Goal: Information Seeking & Learning: Learn about a topic

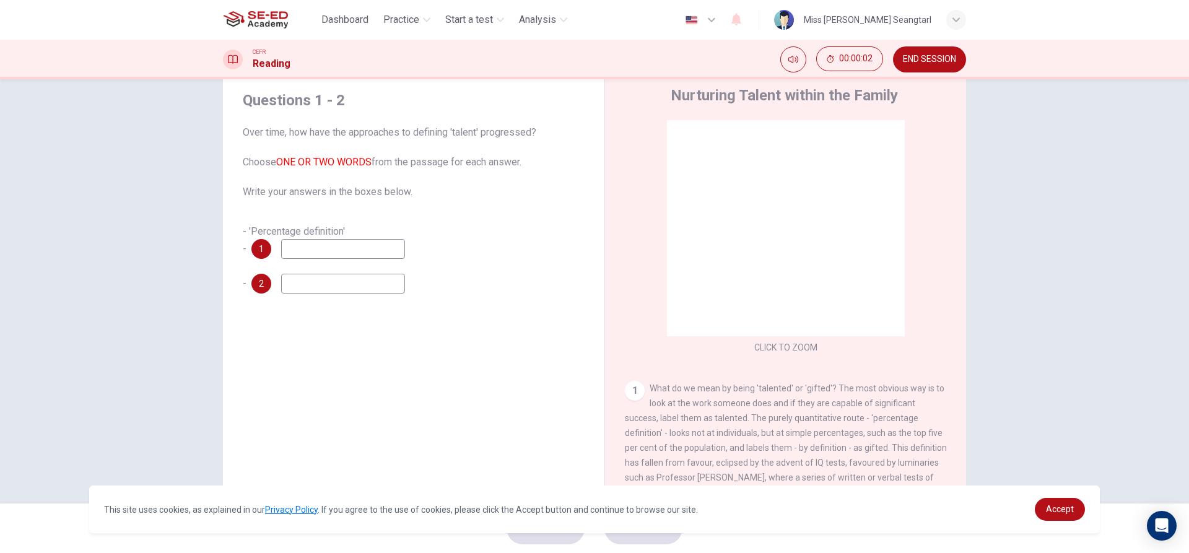
scroll to position [56, 0]
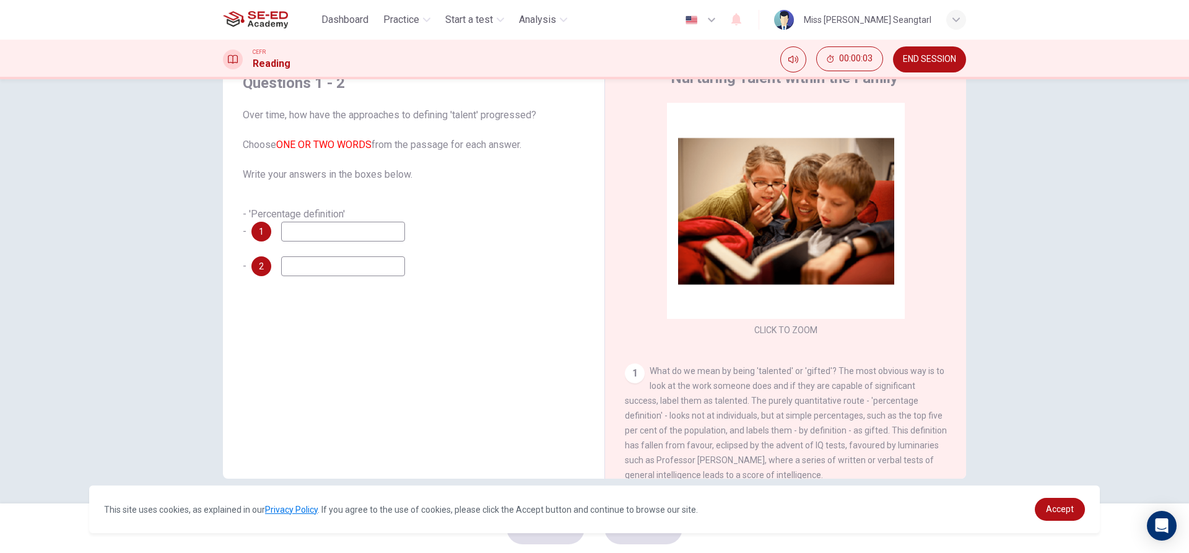
click at [340, 234] on input at bounding box center [343, 232] width 124 height 20
click at [464, 230] on div "- 'Percentage definition' - 1" at bounding box center [414, 224] width 342 height 35
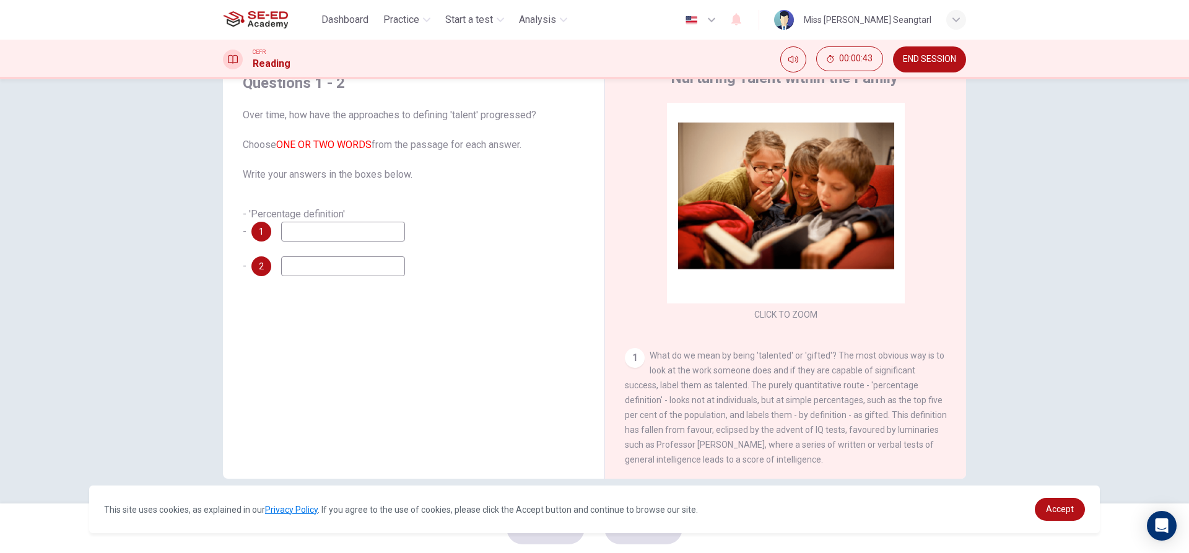
scroll to position [62, 0]
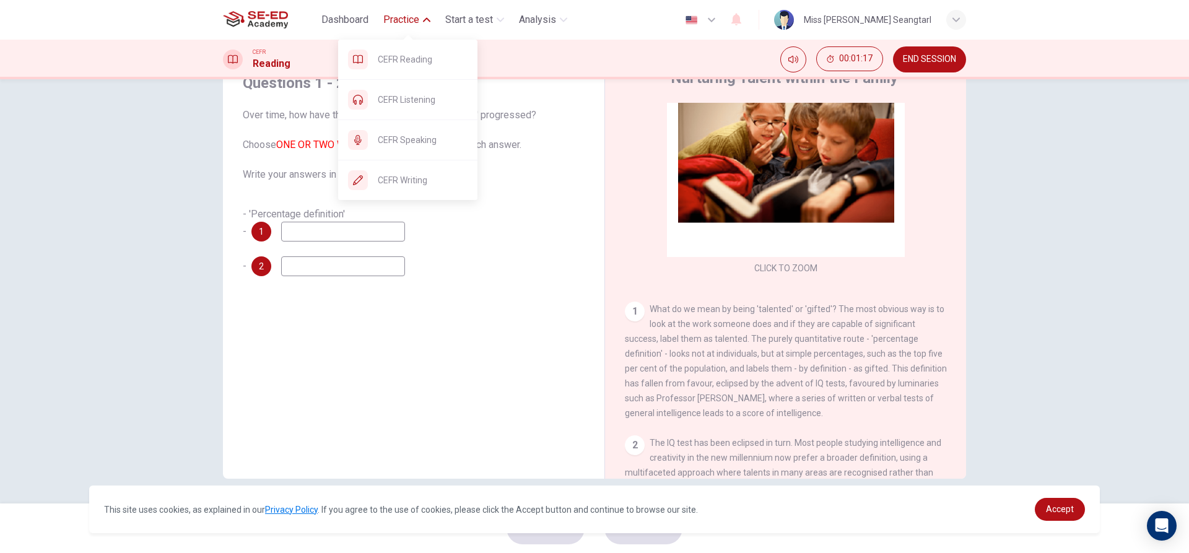
click at [381, 19] on button "Practice" at bounding box center [406, 20] width 57 height 22
drag, startPoint x: 414, startPoint y: 25, endPoint x: 417, endPoint y: 40, distance: 15.1
click at [414, 25] on span "Practice" at bounding box center [401, 19] width 36 height 15
click at [422, 178] on span "CEFR Writing" at bounding box center [423, 180] width 90 height 15
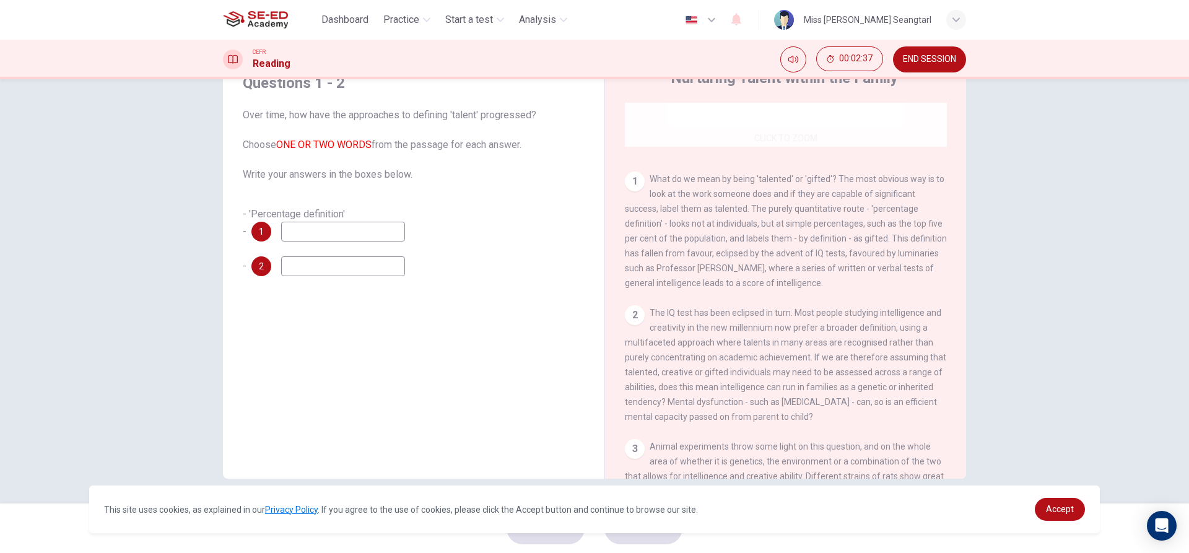
scroll to position [371, 0]
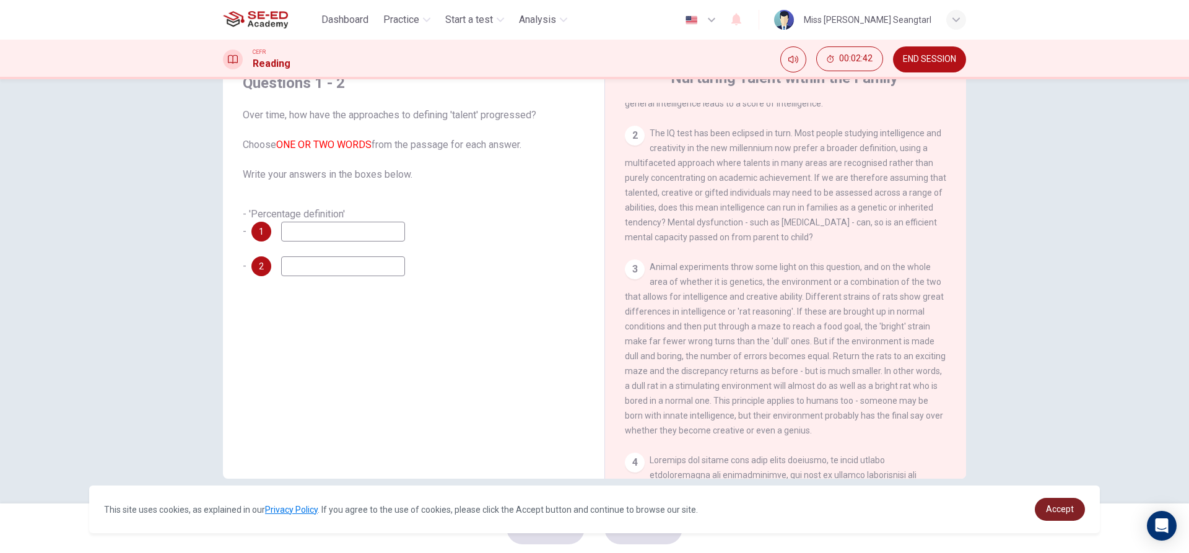
click at [1047, 501] on link "Accept" at bounding box center [1059, 509] width 50 height 23
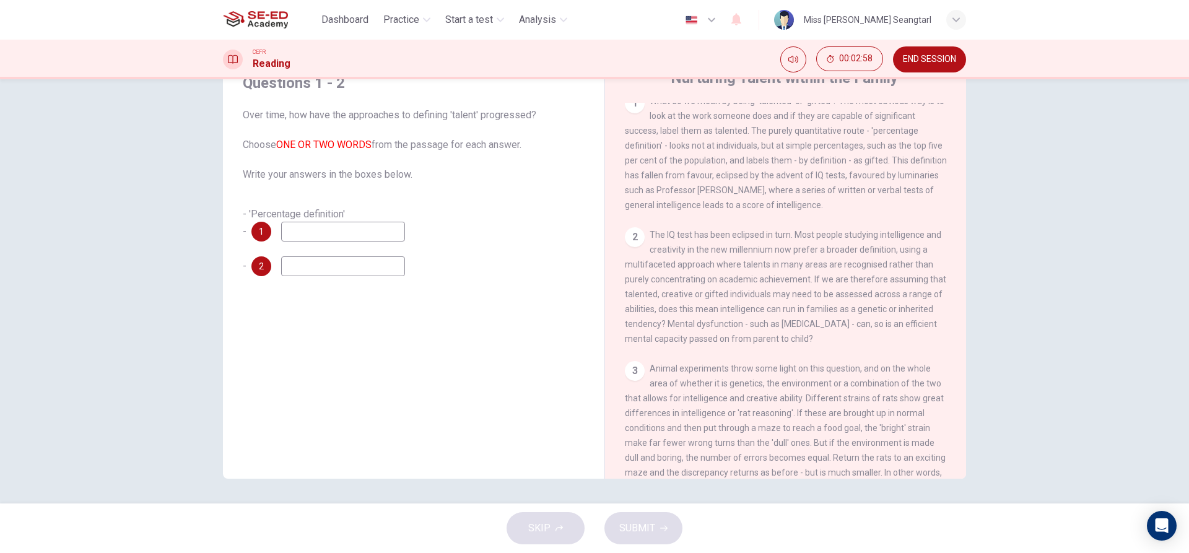
scroll to position [248, 0]
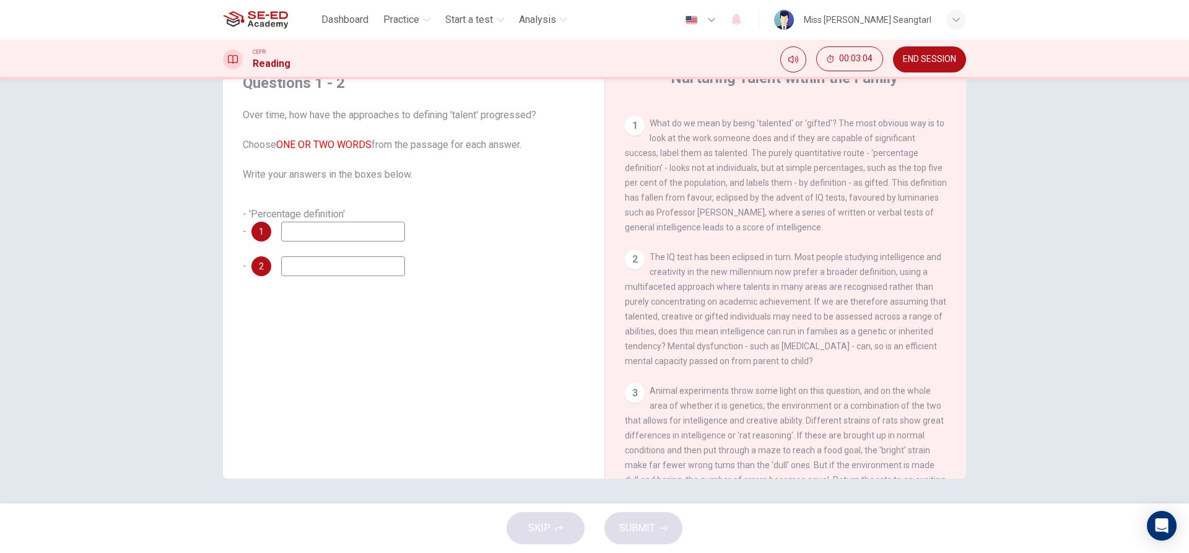
drag, startPoint x: 864, startPoint y: 156, endPoint x: 904, endPoint y: 158, distance: 39.7
click at [904, 158] on span "What do we mean by being 'talented' or 'gifted'? The most obvious way is to loo…" at bounding box center [786, 175] width 322 height 114
drag, startPoint x: 868, startPoint y: 154, endPoint x: 922, endPoint y: 161, distance: 54.3
click at [922, 161] on div "1 What do we mean by being 'talented' or 'gifted'? The most obvious way is to l…" at bounding box center [786, 175] width 322 height 119
click at [362, 238] on input at bounding box center [343, 232] width 124 height 20
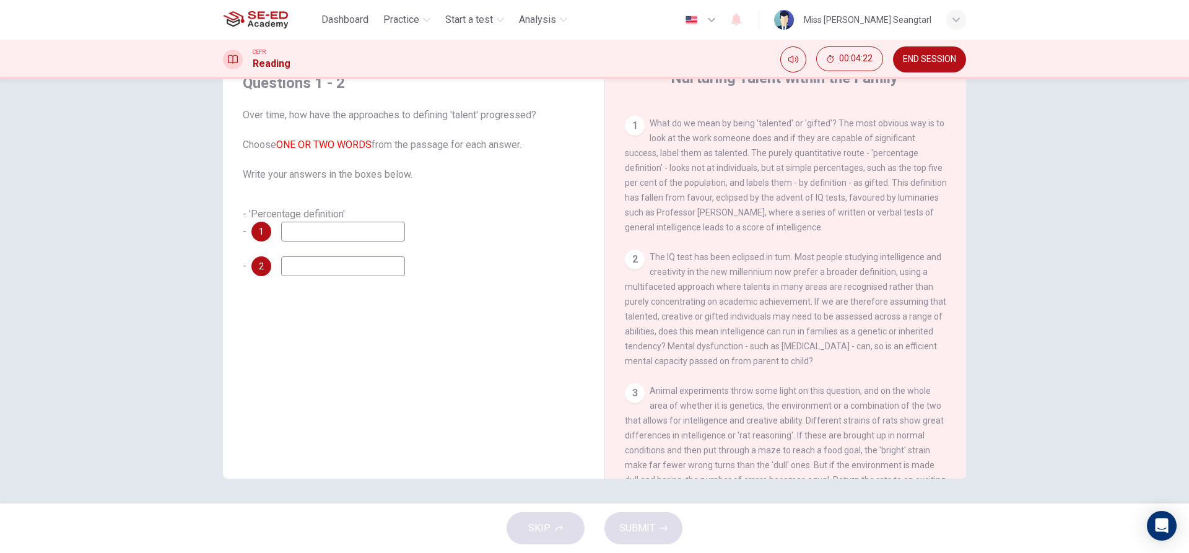
click at [355, 256] on input at bounding box center [343, 266] width 124 height 20
click at [355, 233] on input at bounding box center [343, 232] width 124 height 20
type input "a capable of significant success, label them as talented."
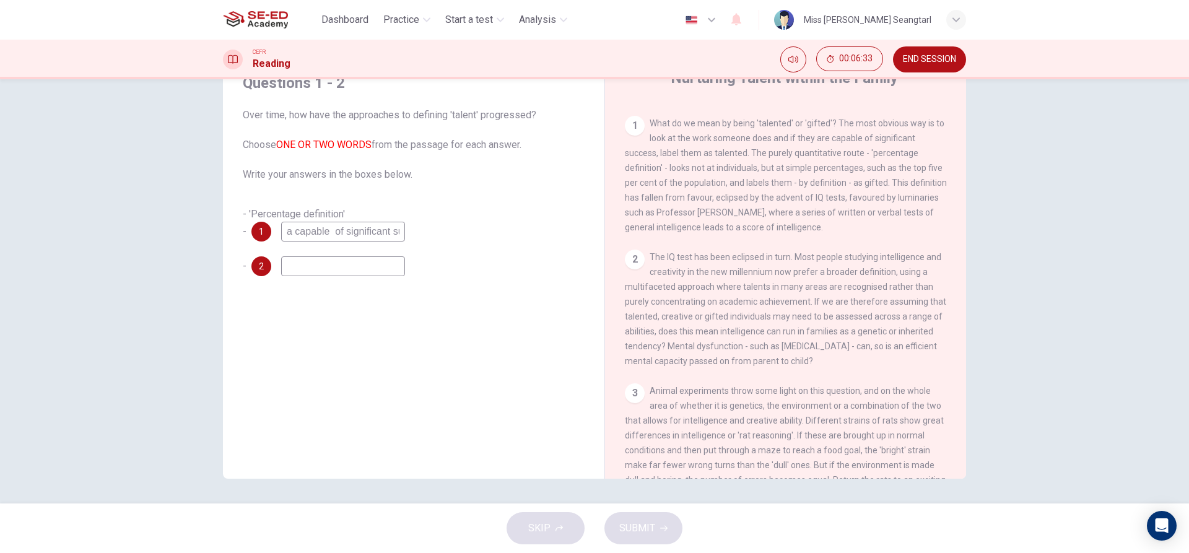
click at [353, 256] on div "- 'Percentage definition' - 1 a capable of significant success, label them as t…" at bounding box center [414, 241] width 342 height 69
click at [356, 271] on input at bounding box center [343, 266] width 124 height 20
drag, startPoint x: 377, startPoint y: 239, endPoint x: 459, endPoint y: 274, distance: 89.3
click at [459, 274] on div "- 'Percentage definition' - 1 a capable of significant success, label them as t…" at bounding box center [414, 241] width 342 height 69
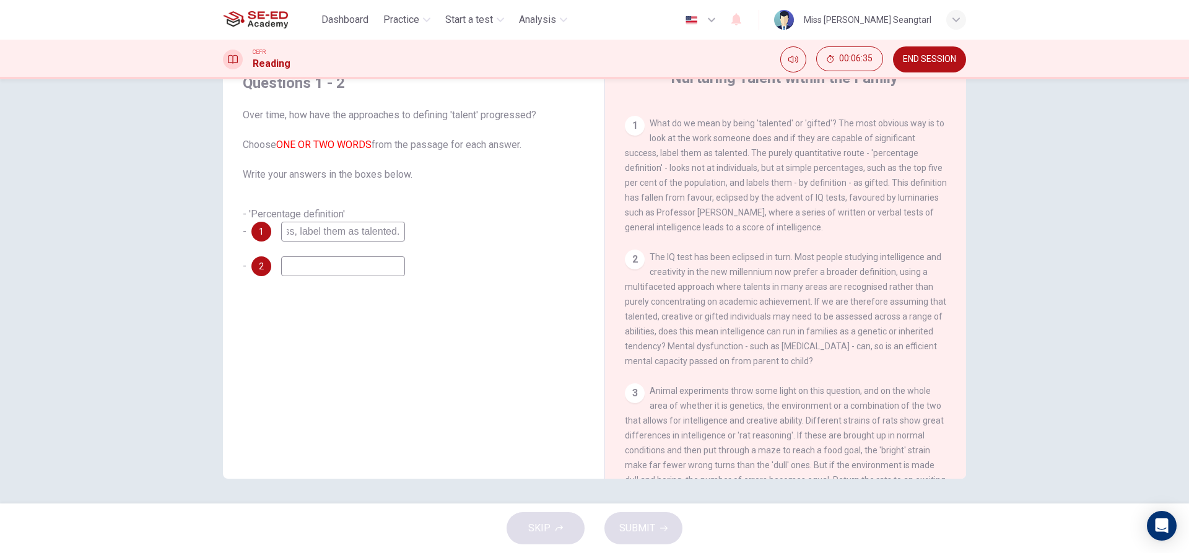
click at [457, 277] on div "Questions 1 - 2 Over time, how have the approaches to defining 'talent' progres…" at bounding box center [414, 175] width 362 height 228
click at [384, 254] on div "- 'Percentage definition' - 1 a capable of significant success, label them as t…" at bounding box center [414, 241] width 342 height 69
drag, startPoint x: 383, startPoint y: 255, endPoint x: 380, endPoint y: 263, distance: 8.4
click at [381, 259] on div "- 'Percentage definition' - 1 a capable of significant success, label them as t…" at bounding box center [414, 241] width 342 height 69
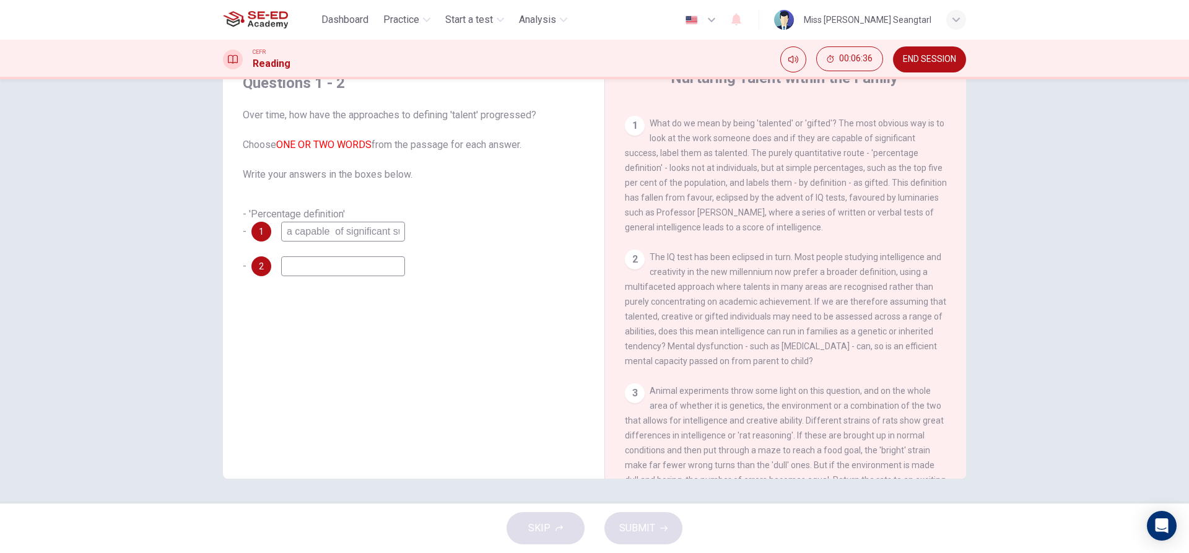
click at [380, 263] on input at bounding box center [343, 266] width 124 height 20
type input "Simple percentages, such as the top five percent of the population."
click at [643, 535] on span "SUBMIT" at bounding box center [637, 527] width 36 height 17
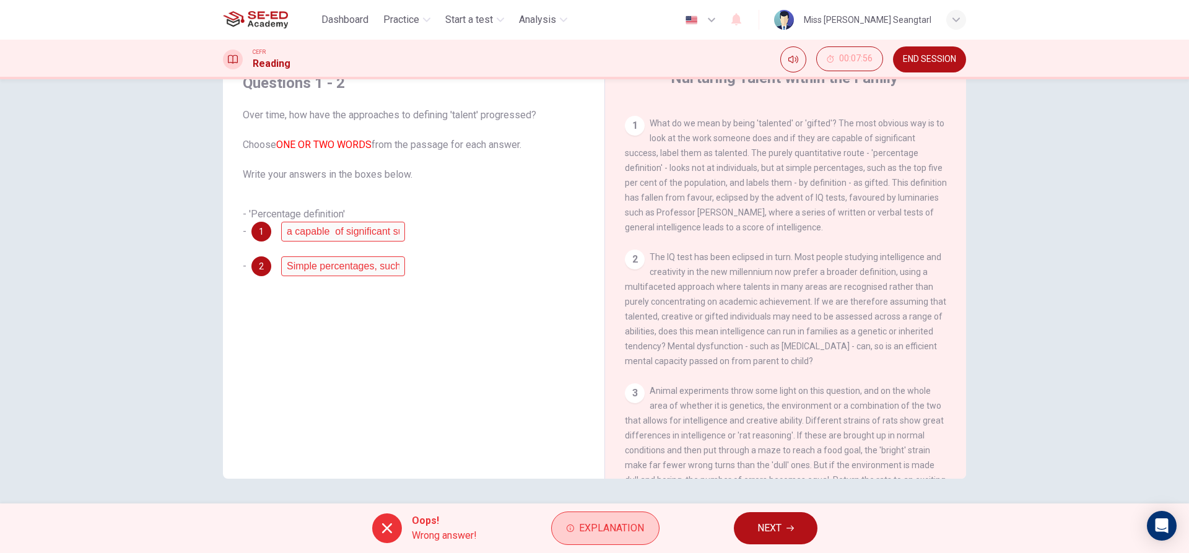
click at [641, 529] on span "Explanation" at bounding box center [611, 527] width 65 height 17
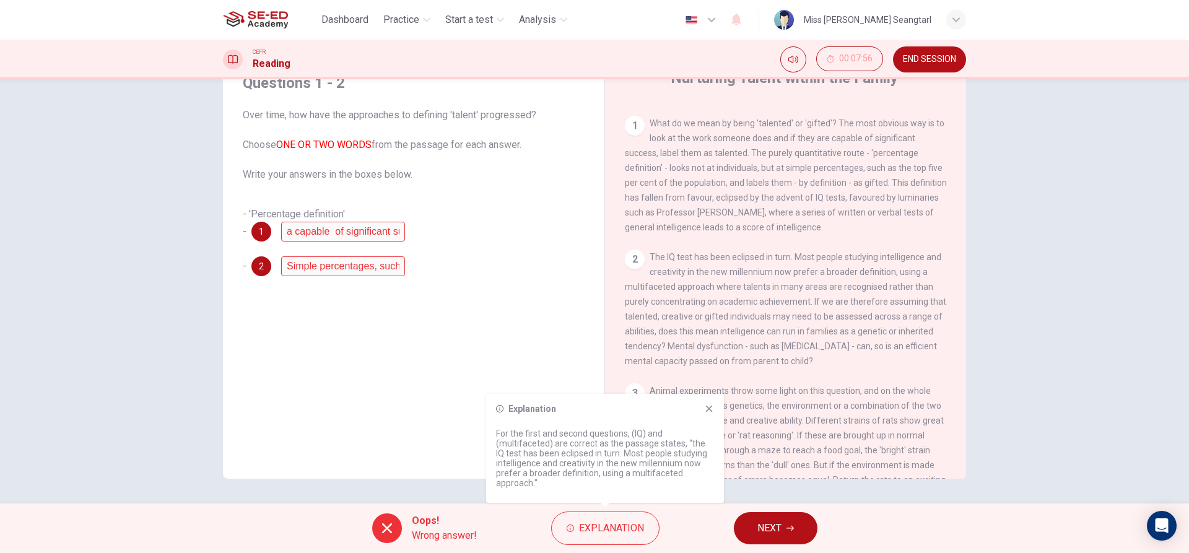
click at [711, 409] on icon at bounding box center [709, 409] width 10 height 10
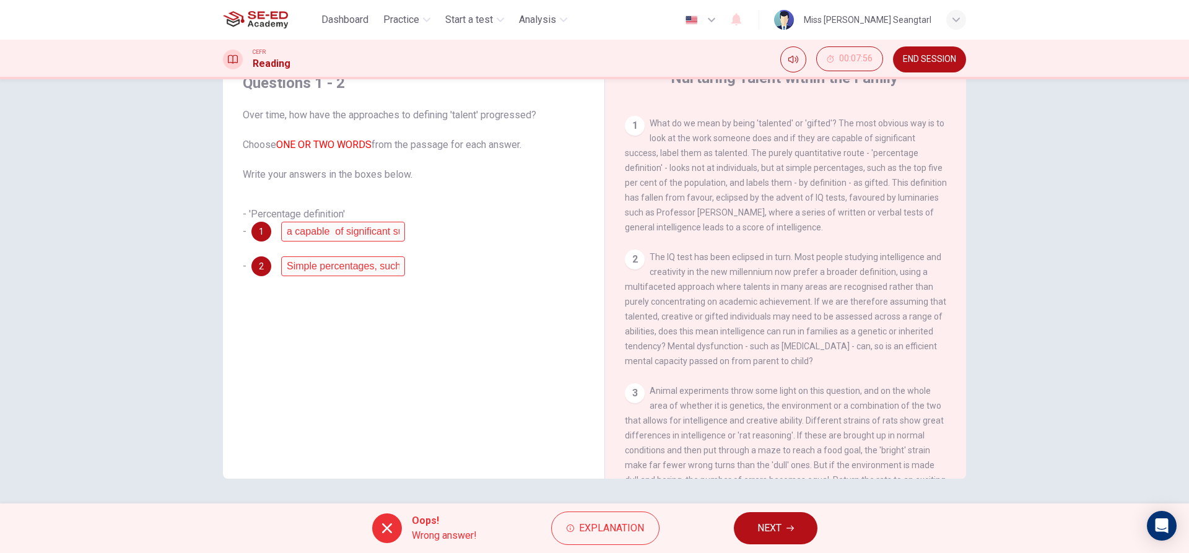
click at [791, 524] on button "NEXT" at bounding box center [776, 528] width 84 height 32
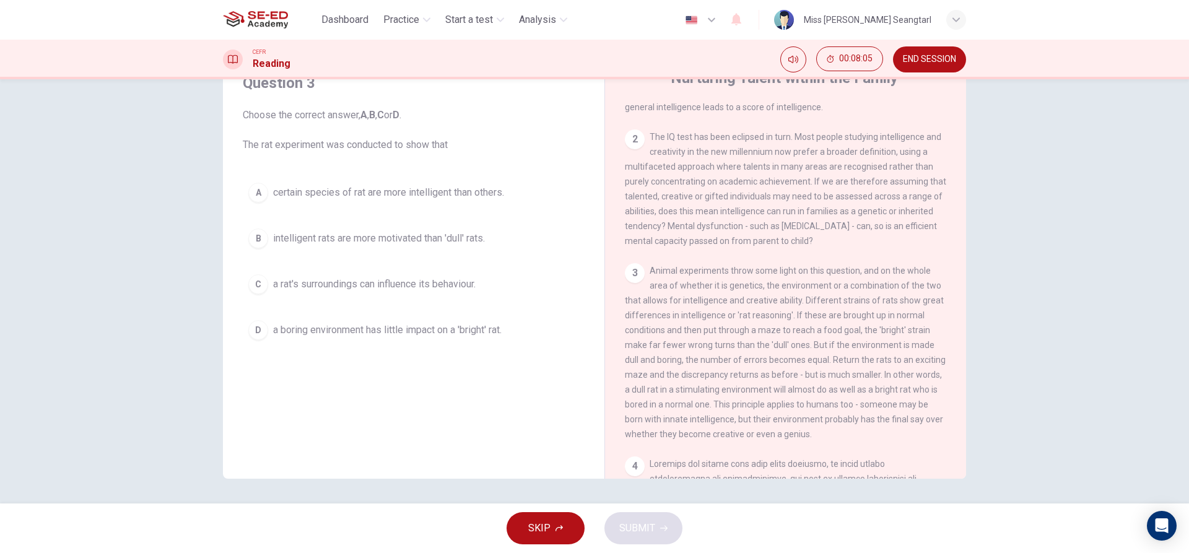
scroll to position [433, 0]
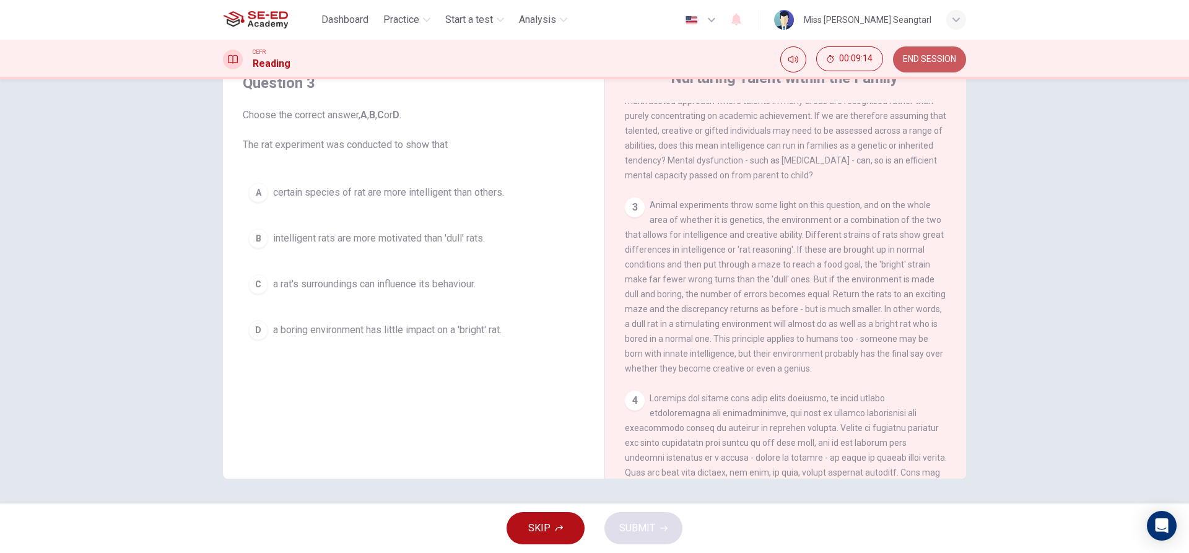
click at [929, 58] on span "END SESSION" at bounding box center [929, 59] width 53 height 10
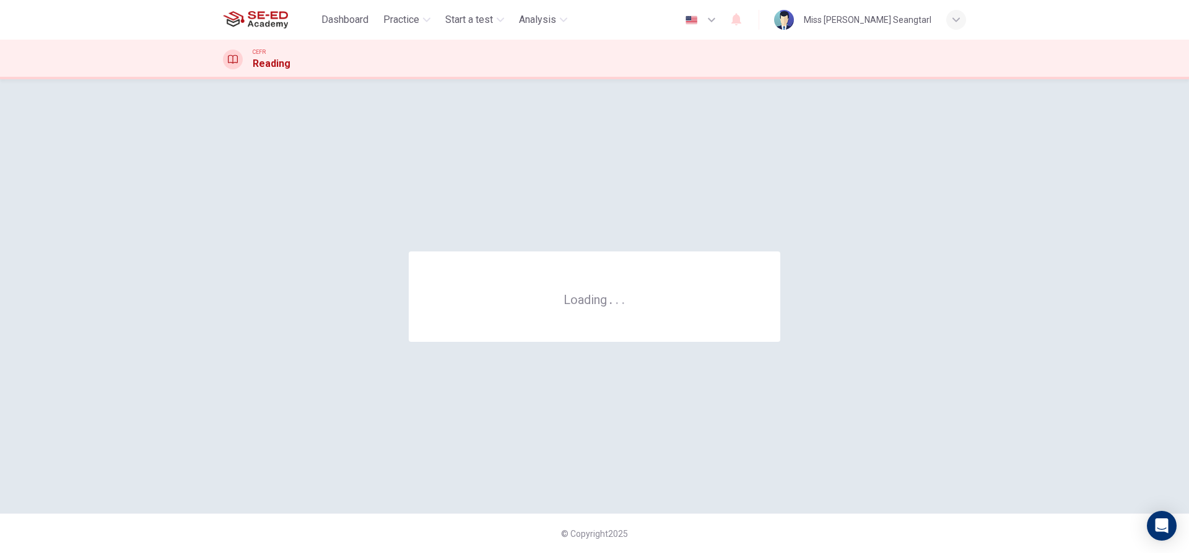
scroll to position [0, 0]
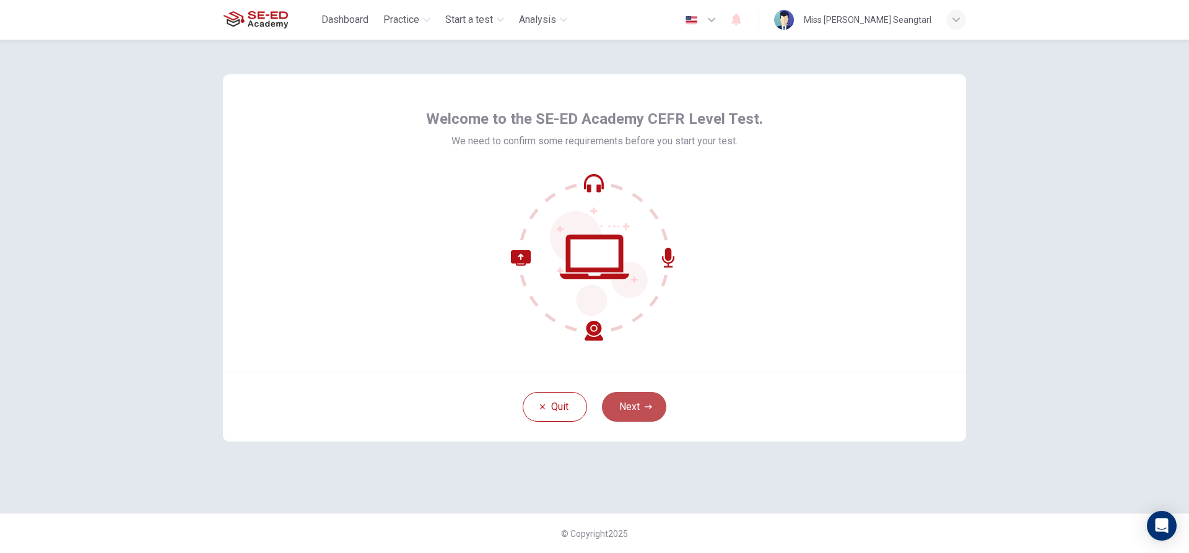
click at [648, 394] on button "Next" at bounding box center [634, 407] width 64 height 30
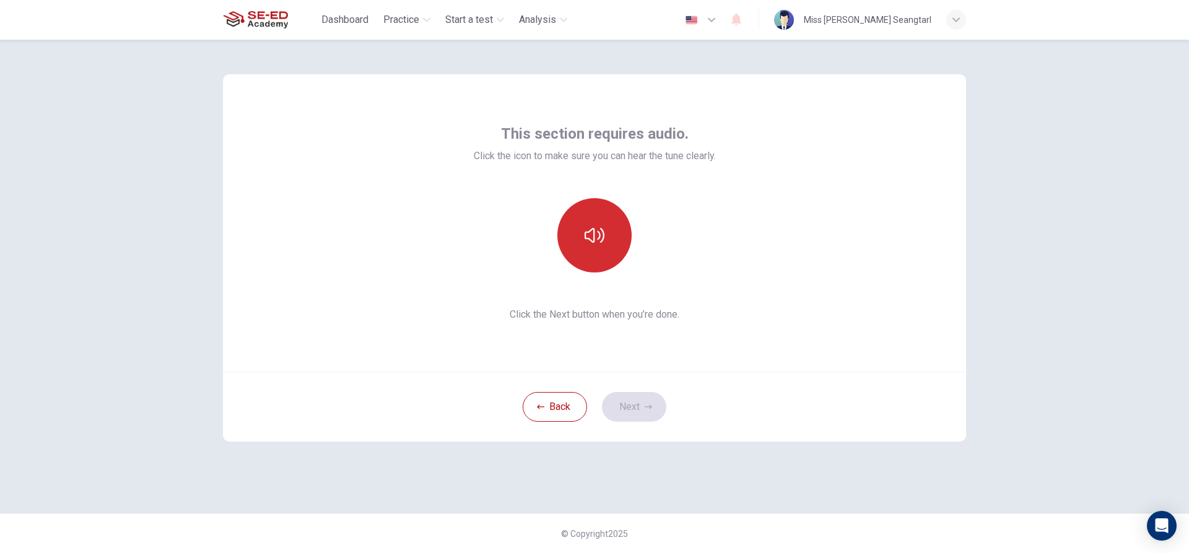
click at [602, 232] on icon "button" at bounding box center [594, 235] width 20 height 20
click at [643, 402] on button "Next" at bounding box center [634, 407] width 64 height 30
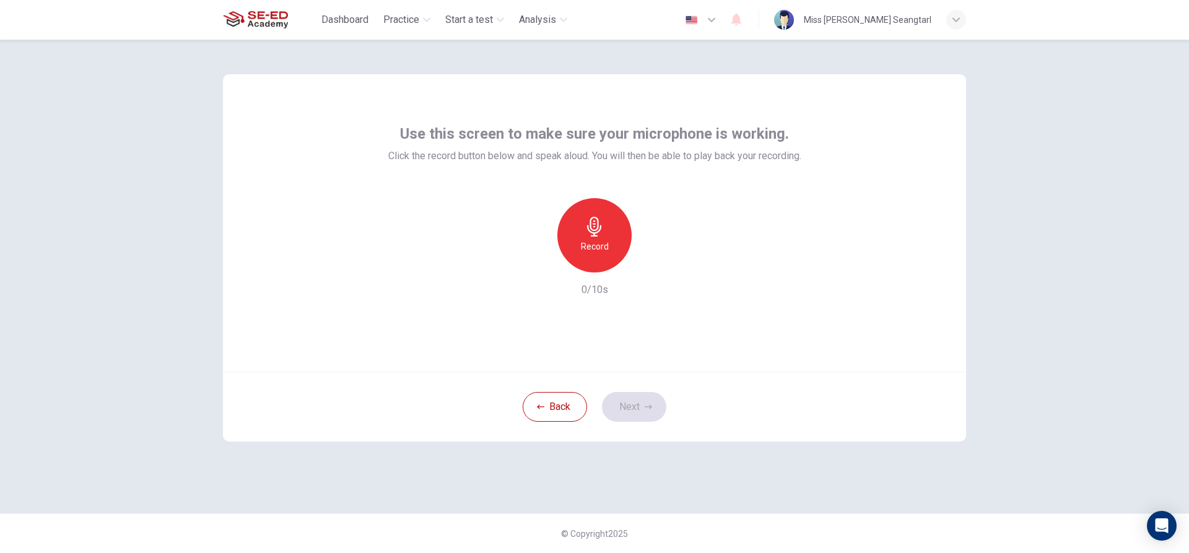
click at [583, 244] on h6 "Record" at bounding box center [595, 246] width 28 height 15
click at [641, 400] on button "Next" at bounding box center [634, 407] width 64 height 30
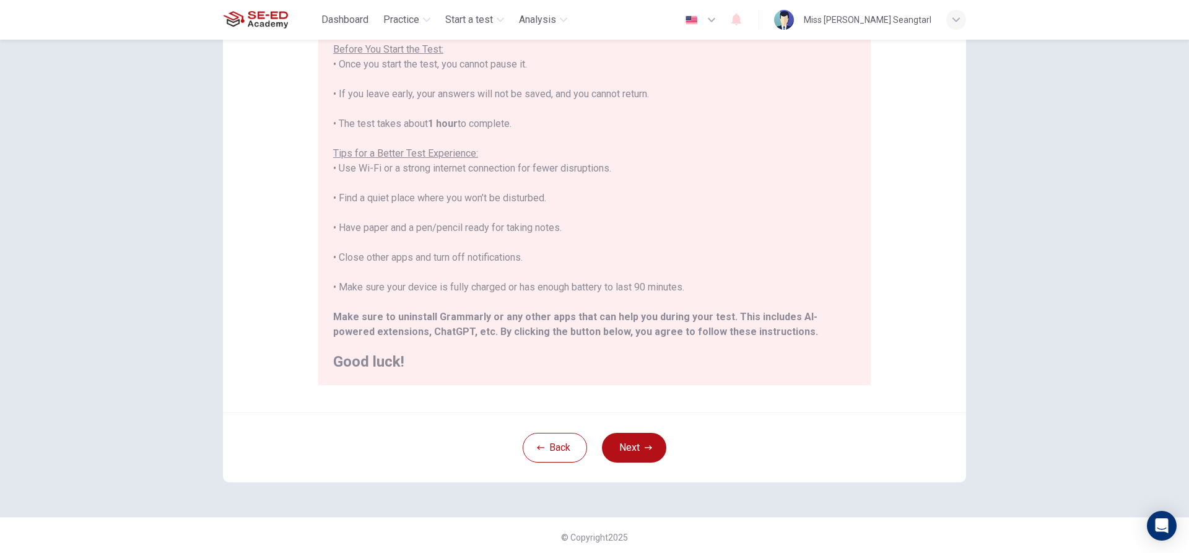
scroll to position [136, 0]
click at [649, 441] on button "Next" at bounding box center [634, 444] width 64 height 30
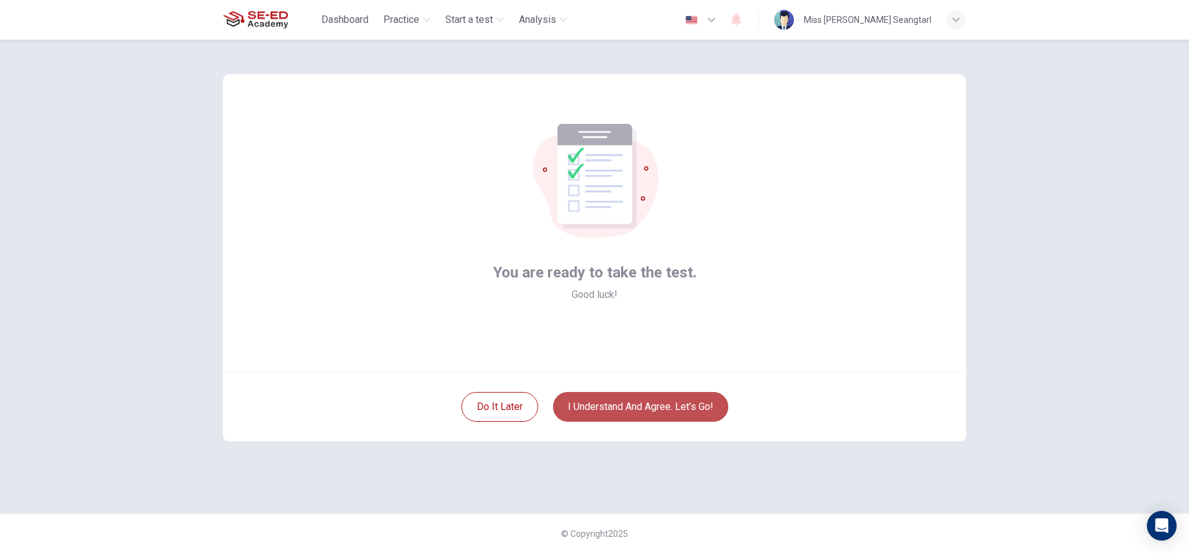
click at [637, 410] on button "I understand and agree. Let’s go!" at bounding box center [640, 407] width 175 height 30
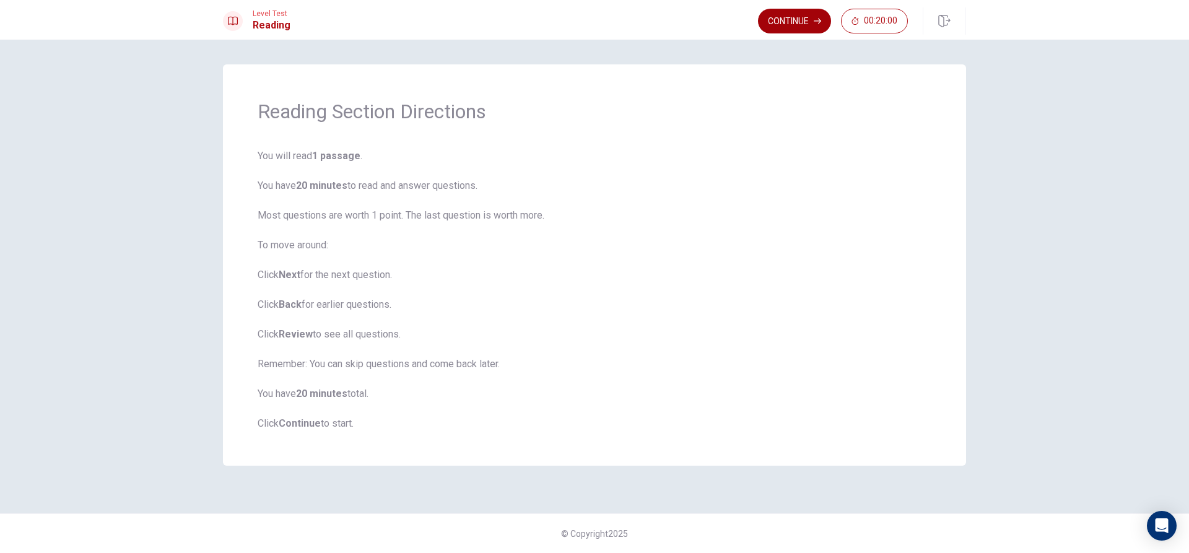
click at [788, 25] on button "Continue" at bounding box center [794, 21] width 73 height 25
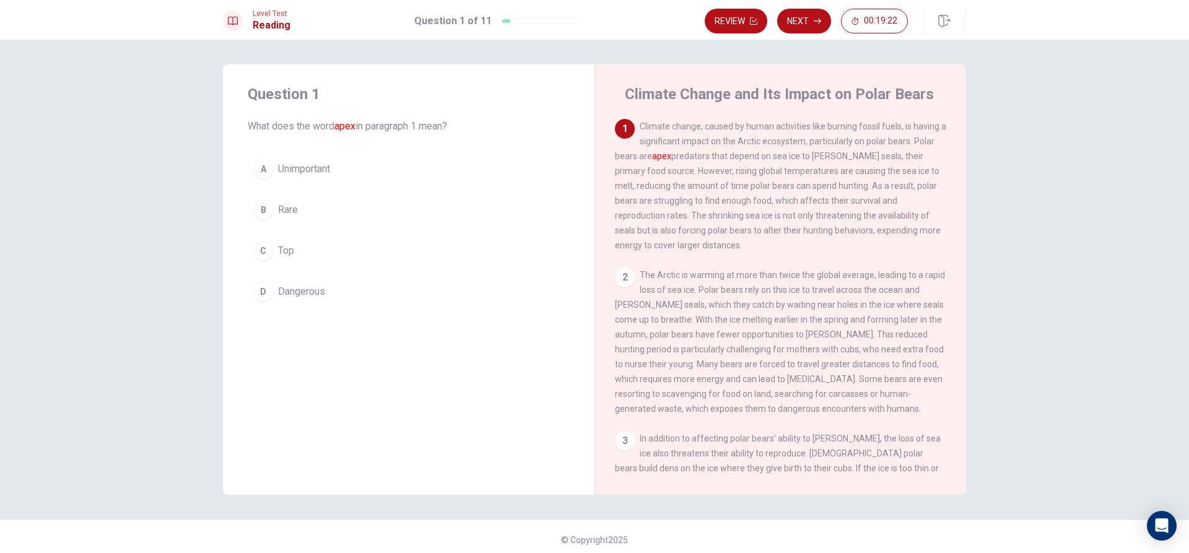
click at [266, 289] on div "D" at bounding box center [263, 292] width 20 height 20
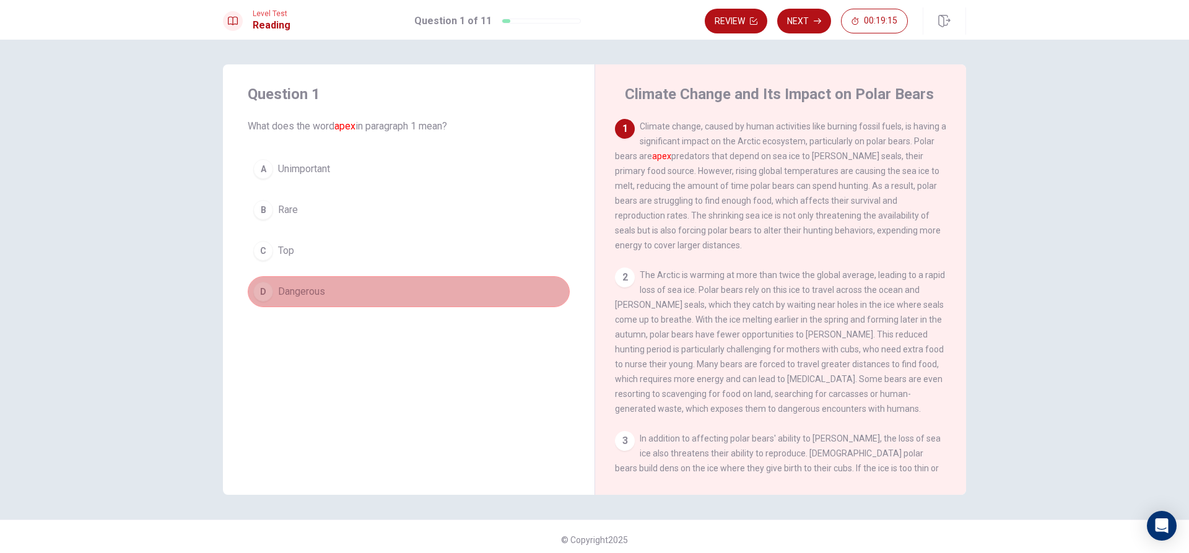
click at [319, 297] on span "Dangerous" at bounding box center [301, 291] width 47 height 15
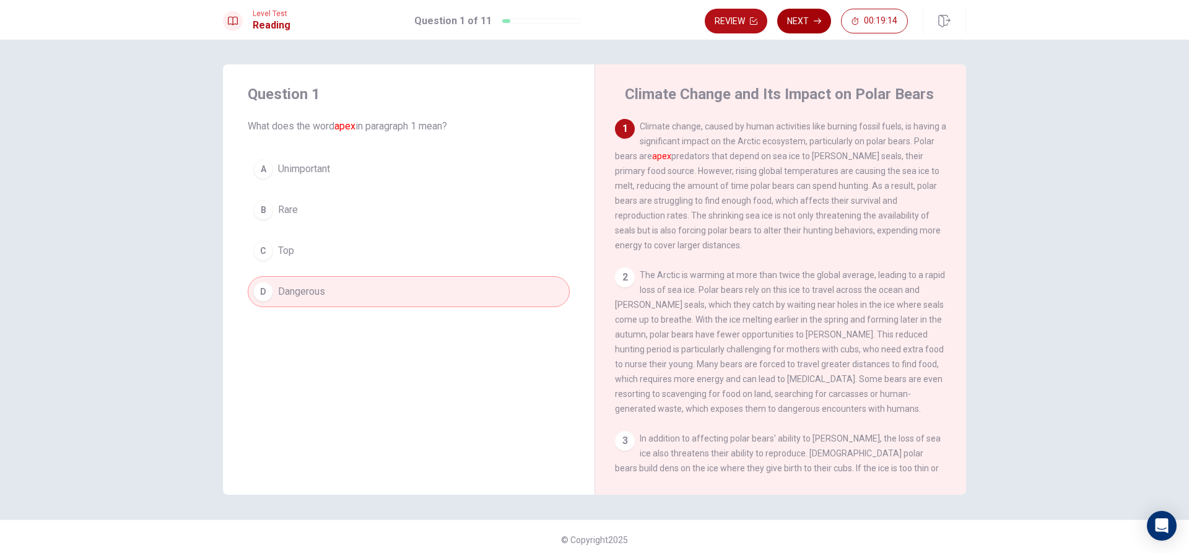
click at [800, 28] on button "Next" at bounding box center [804, 21] width 54 height 25
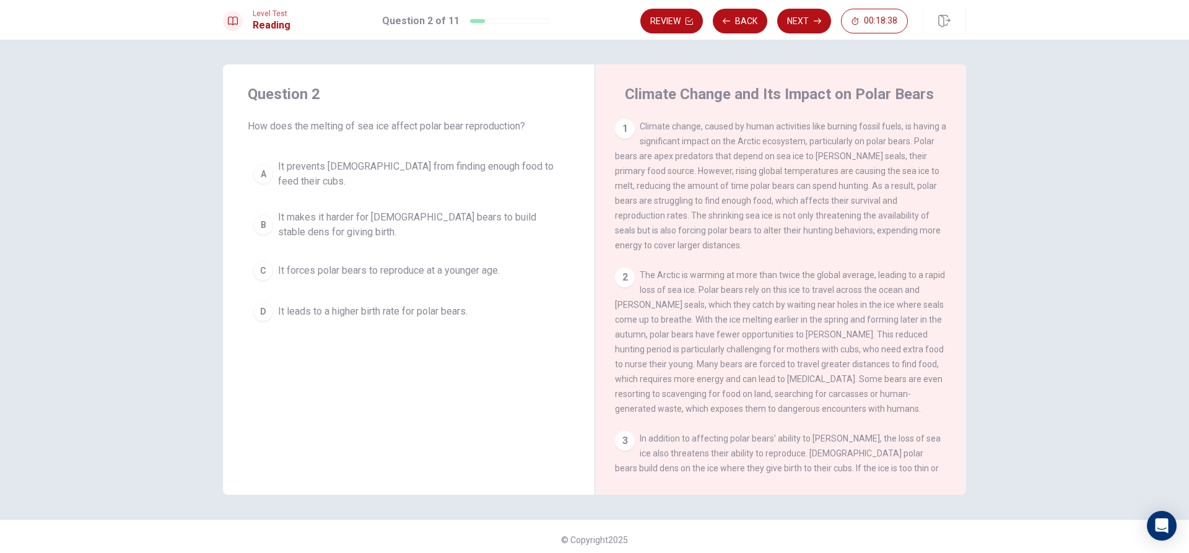
click at [504, 165] on span "It prevents [DEMOGRAPHIC_DATA] from finding enough food to feed their cubs." at bounding box center [421, 174] width 286 height 30
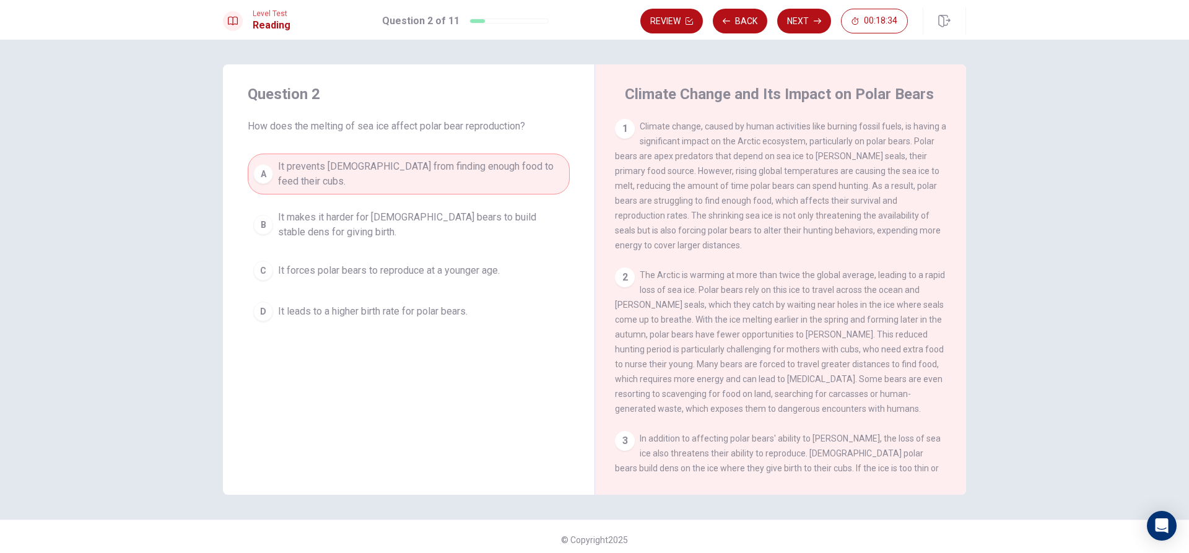
click at [792, 25] on button "Next" at bounding box center [804, 21] width 54 height 25
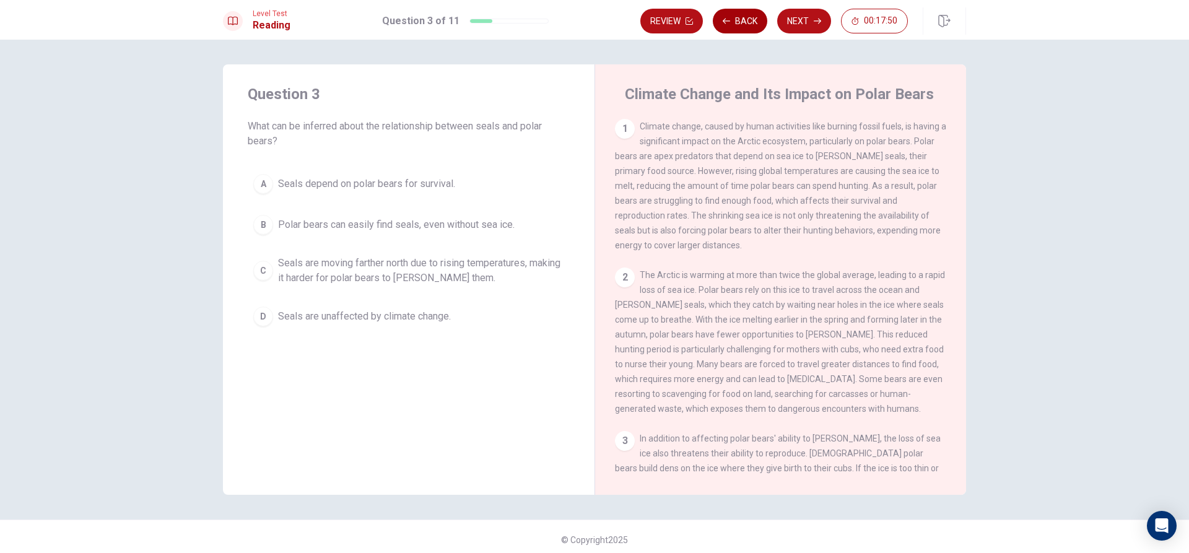
click at [746, 25] on button "Back" at bounding box center [740, 21] width 54 height 25
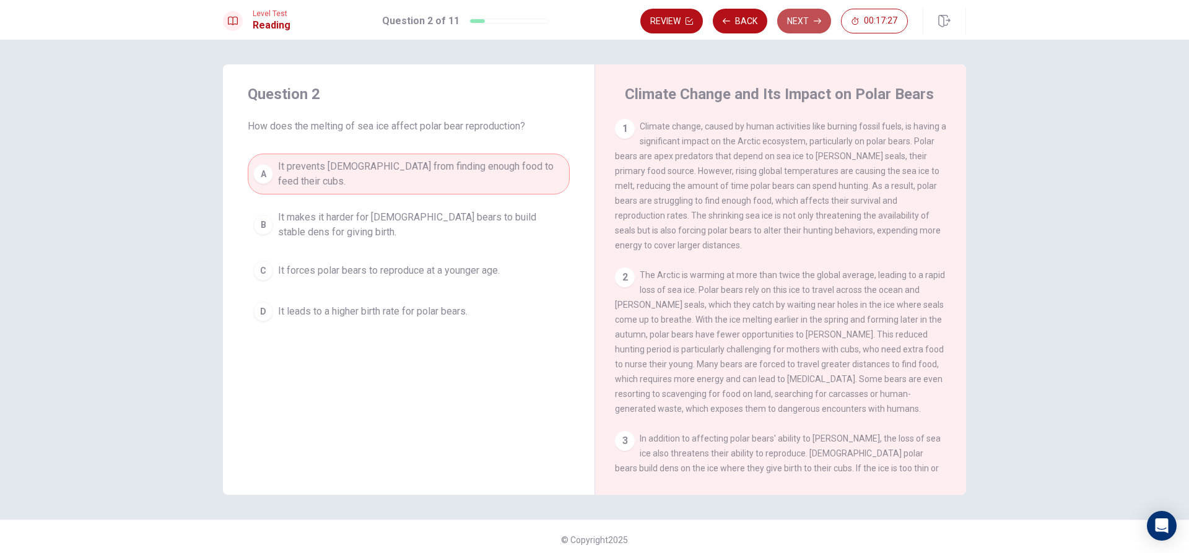
click at [796, 23] on button "Next" at bounding box center [804, 21] width 54 height 25
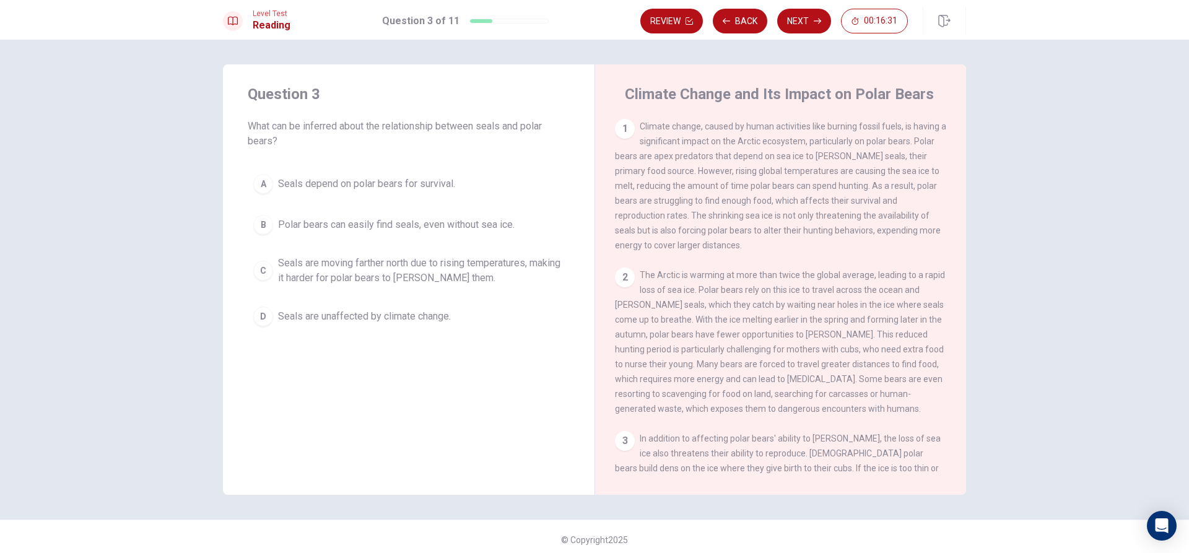
click at [360, 222] on span "Polar bears can easily find seals, even without sea ice." at bounding box center [396, 224] width 236 height 15
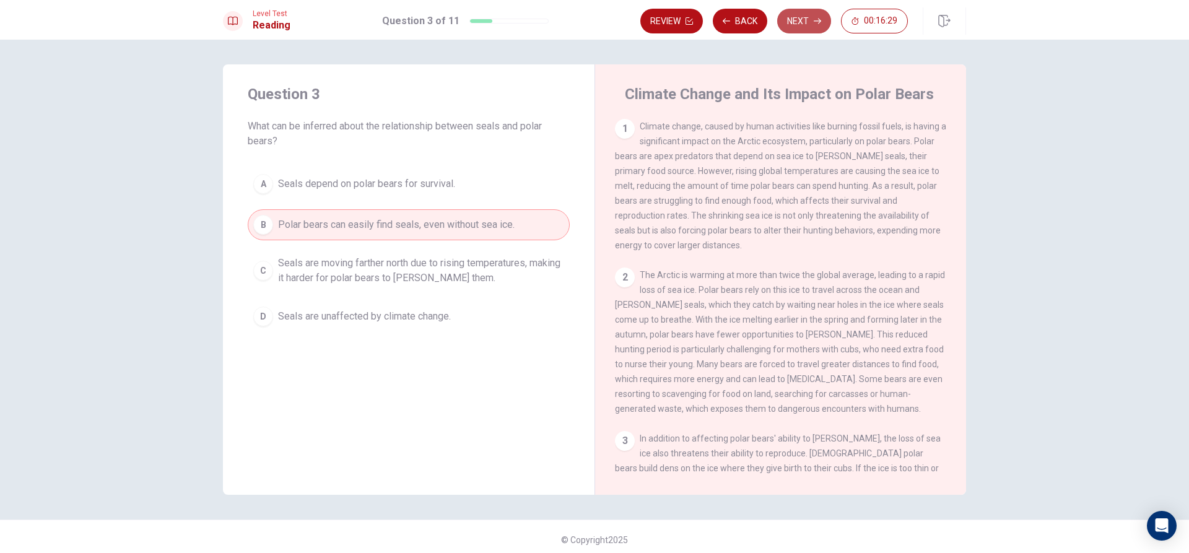
click at [808, 22] on button "Next" at bounding box center [804, 21] width 54 height 25
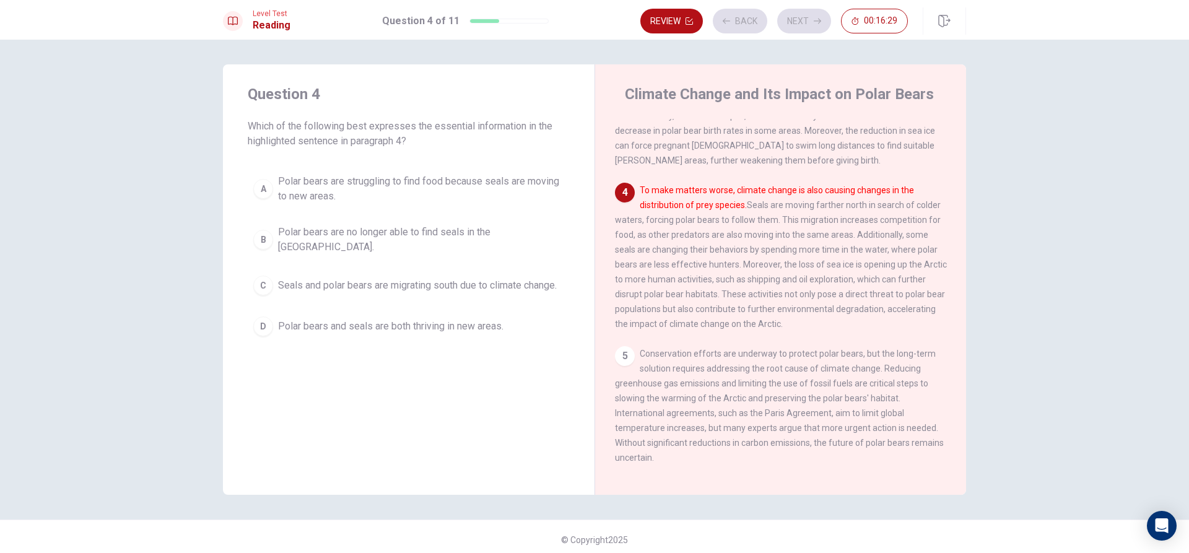
scroll to position [370, 0]
click at [478, 243] on button "B Polar bears are no longer able to find seals in the [GEOGRAPHIC_DATA]." at bounding box center [409, 239] width 322 height 41
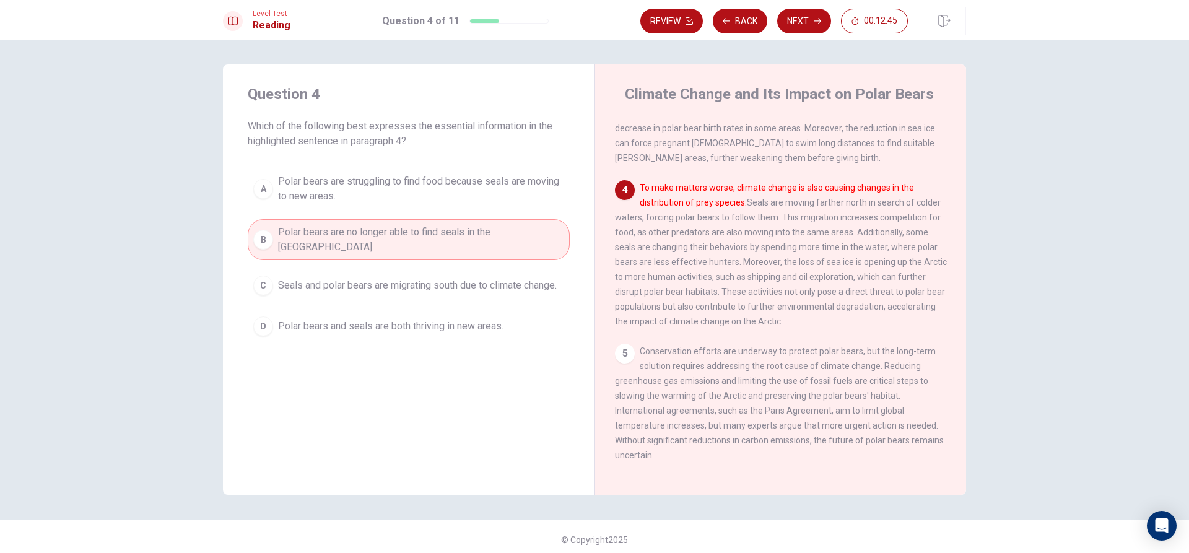
click at [796, 13] on button "Next" at bounding box center [804, 21] width 54 height 25
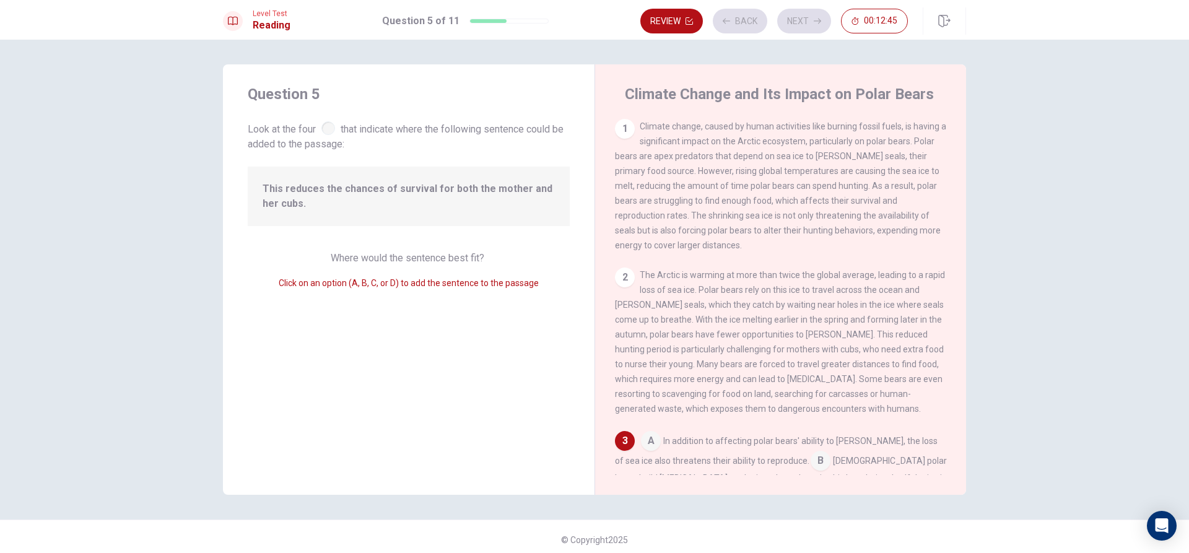
scroll to position [215, 0]
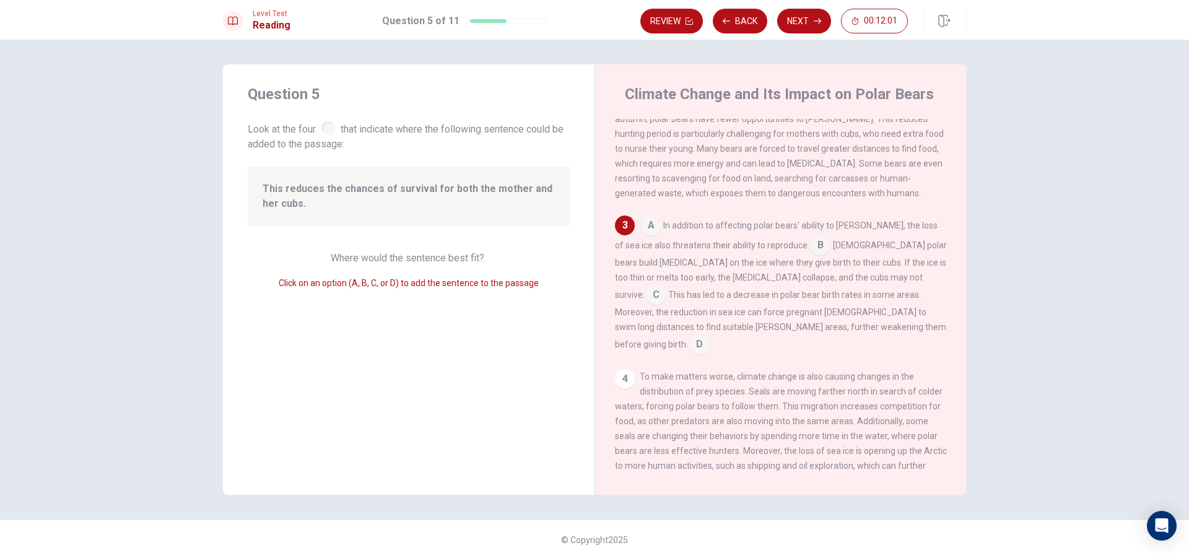
click at [665, 286] on input at bounding box center [656, 296] width 20 height 20
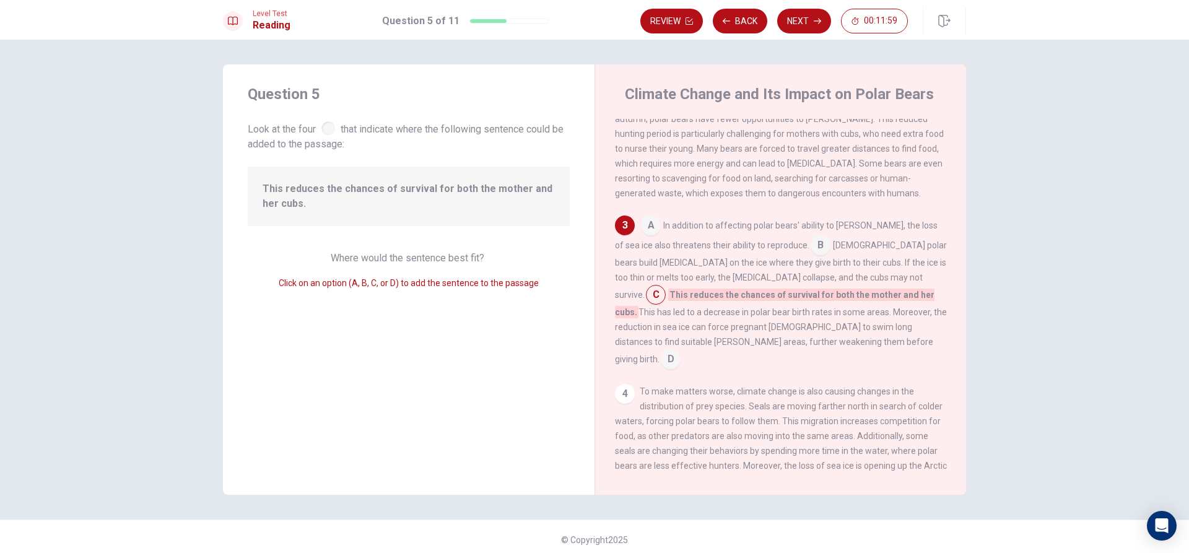
click at [665, 287] on input at bounding box center [656, 296] width 20 height 20
click at [680, 353] on input at bounding box center [671, 360] width 20 height 20
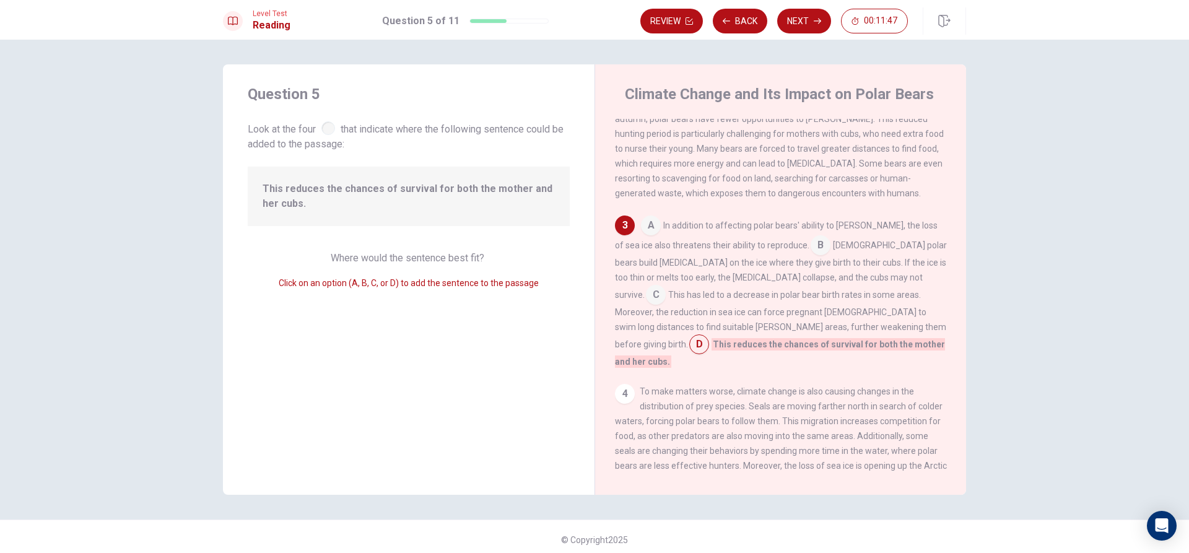
click at [665, 294] on input at bounding box center [656, 296] width 20 height 20
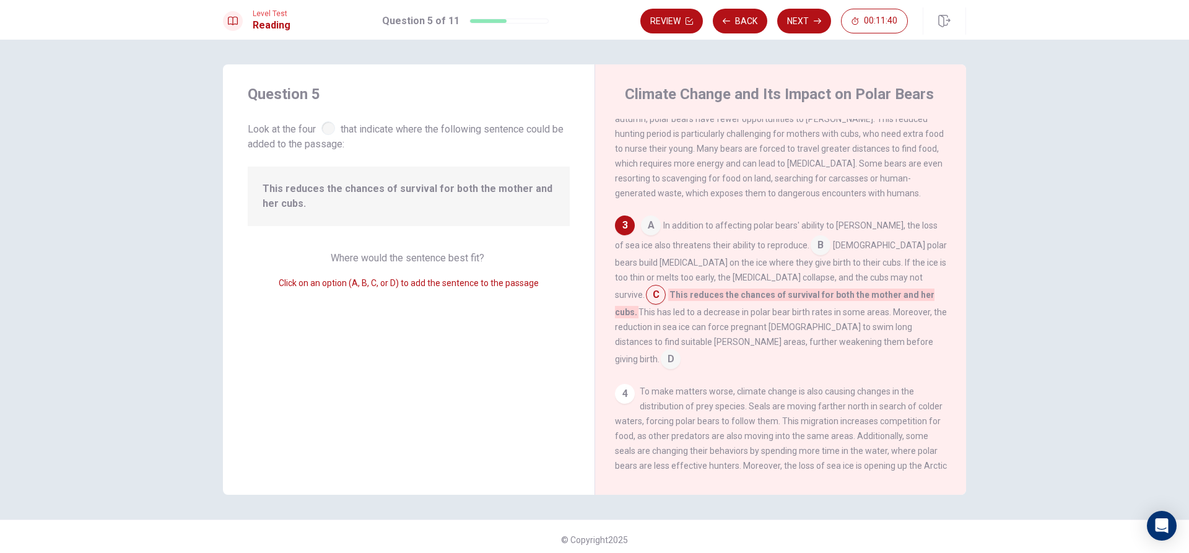
click at [622, 386] on div "4" at bounding box center [625, 394] width 20 height 20
click at [619, 389] on div "4" at bounding box center [625, 394] width 20 height 20
drag, startPoint x: 623, startPoint y: 392, endPoint x: 630, endPoint y: 394, distance: 7.1
click at [623, 392] on div "4" at bounding box center [625, 394] width 20 height 20
click at [680, 360] on input at bounding box center [671, 360] width 20 height 20
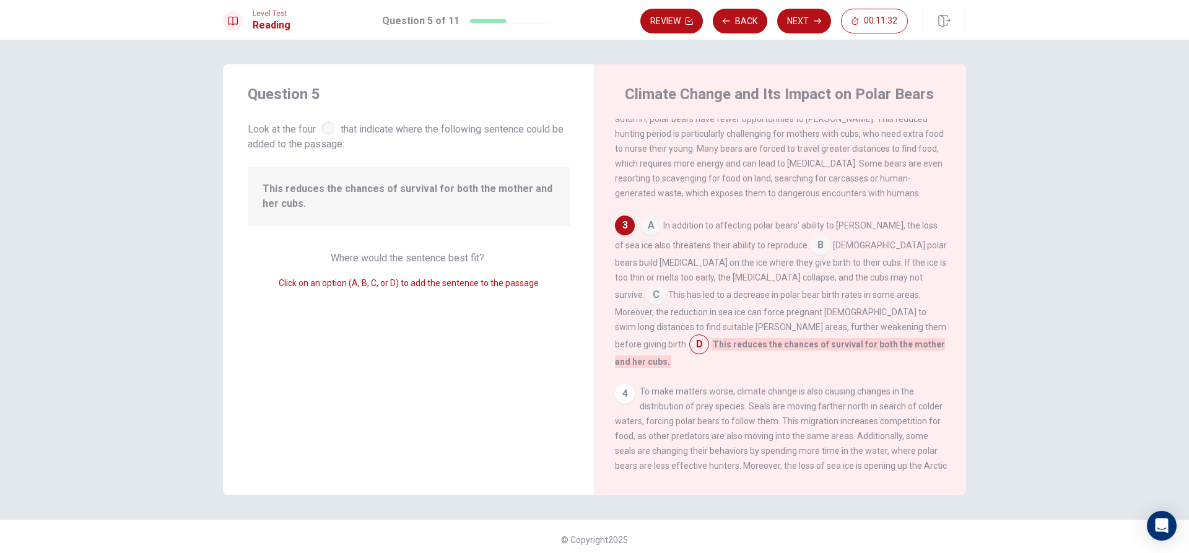
click at [644, 236] on input at bounding box center [651, 227] width 20 height 20
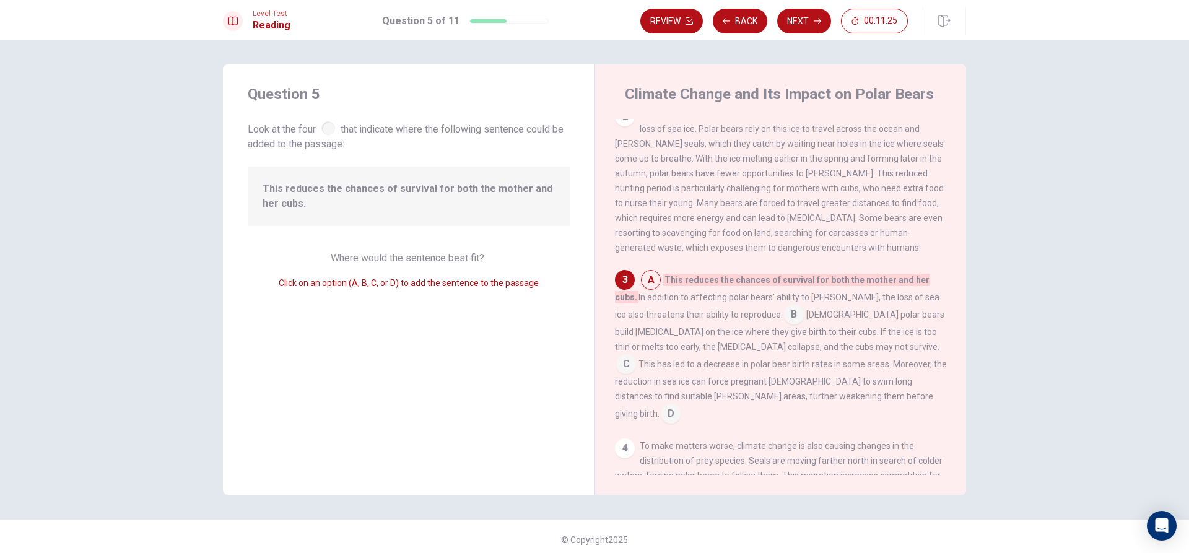
scroll to position [154, 0]
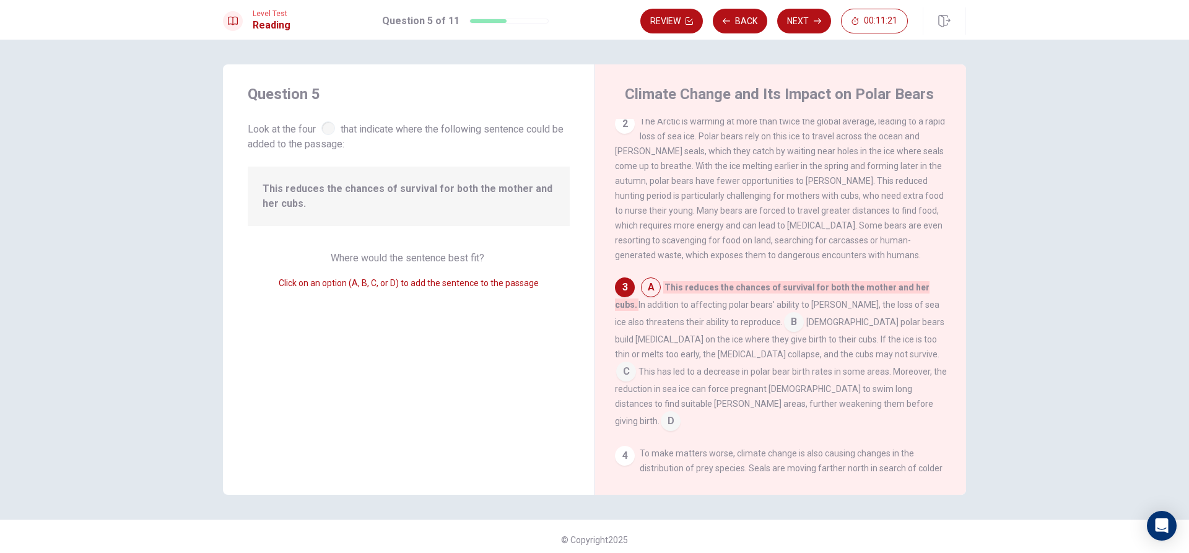
click at [784, 331] on input at bounding box center [794, 323] width 20 height 20
click at [636, 365] on input at bounding box center [626, 373] width 20 height 20
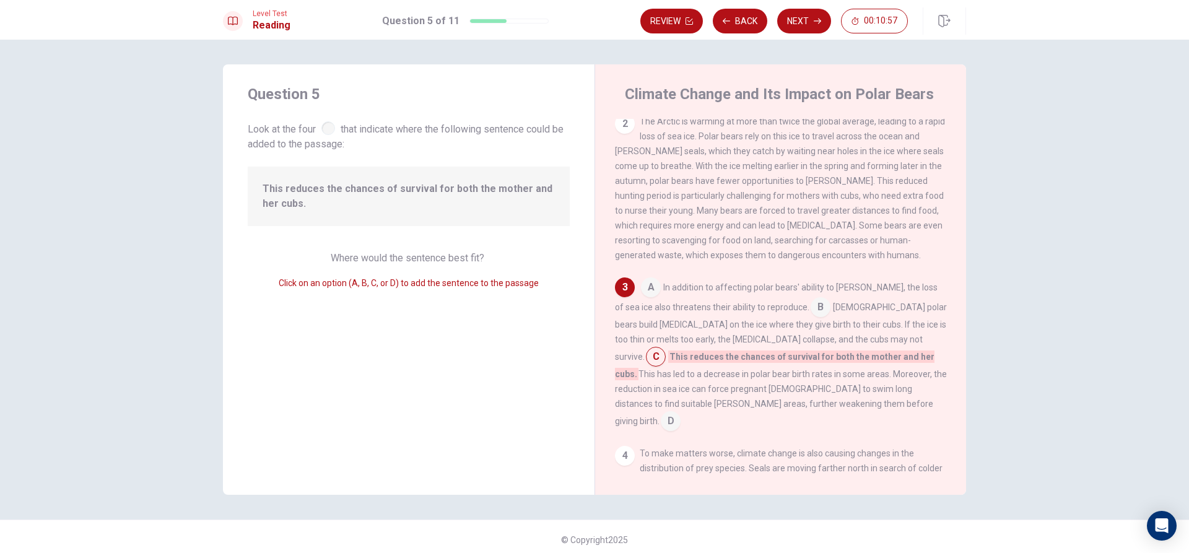
click at [680, 413] on input at bounding box center [671, 422] width 20 height 20
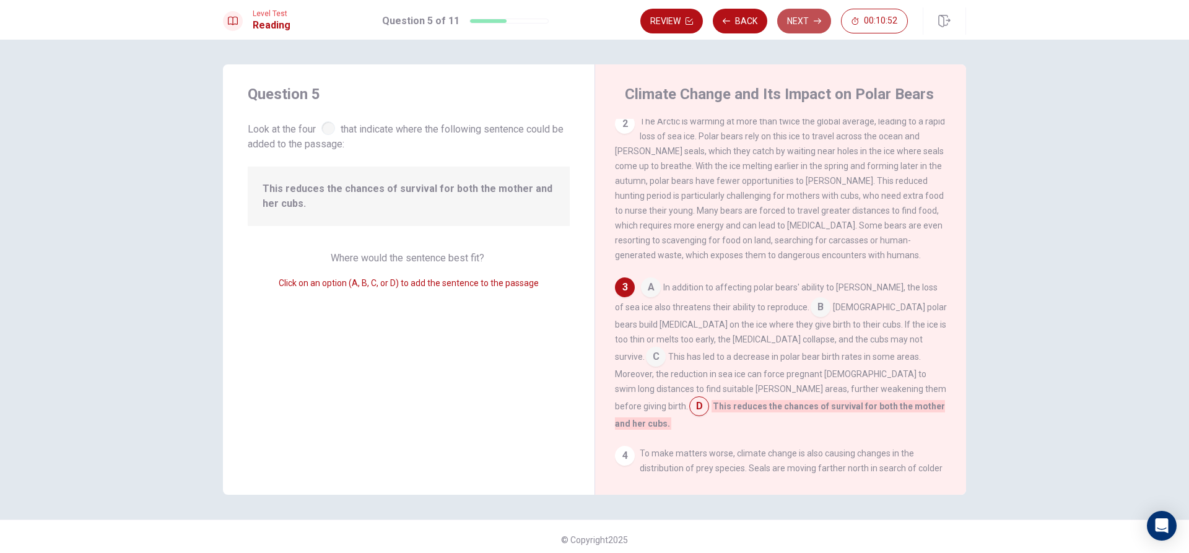
click at [796, 25] on button "Next" at bounding box center [804, 21] width 54 height 25
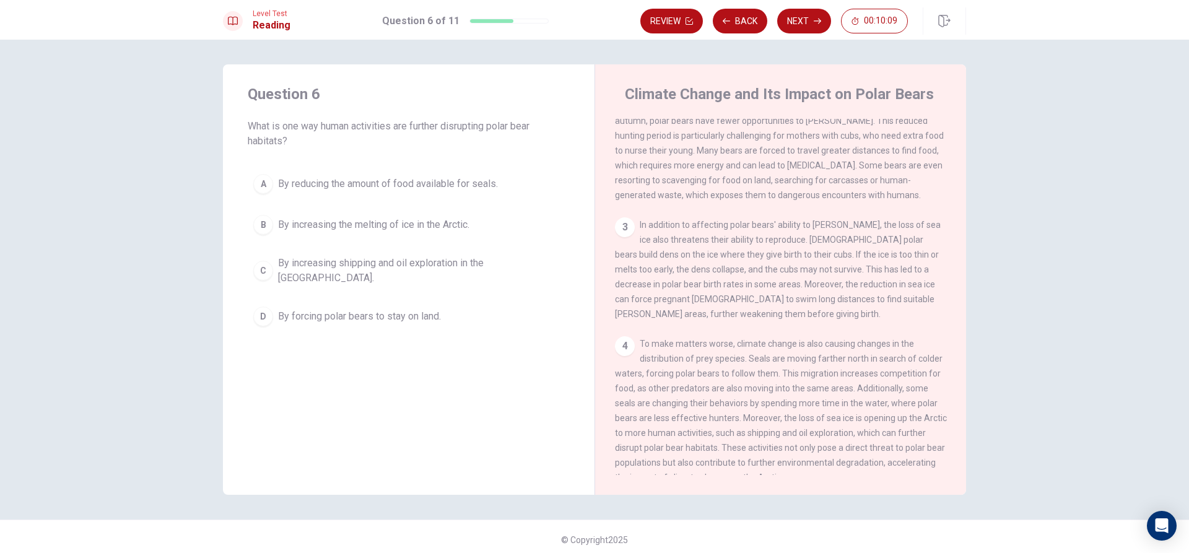
scroll to position [275, 0]
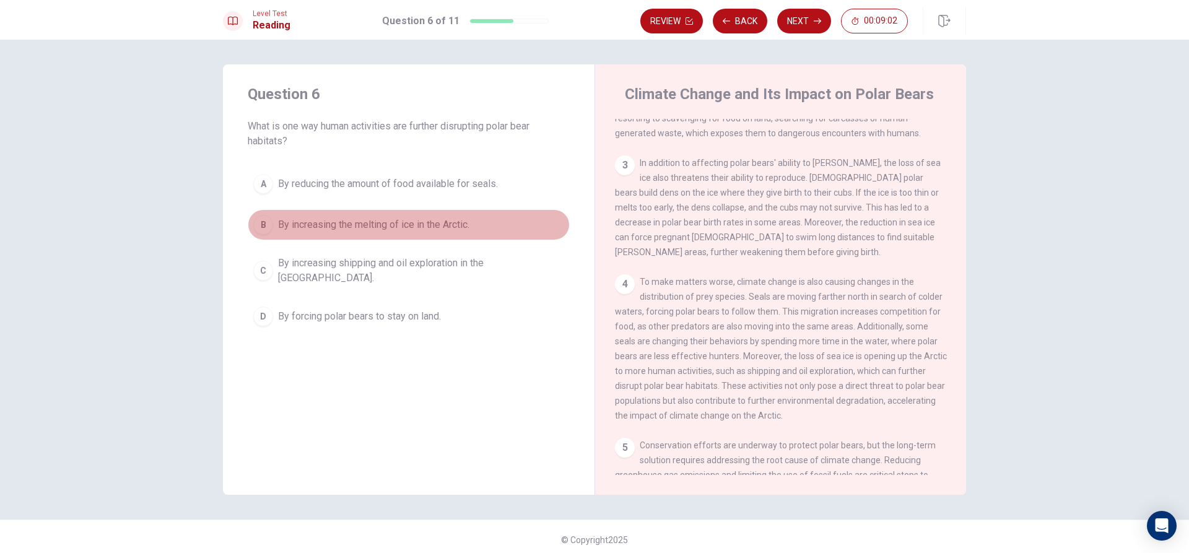
drag, startPoint x: 375, startPoint y: 220, endPoint x: 375, endPoint y: 210, distance: 9.3
click at [374, 220] on span "By increasing the melting of ice in the Arctic." at bounding box center [373, 224] width 191 height 15
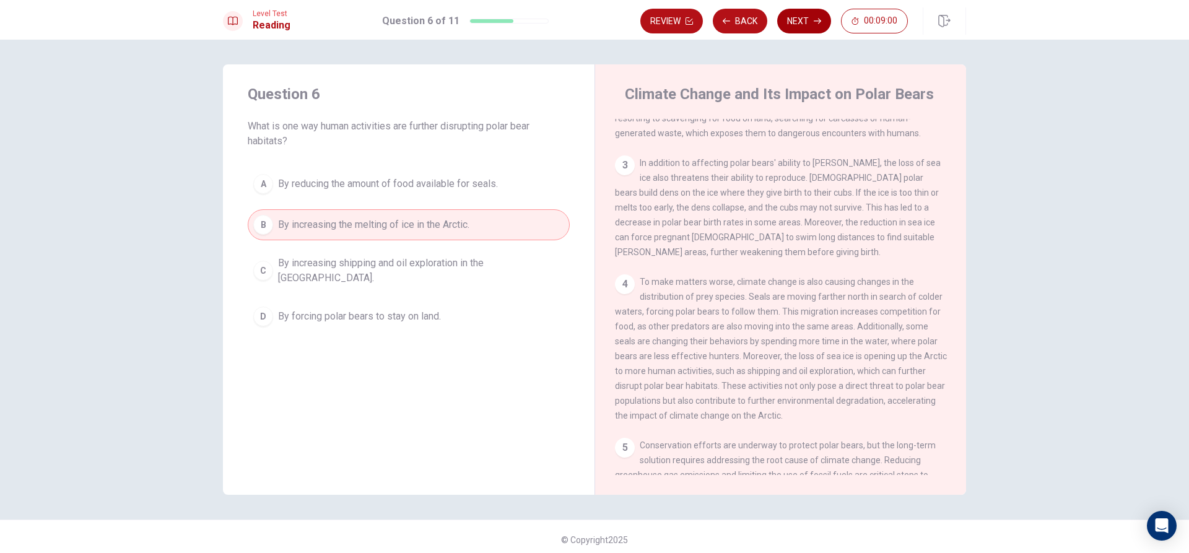
click at [814, 19] on icon "button" at bounding box center [816, 20] width 7 height 7
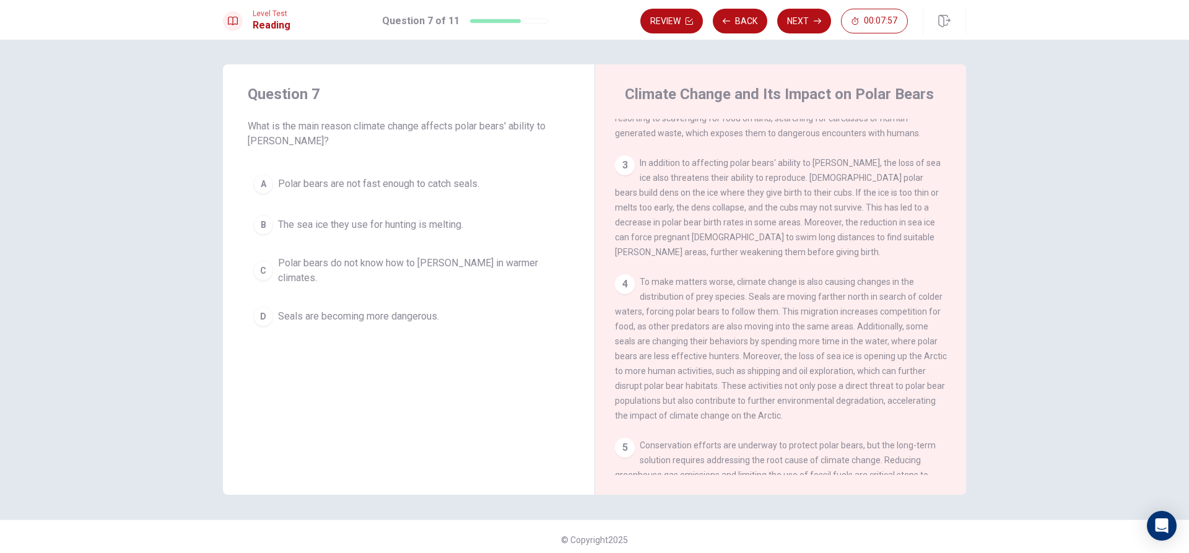
click at [334, 214] on button "B The sea ice they use for hunting is melting." at bounding box center [409, 224] width 322 height 31
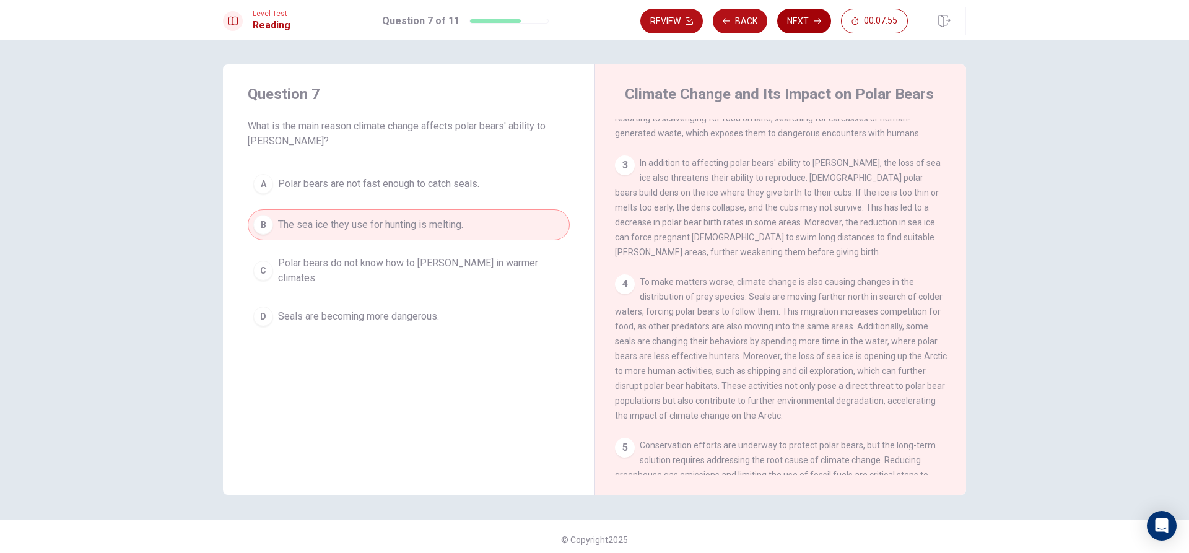
click at [822, 25] on button "Next" at bounding box center [804, 21] width 54 height 25
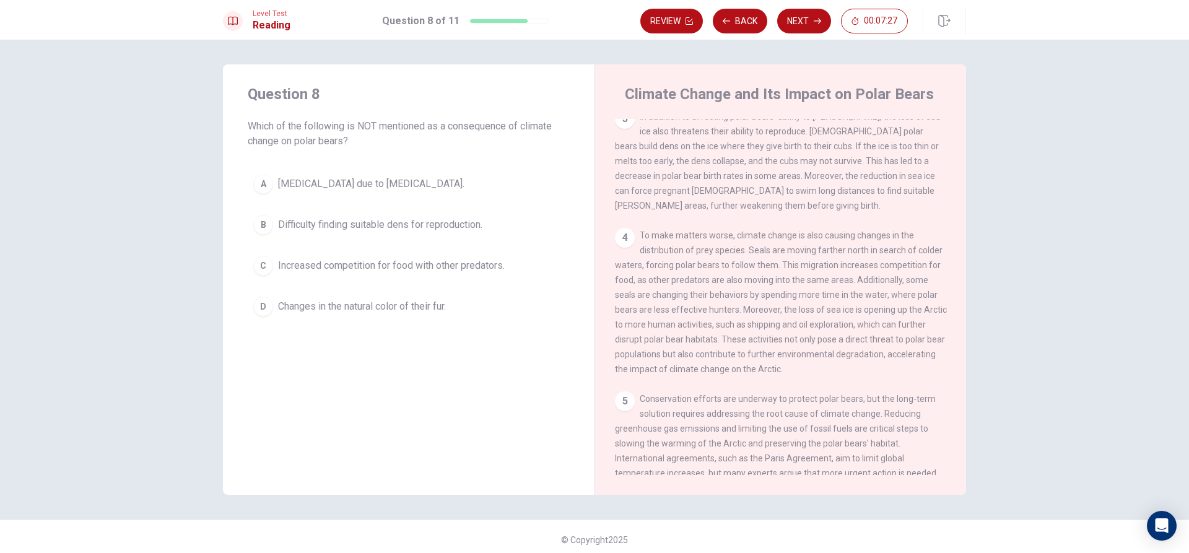
scroll to position [399, 0]
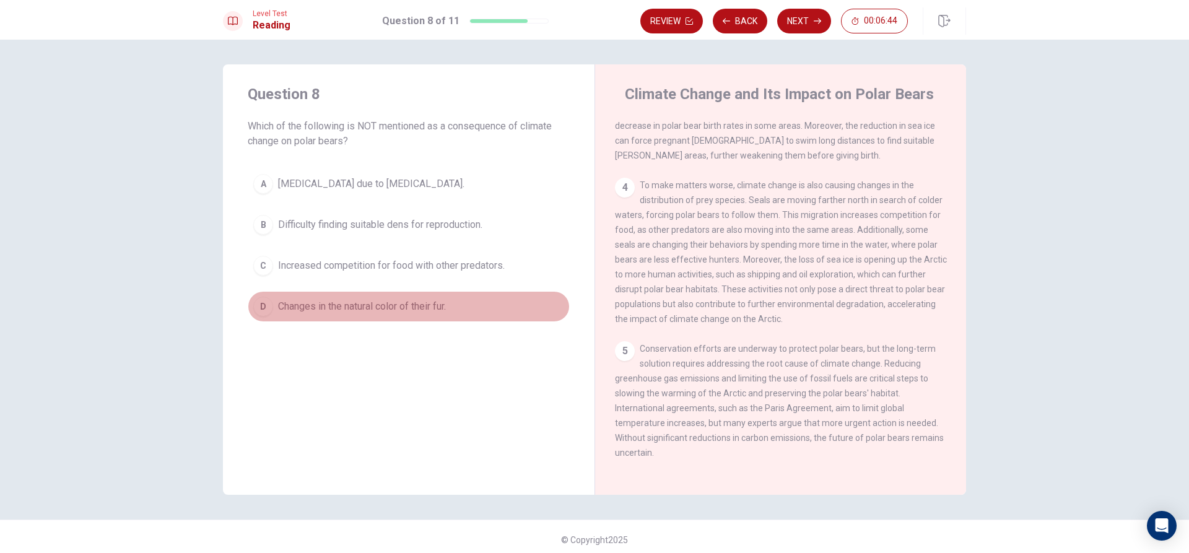
click at [424, 305] on span "Changes in the natural color of their fur." at bounding box center [362, 306] width 168 height 15
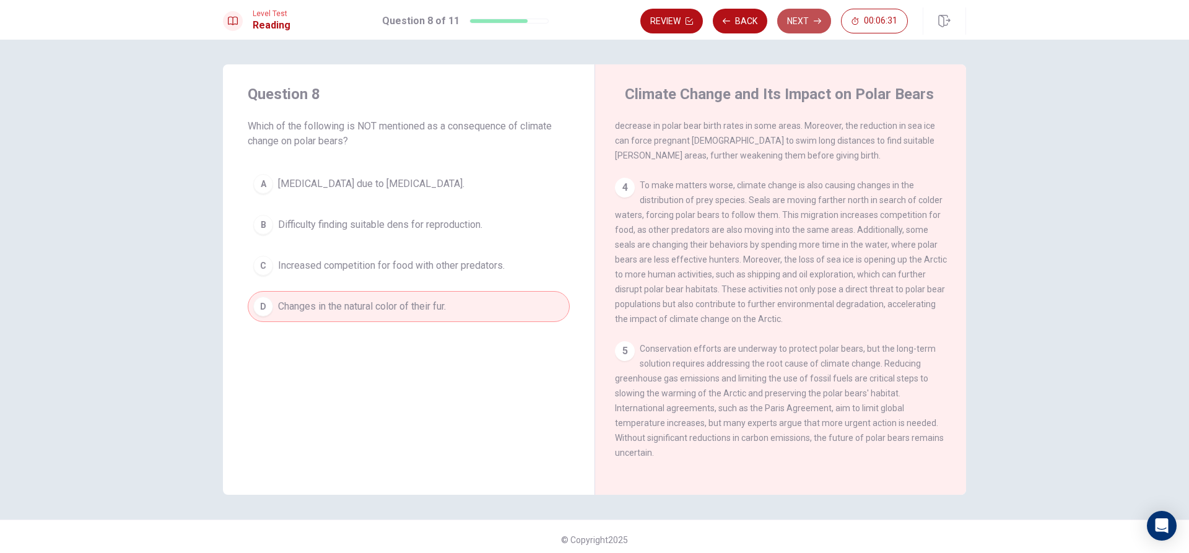
click at [797, 22] on button "Next" at bounding box center [804, 21] width 54 height 25
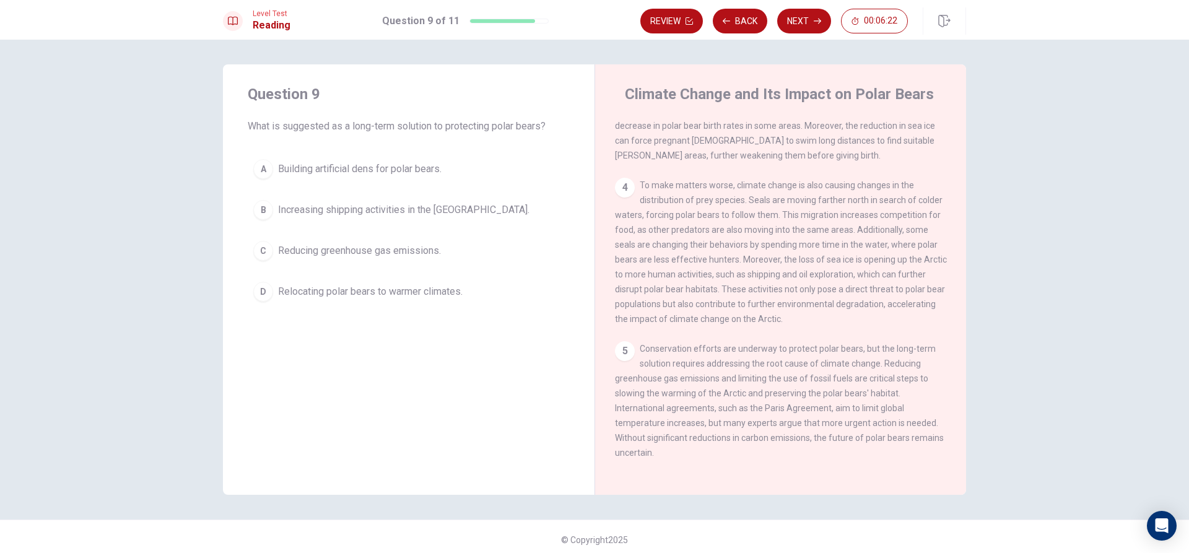
scroll to position [6, 0]
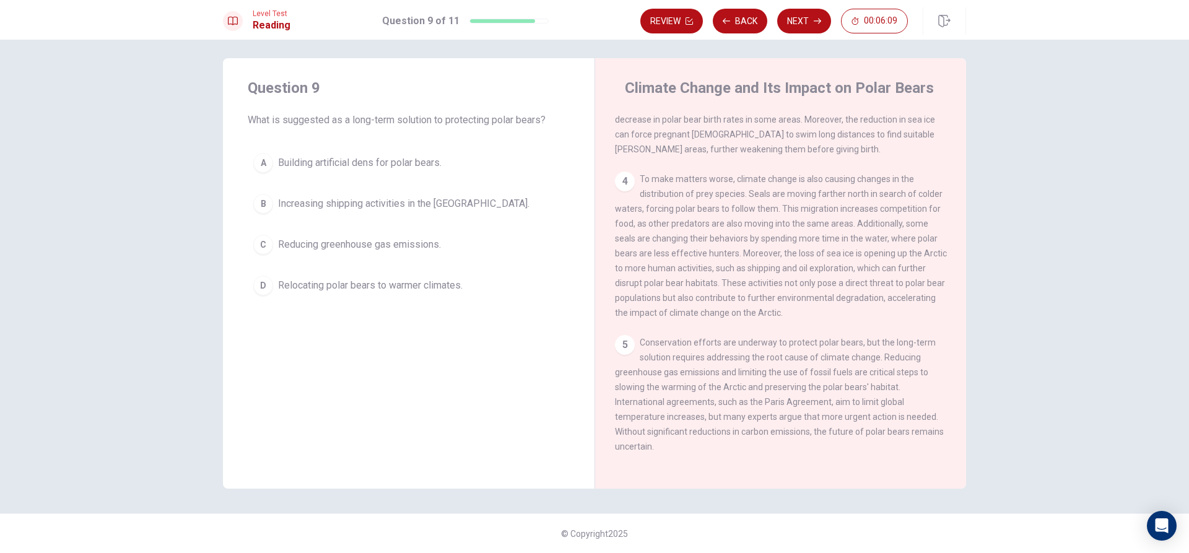
click at [414, 247] on span "Reducing greenhouse gas emissions." at bounding box center [359, 244] width 163 height 15
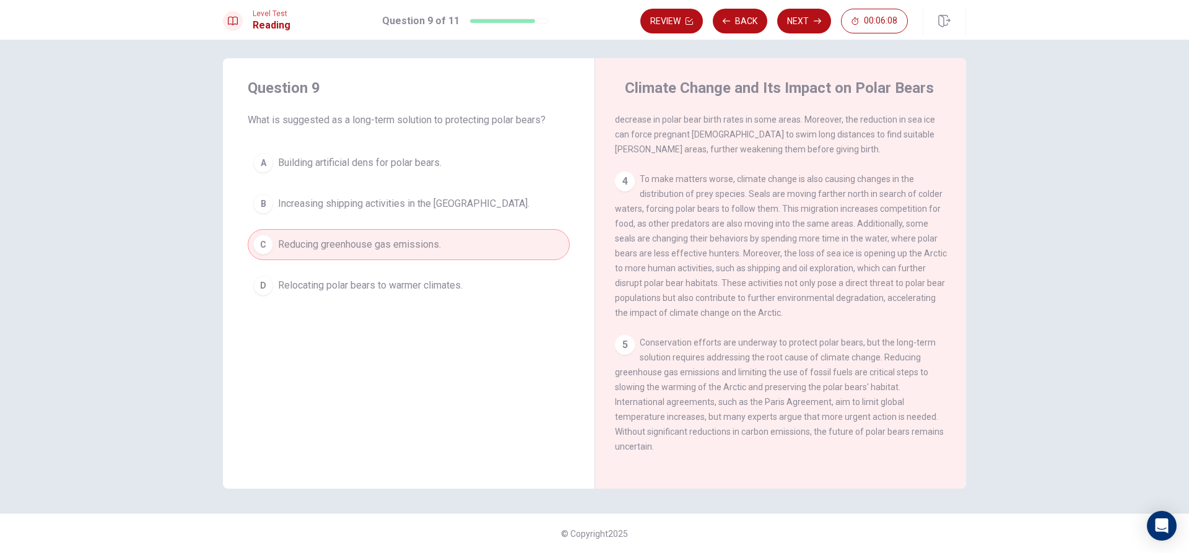
click at [800, 22] on button "Next" at bounding box center [804, 21] width 54 height 25
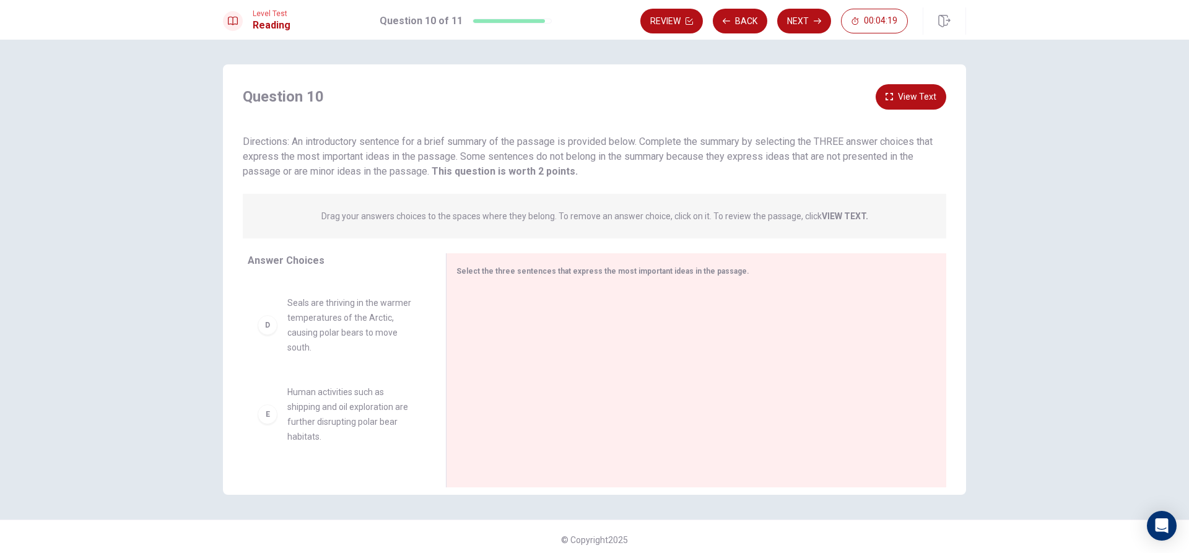
scroll to position [134, 0]
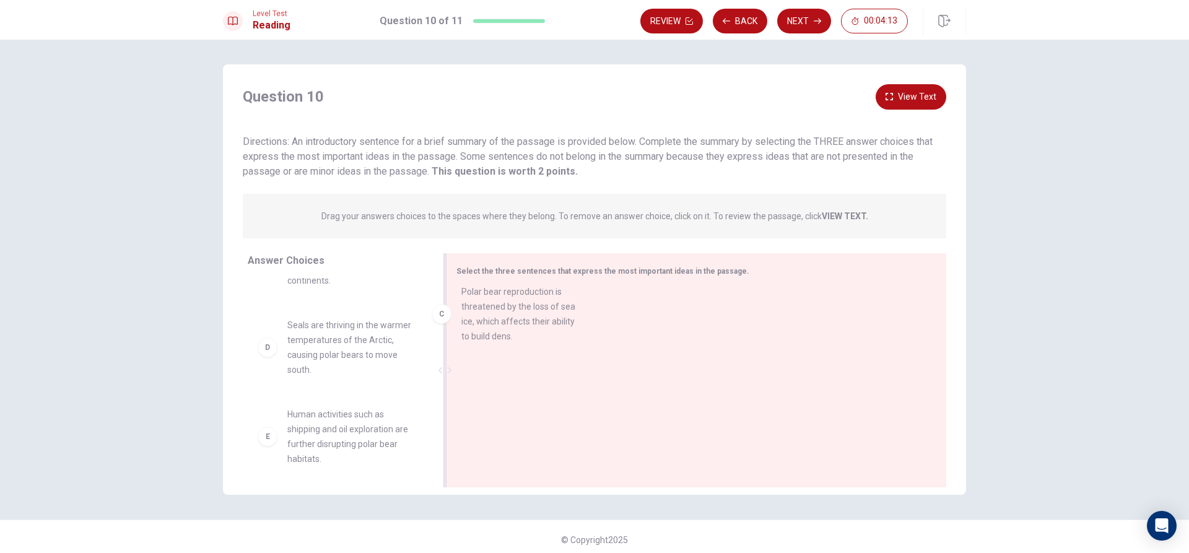
drag, startPoint x: 349, startPoint y: 345, endPoint x: 532, endPoint y: 318, distance: 185.8
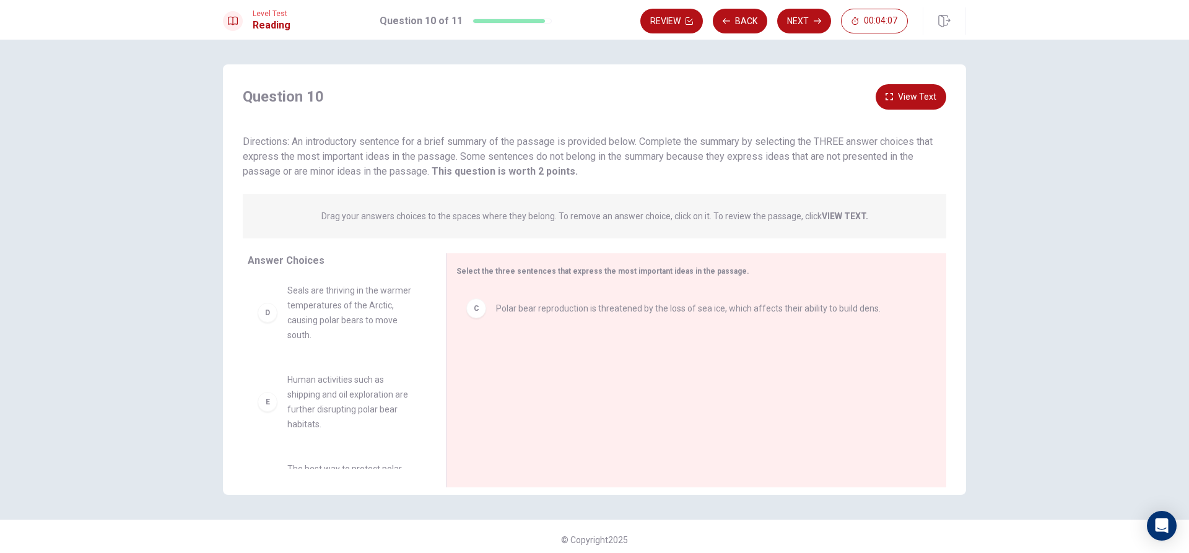
scroll to position [106, 0]
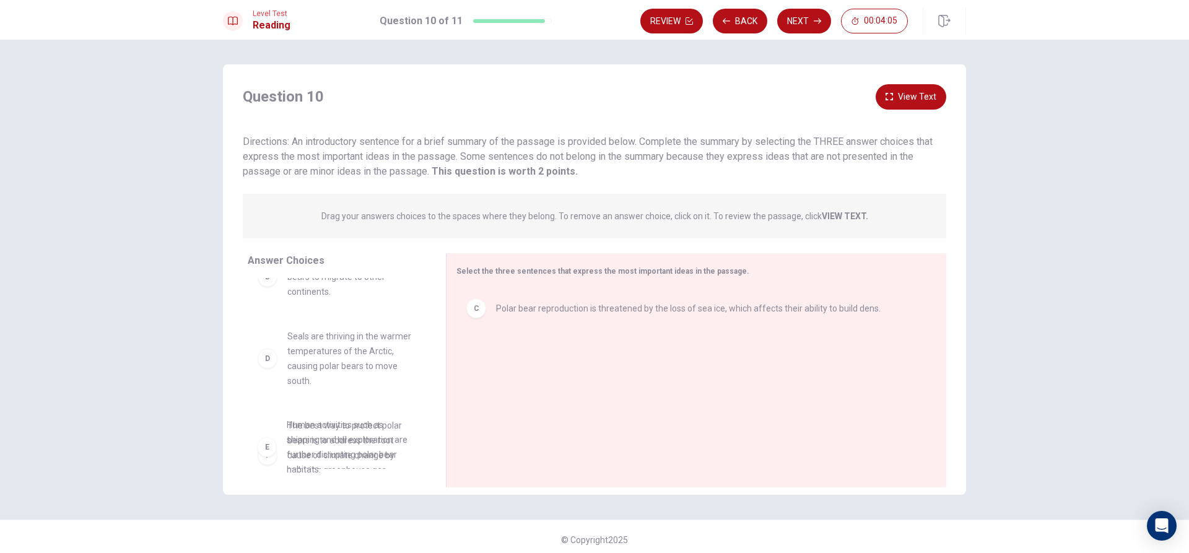
drag, startPoint x: 360, startPoint y: 445, endPoint x: 357, endPoint y: 434, distance: 11.6
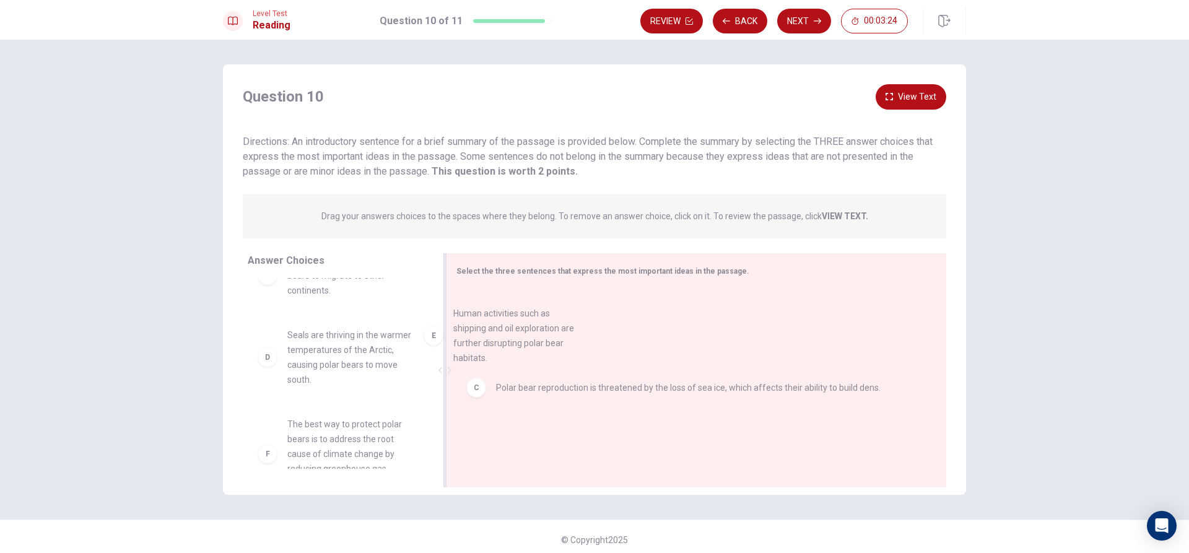
drag, startPoint x: 352, startPoint y: 430, endPoint x: 532, endPoint y: 319, distance: 211.5
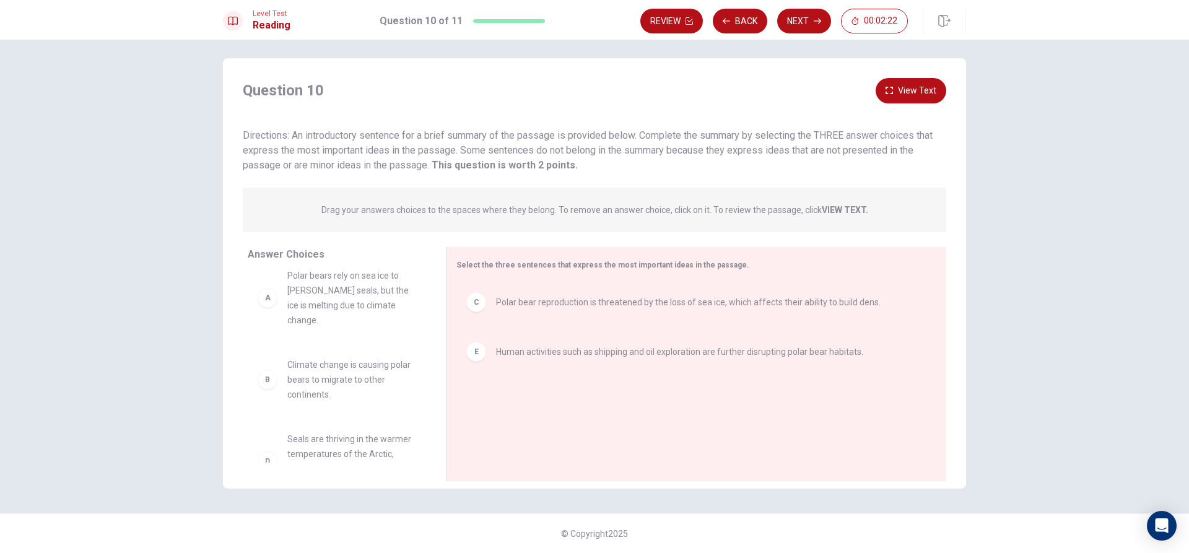
scroll to position [0, 0]
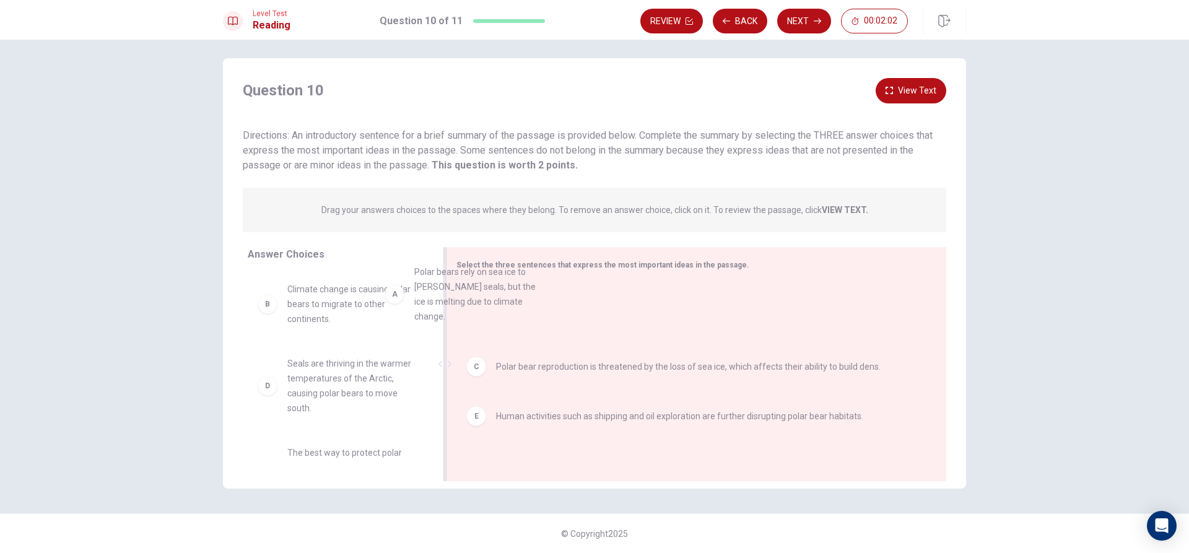
drag, startPoint x: 362, startPoint y: 319, endPoint x: 542, endPoint y: 295, distance: 182.4
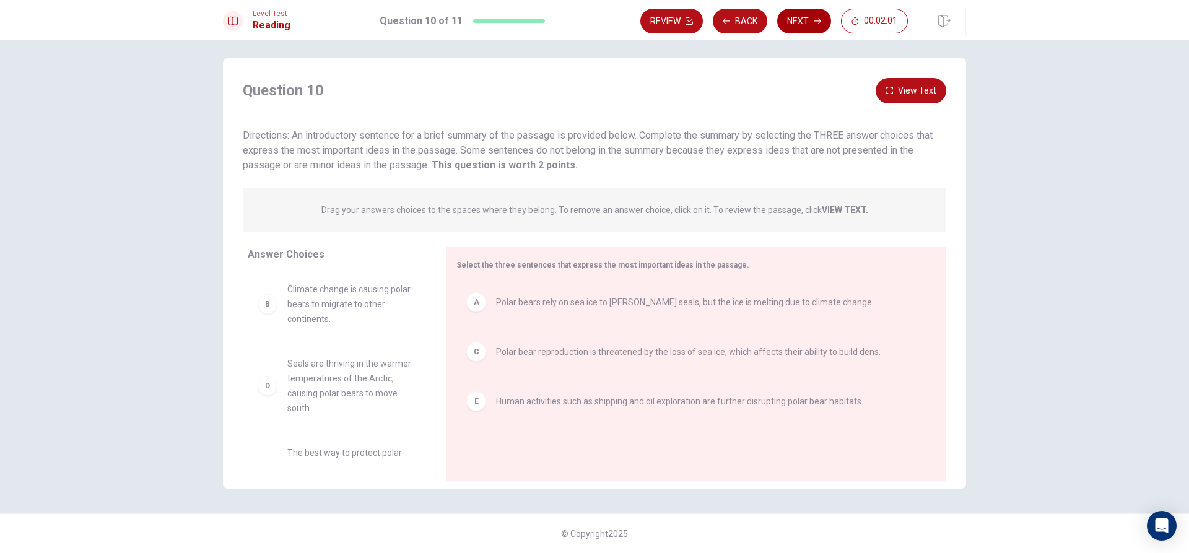
click at [810, 22] on button "Next" at bounding box center [804, 21] width 54 height 25
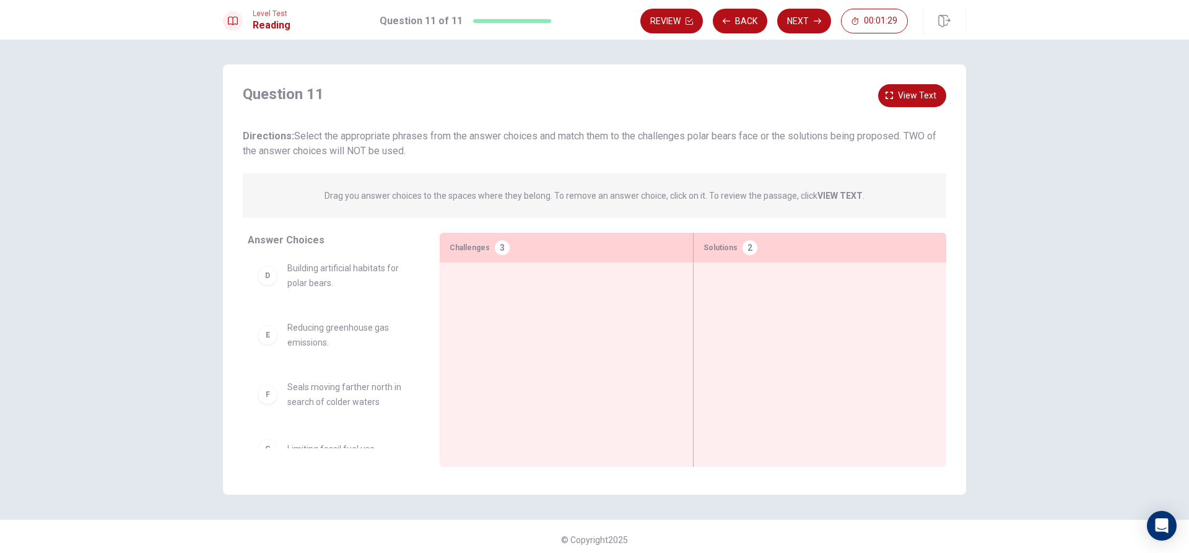
scroll to position [206, 0]
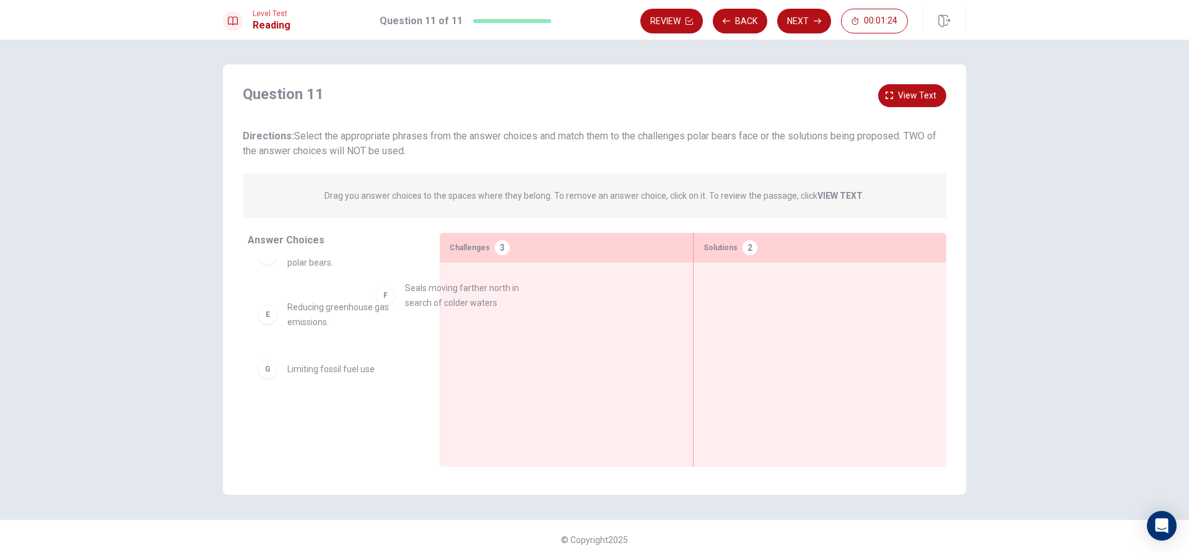
drag, startPoint x: 383, startPoint y: 363, endPoint x: 513, endPoint y: 277, distance: 155.6
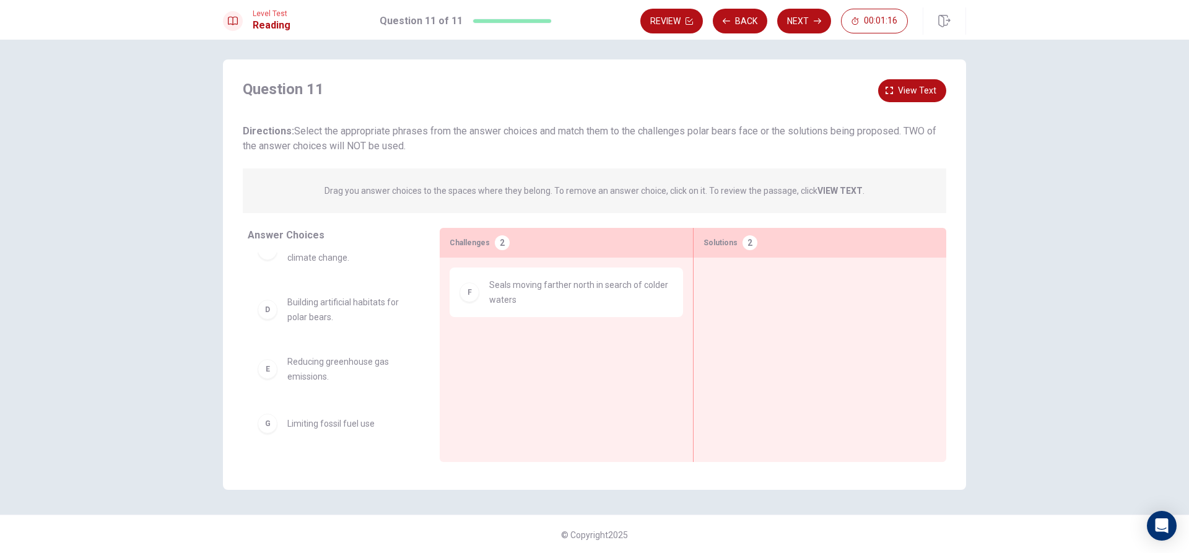
scroll to position [6, 0]
drag, startPoint x: 358, startPoint y: 373, endPoint x: 825, endPoint y: 280, distance: 475.9
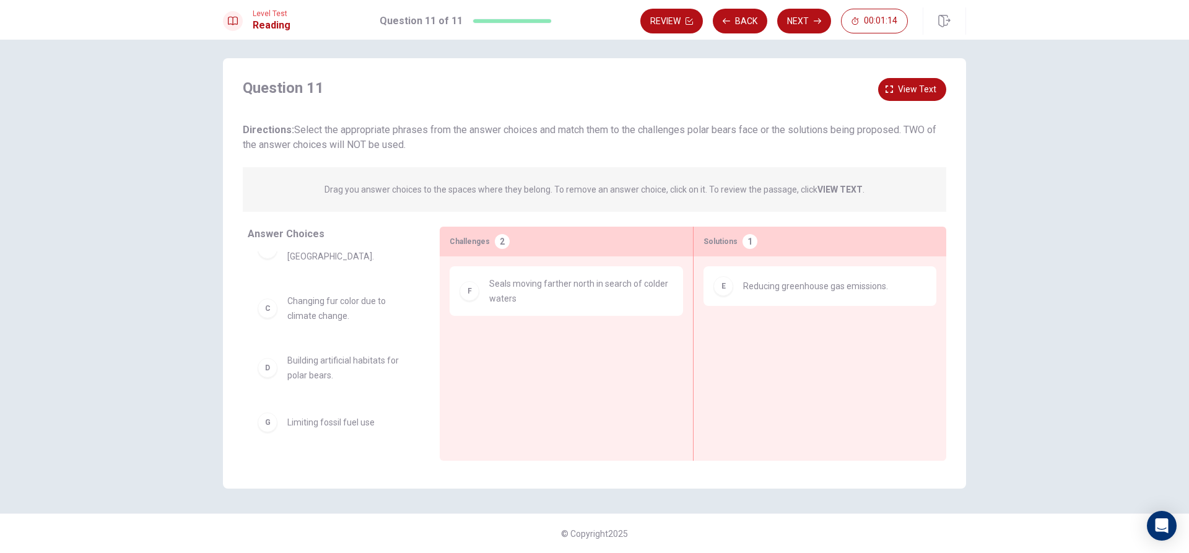
scroll to position [87, 0]
drag, startPoint x: 350, startPoint y: 373, endPoint x: 771, endPoint y: 343, distance: 422.0
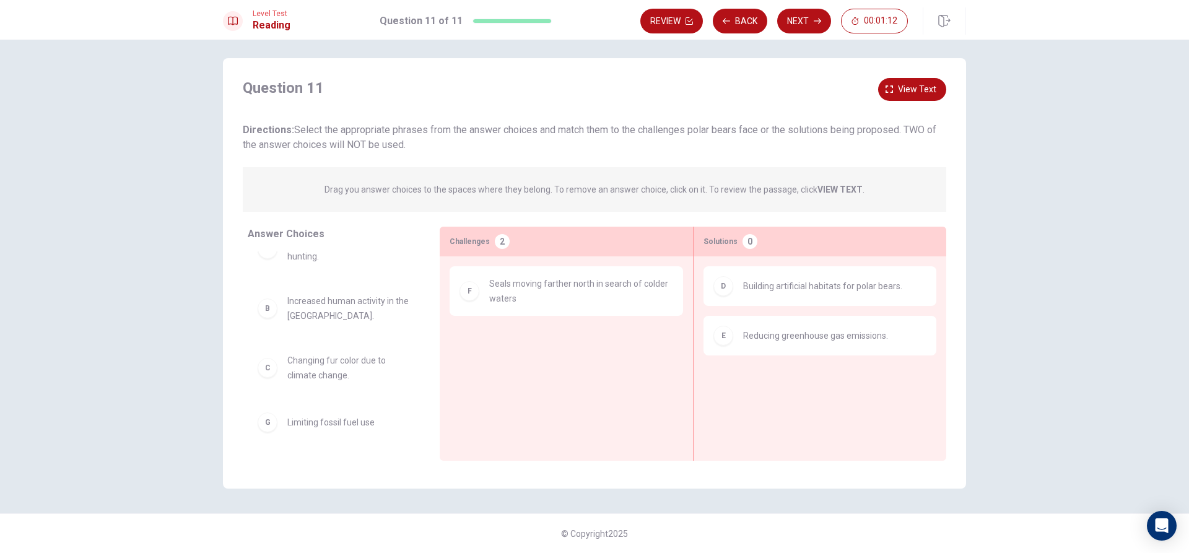
scroll to position [27, 0]
drag, startPoint x: 327, startPoint y: 374, endPoint x: 338, endPoint y: 397, distance: 25.5
drag, startPoint x: 351, startPoint y: 425, endPoint x: 781, endPoint y: 375, distance: 432.6
drag, startPoint x: 403, startPoint y: 423, endPoint x: 822, endPoint y: 366, distance: 423.0
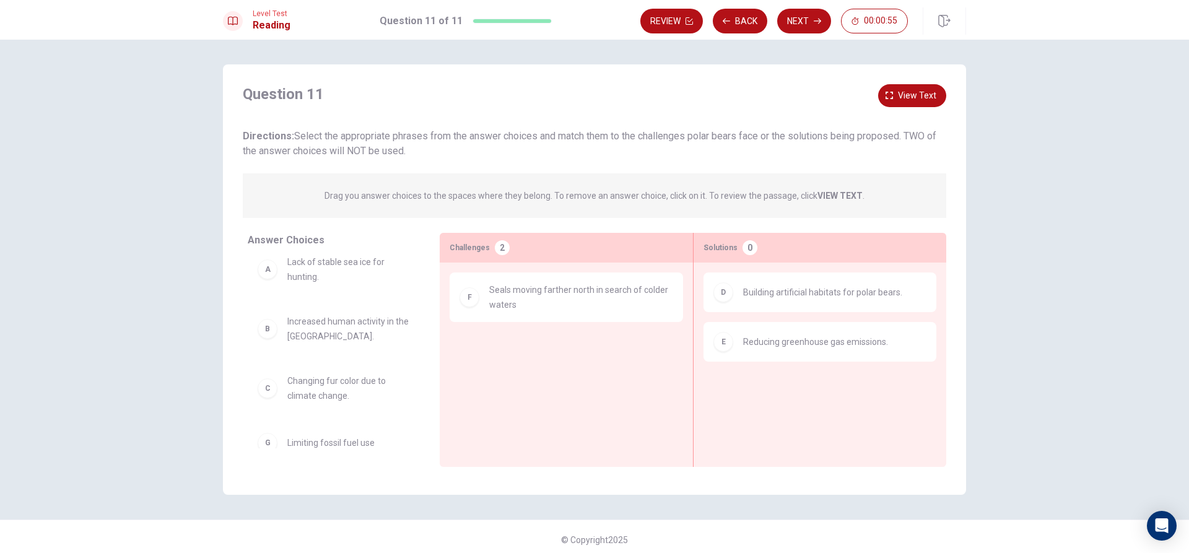
scroll to position [0, 0]
drag, startPoint x: 358, startPoint y: 355, endPoint x: 620, endPoint y: 363, distance: 261.4
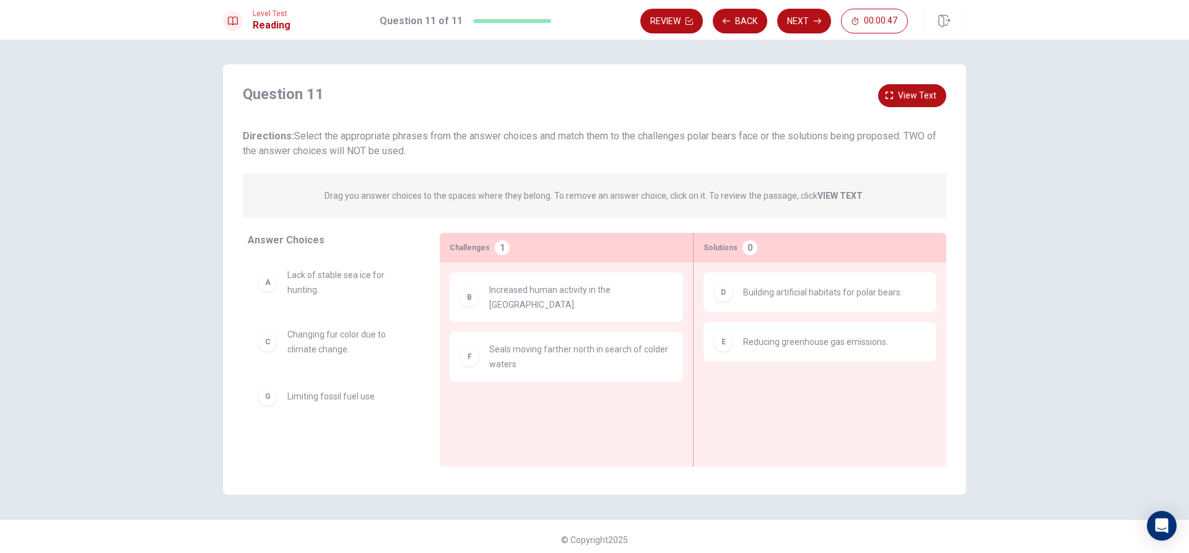
scroll to position [6, 0]
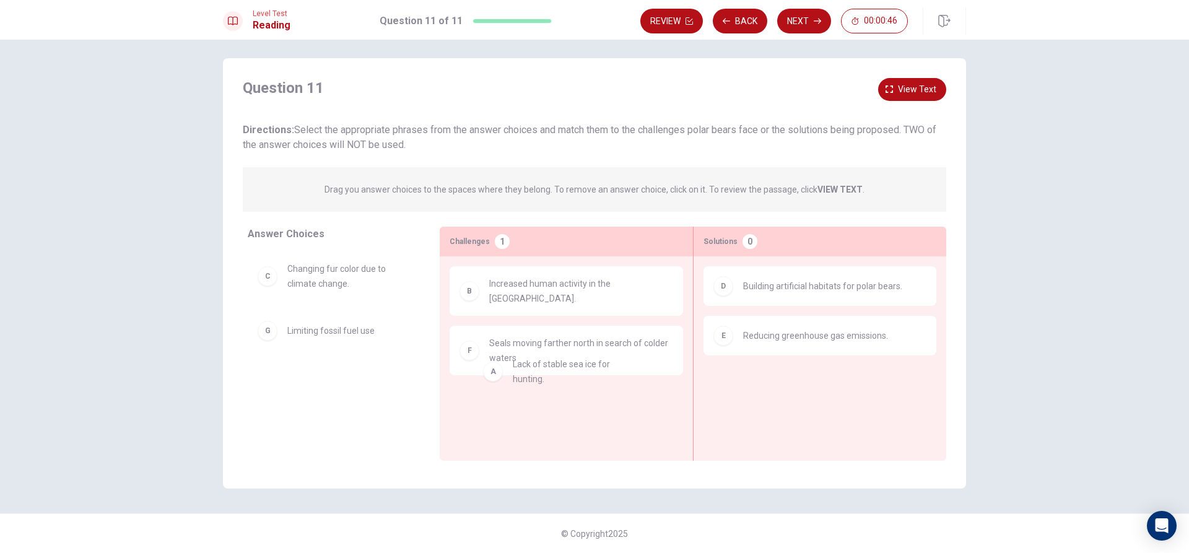
drag, startPoint x: 324, startPoint y: 297, endPoint x: 571, endPoint y: 395, distance: 265.3
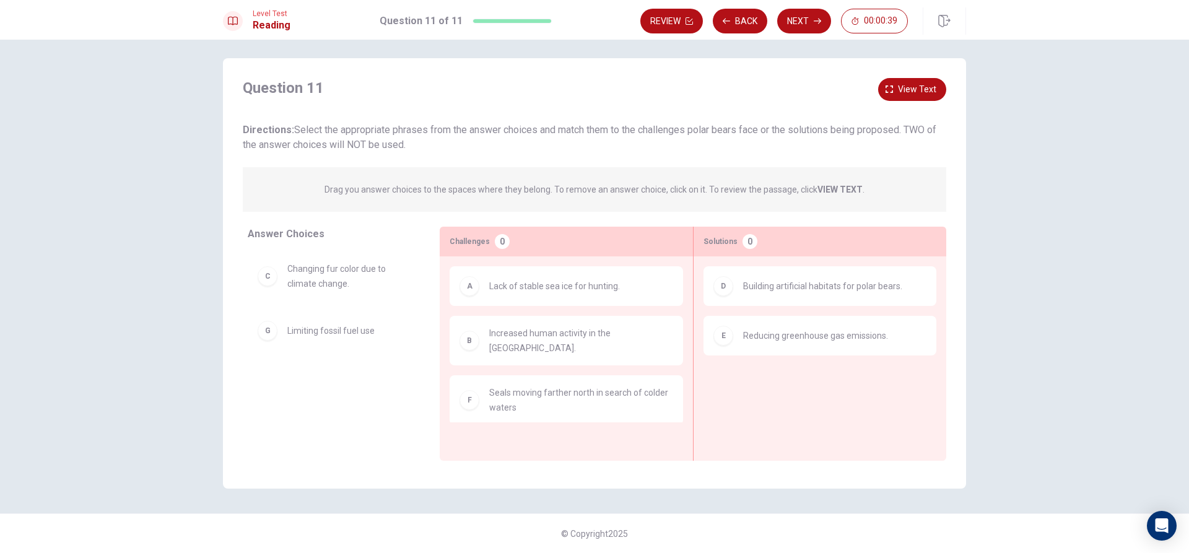
drag, startPoint x: 527, startPoint y: 292, endPoint x: 373, endPoint y: 295, distance: 154.2
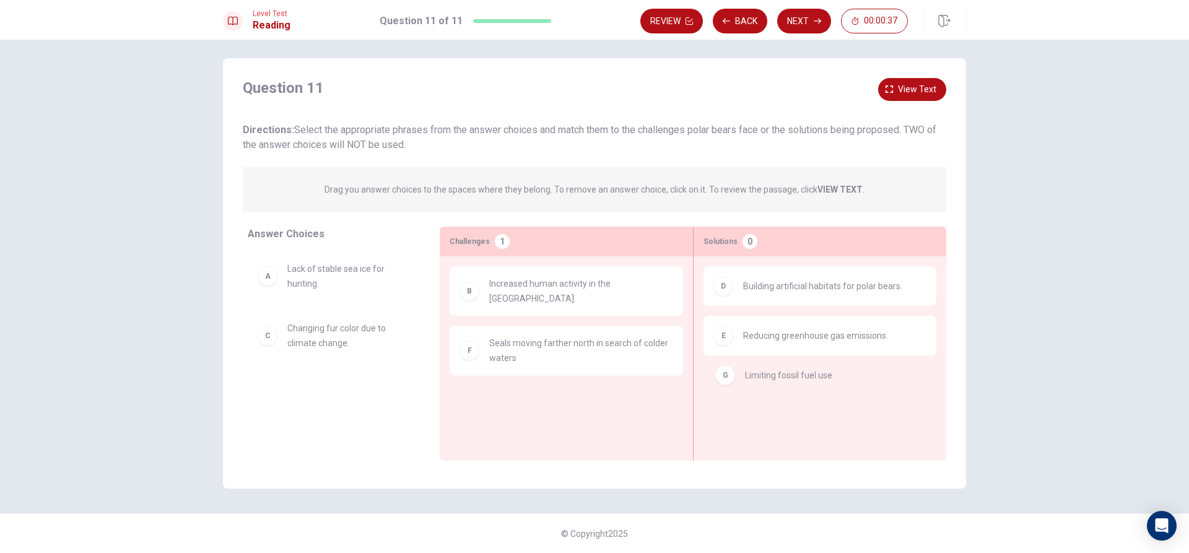
drag, startPoint x: 363, startPoint y: 392, endPoint x: 855, endPoint y: 372, distance: 491.9
drag, startPoint x: 311, startPoint y: 392, endPoint x: 524, endPoint y: 402, distance: 212.6
drag, startPoint x: 532, startPoint y: 406, endPoint x: 330, endPoint y: 370, distance: 205.7
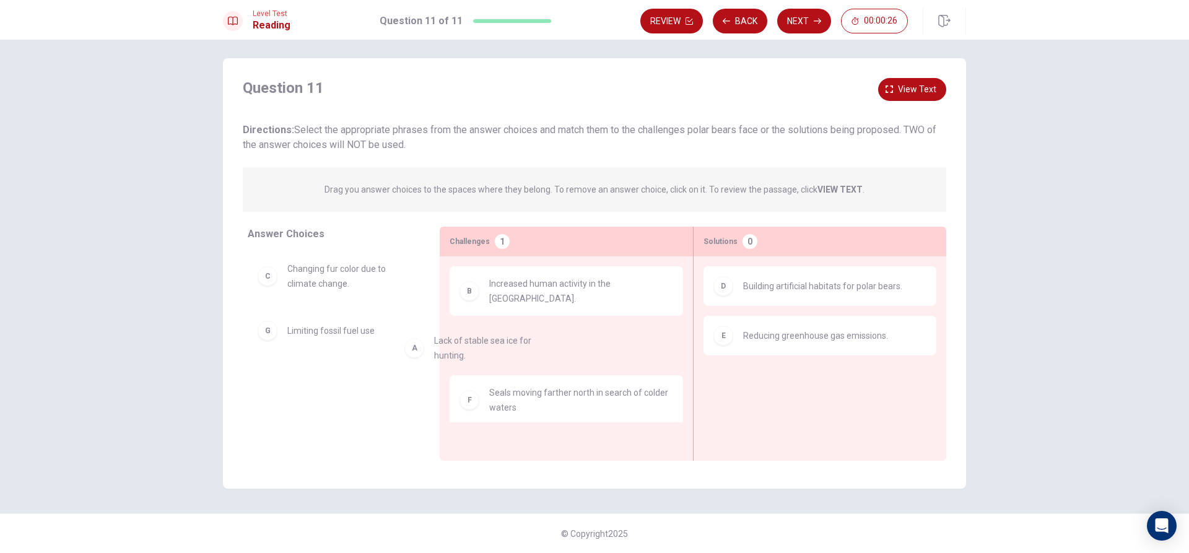
drag, startPoint x: 362, startPoint y: 270, endPoint x: 583, endPoint y: 402, distance: 257.4
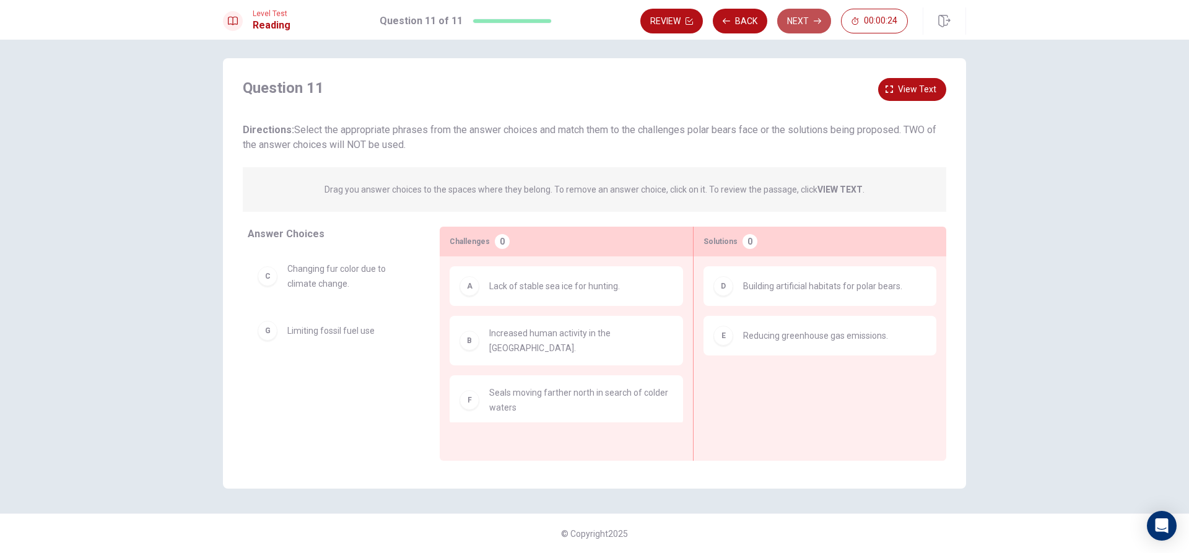
click at [813, 15] on button "Next" at bounding box center [804, 21] width 54 height 25
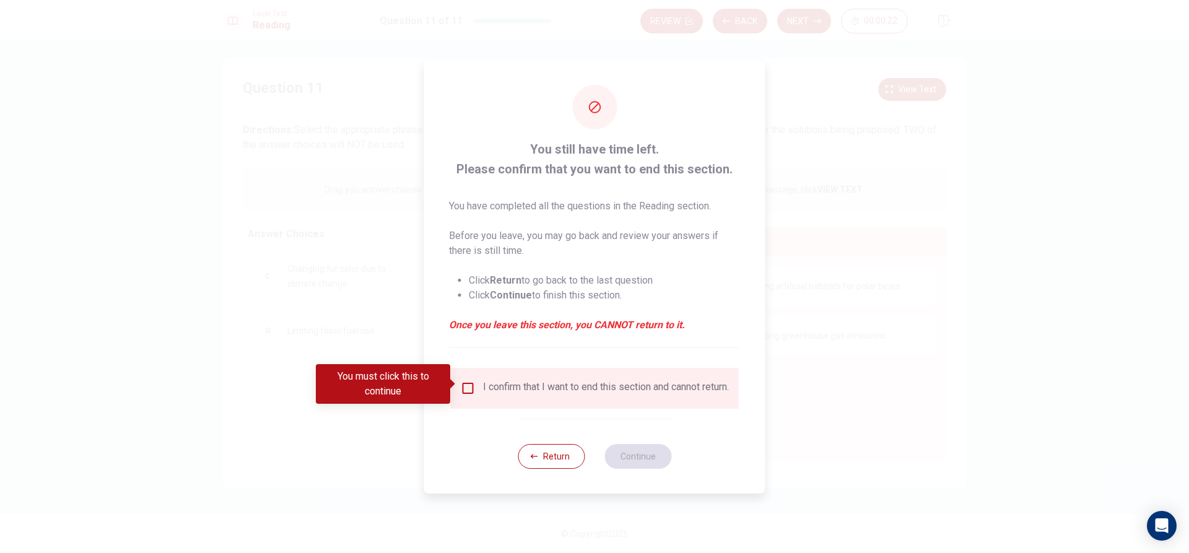
click at [776, 111] on div at bounding box center [594, 276] width 1189 height 553
click at [570, 457] on button "Return" at bounding box center [551, 456] width 67 height 25
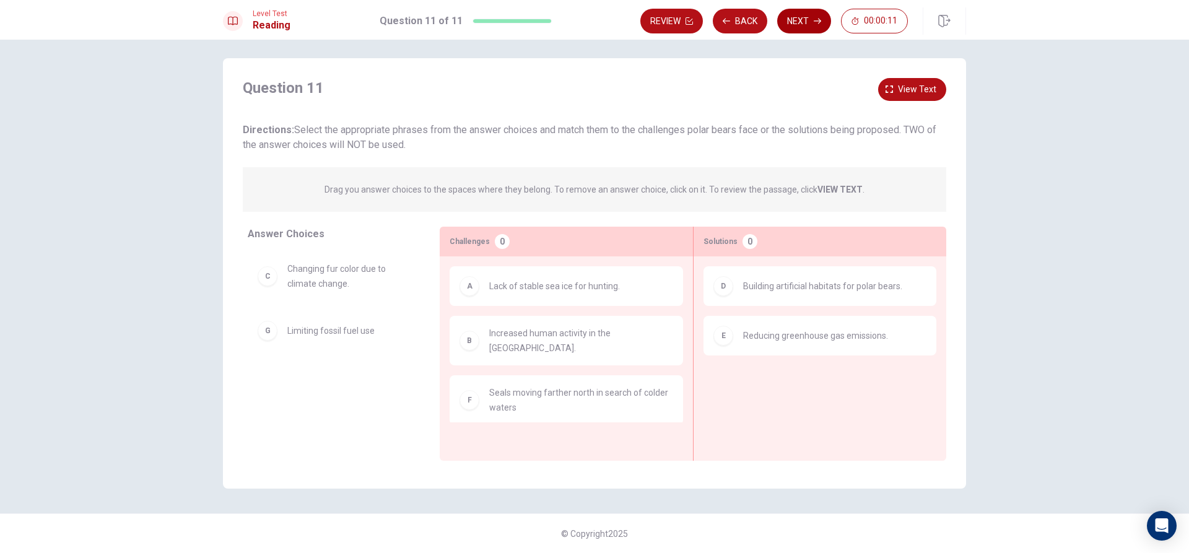
click at [812, 24] on button "Next" at bounding box center [804, 21] width 54 height 25
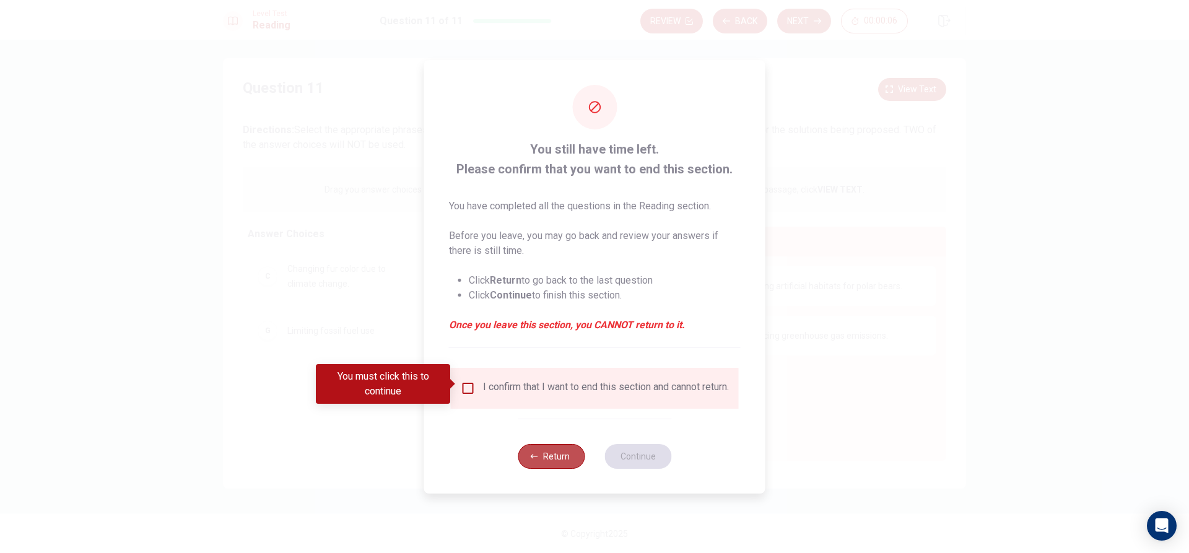
click at [560, 457] on button "Return" at bounding box center [551, 456] width 67 height 25
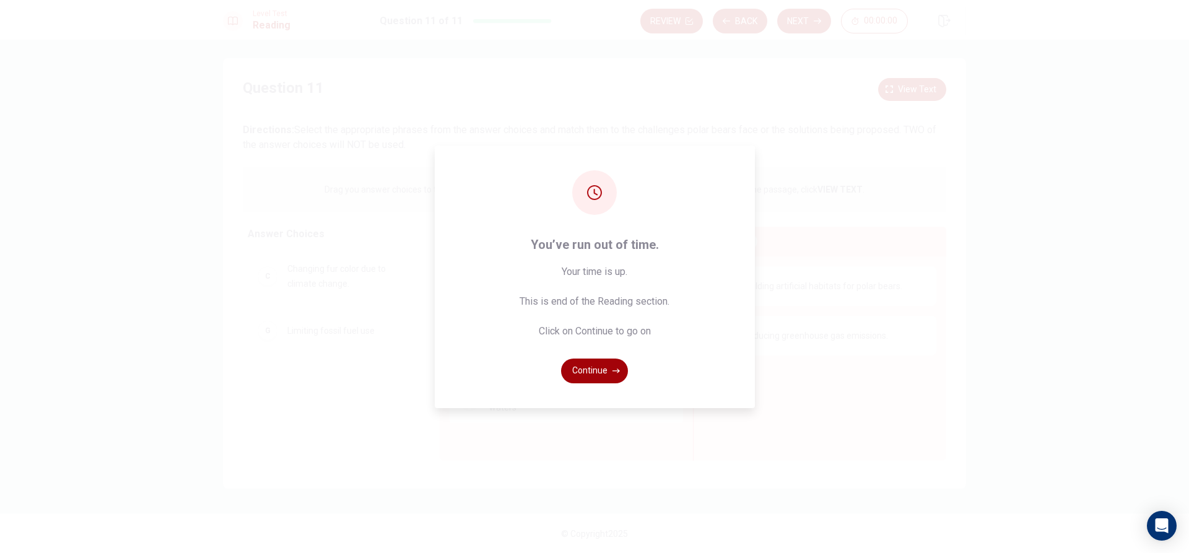
click at [614, 367] on icon "button" at bounding box center [615, 370] width 7 height 7
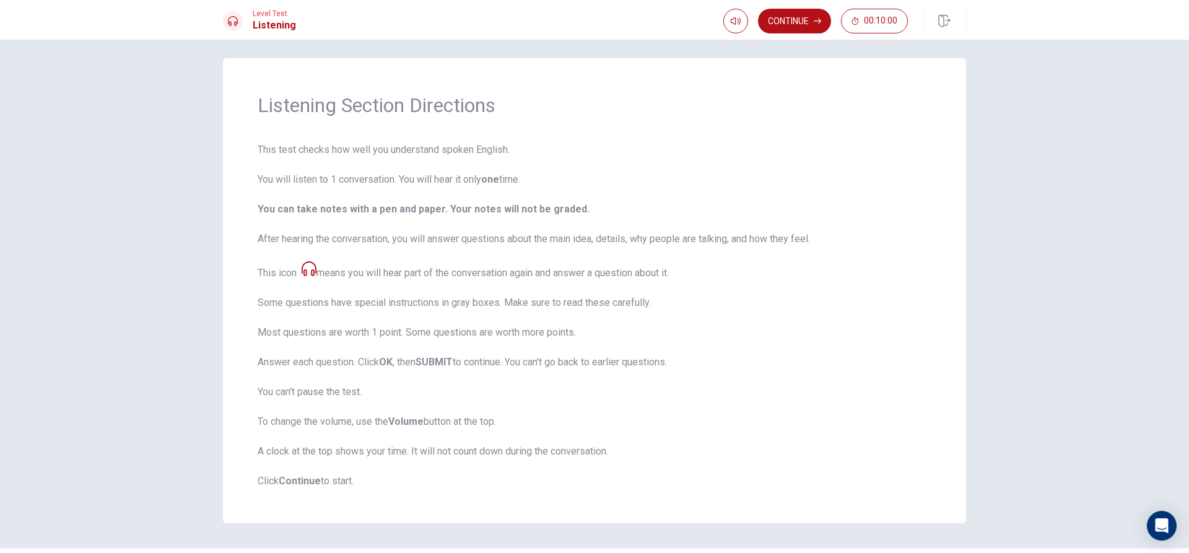
click at [312, 272] on icon at bounding box center [308, 268] width 15 height 15
click at [311, 269] on icon at bounding box center [308, 268] width 15 height 15
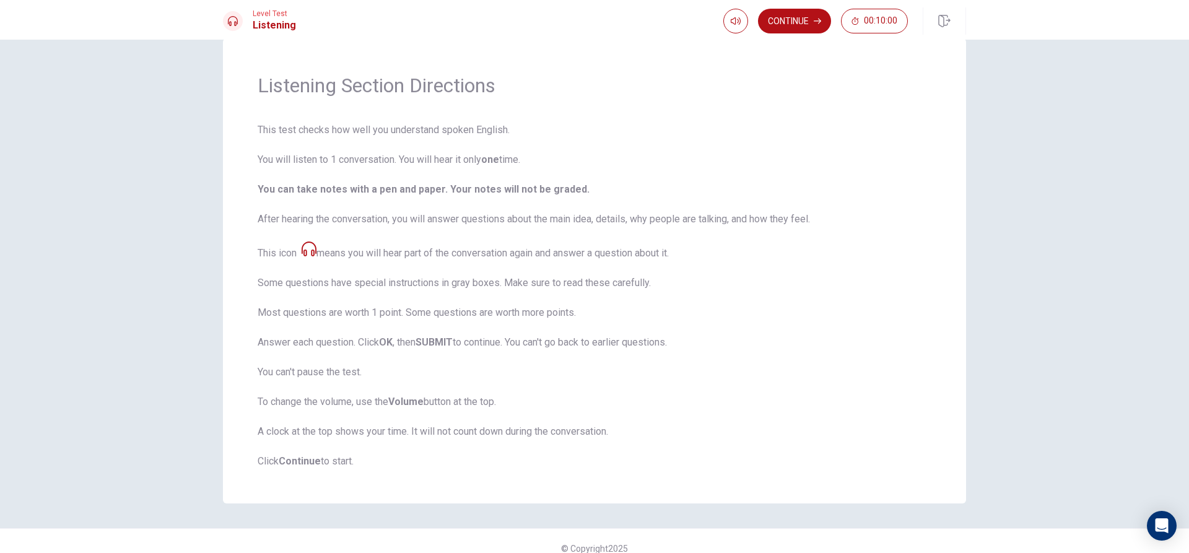
scroll to position [0, 0]
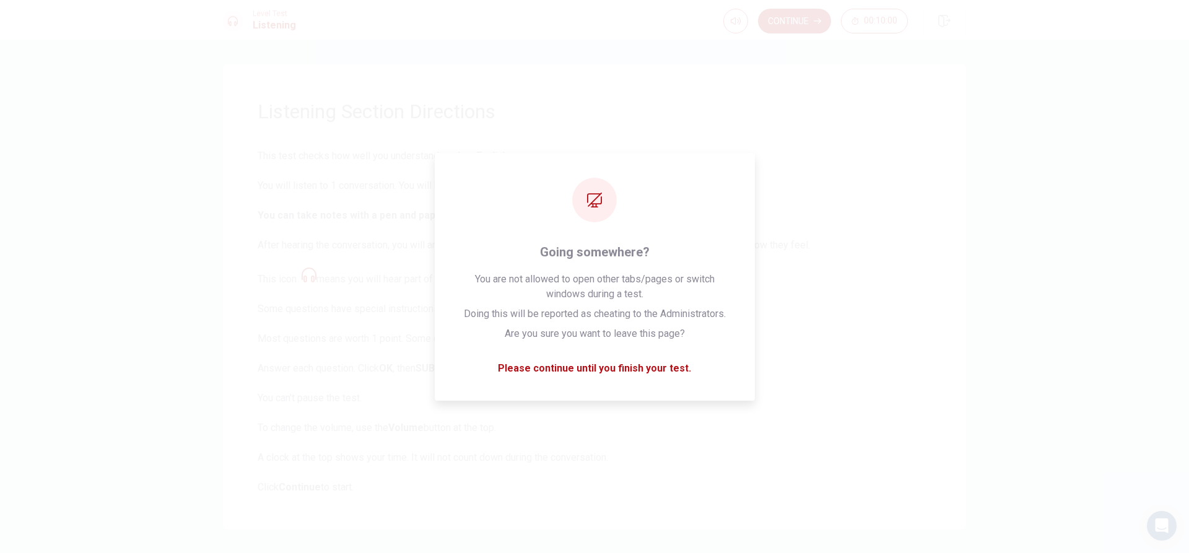
click at [803, 17] on button "Continue" at bounding box center [794, 21] width 73 height 25
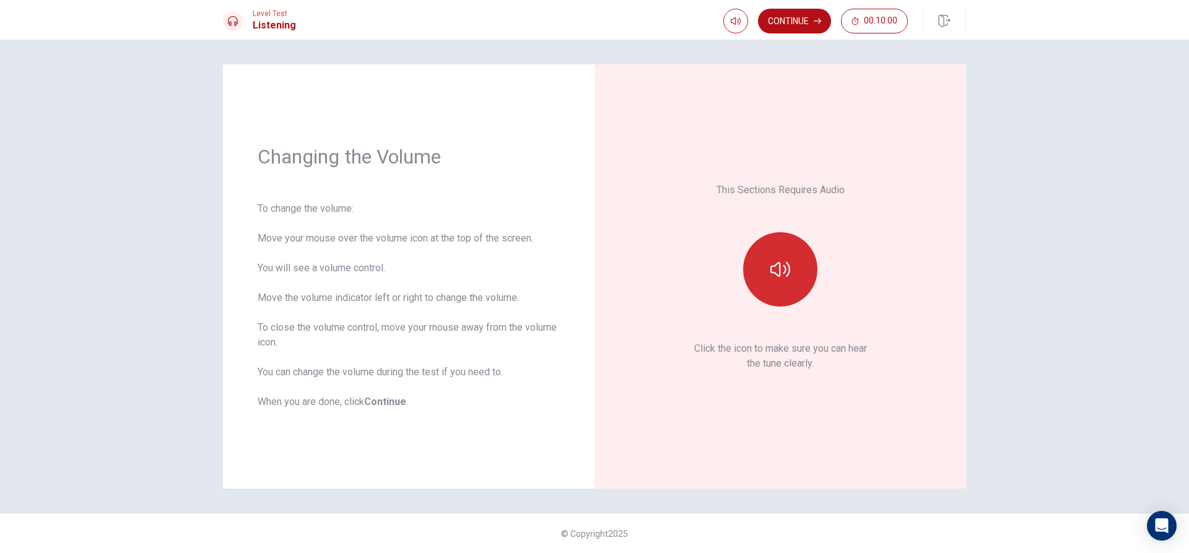
click at [776, 270] on icon "button" at bounding box center [780, 269] width 20 height 20
click at [778, 272] on icon "button" at bounding box center [780, 269] width 20 height 20
click at [764, 286] on button "button" at bounding box center [780, 269] width 74 height 74
click at [765, 286] on button "button" at bounding box center [780, 269] width 74 height 74
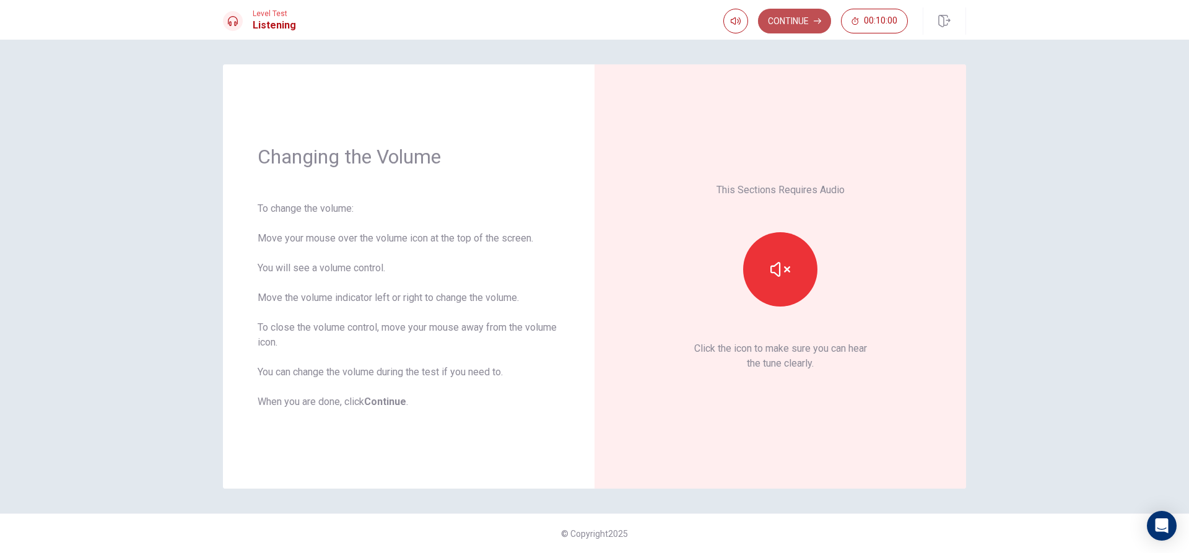
click at [802, 22] on button "Continue" at bounding box center [794, 21] width 73 height 25
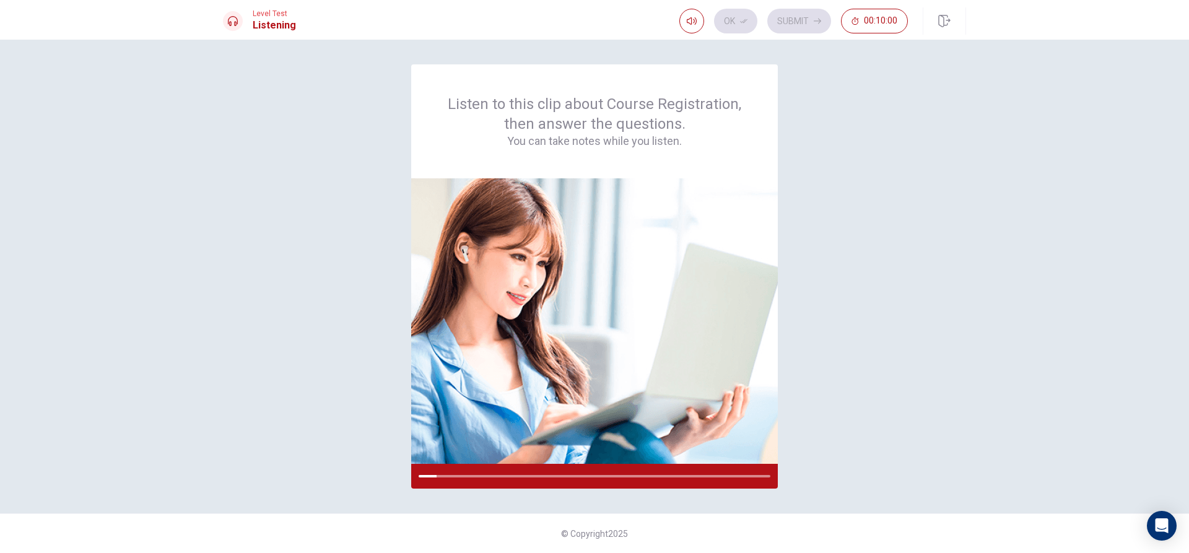
click at [817, 383] on div "Listen to this clip about Course Registration, then answer the questions. You c…" at bounding box center [594, 276] width 743 height 424
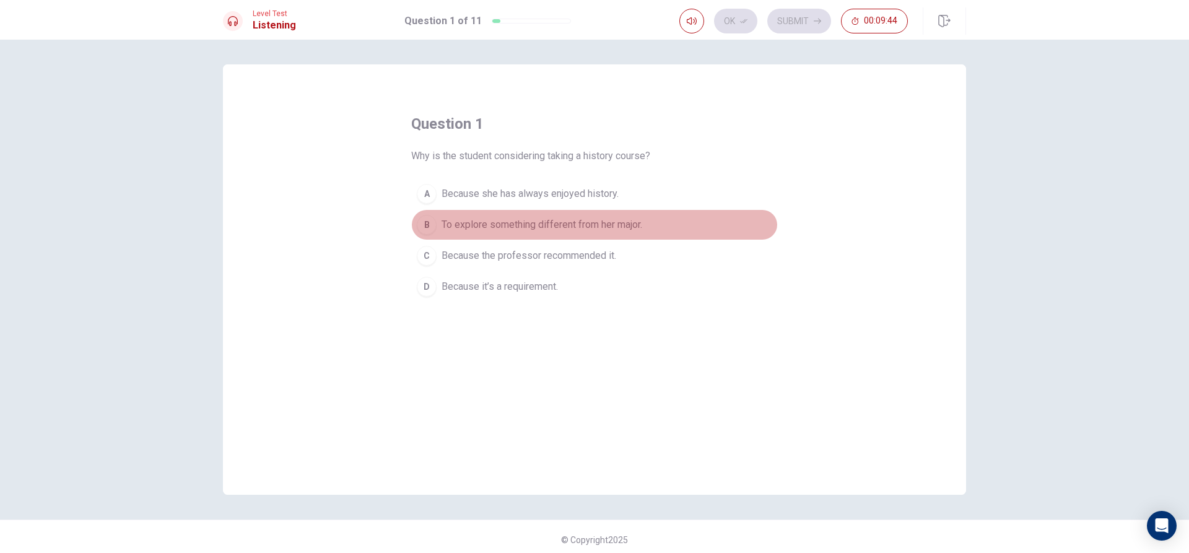
click at [652, 232] on button "B To explore something different from her major." at bounding box center [594, 224] width 366 height 31
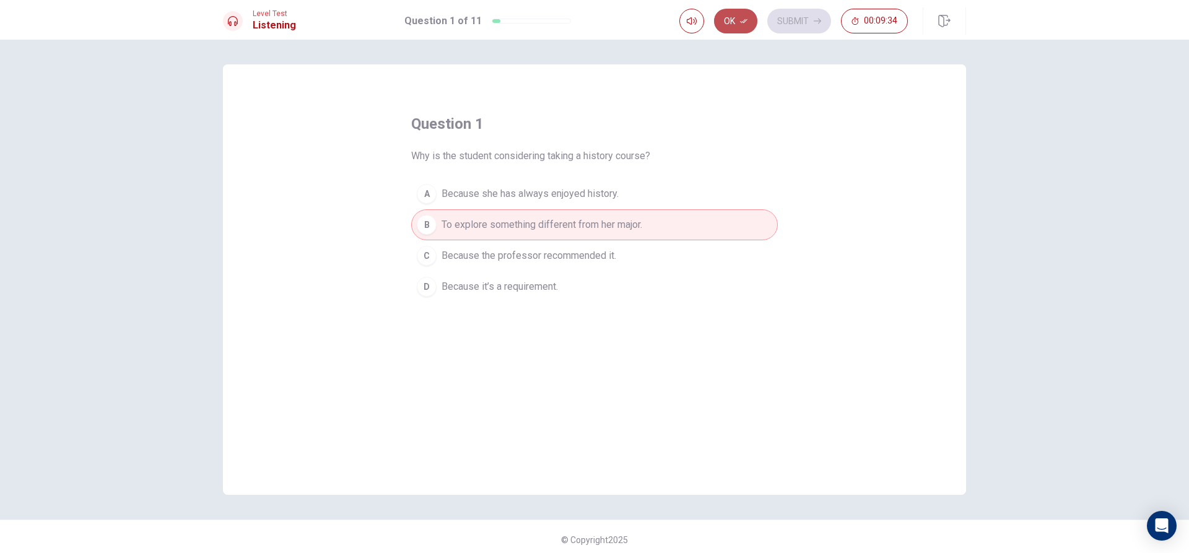
click at [722, 23] on button "Ok" at bounding box center [735, 21] width 43 height 25
click at [797, 19] on button "Submit" at bounding box center [799, 21] width 64 height 25
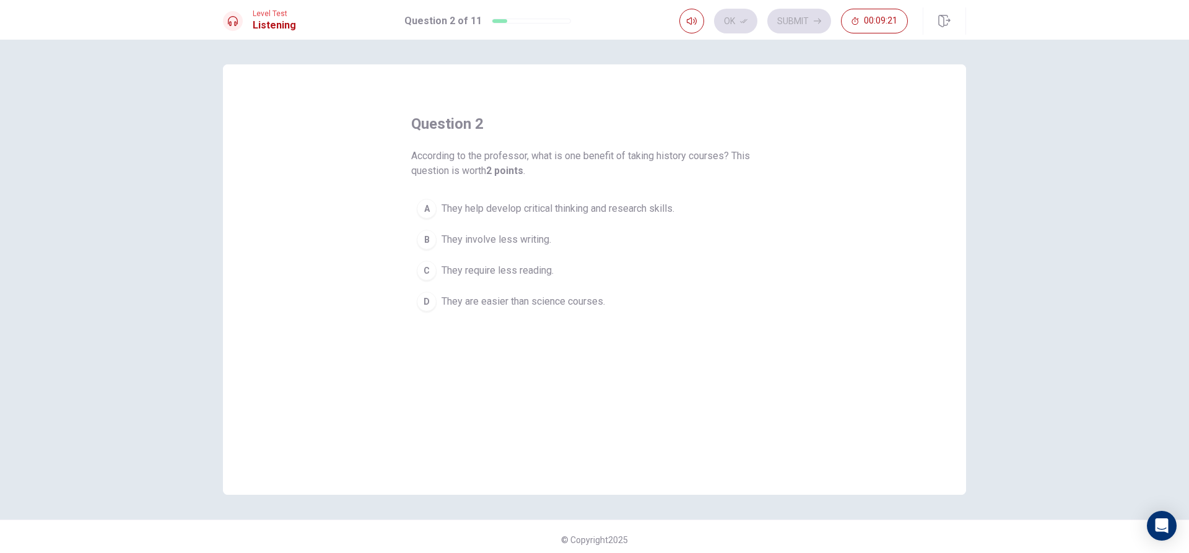
click at [657, 188] on div "question 2 According to the professor, what is one benefit of taking history co…" at bounding box center [594, 215] width 366 height 203
click at [656, 197] on button "A They help develop critical thinking and research skills." at bounding box center [594, 208] width 366 height 31
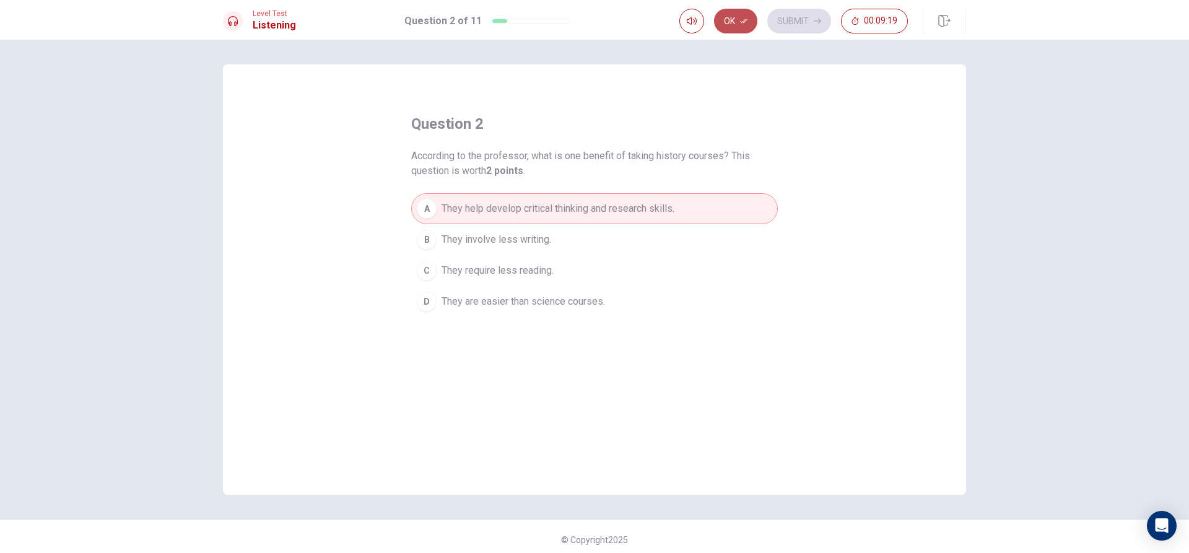
click at [745, 24] on icon "button" at bounding box center [743, 20] width 7 height 7
click at [790, 23] on button "Submit" at bounding box center [799, 21] width 64 height 25
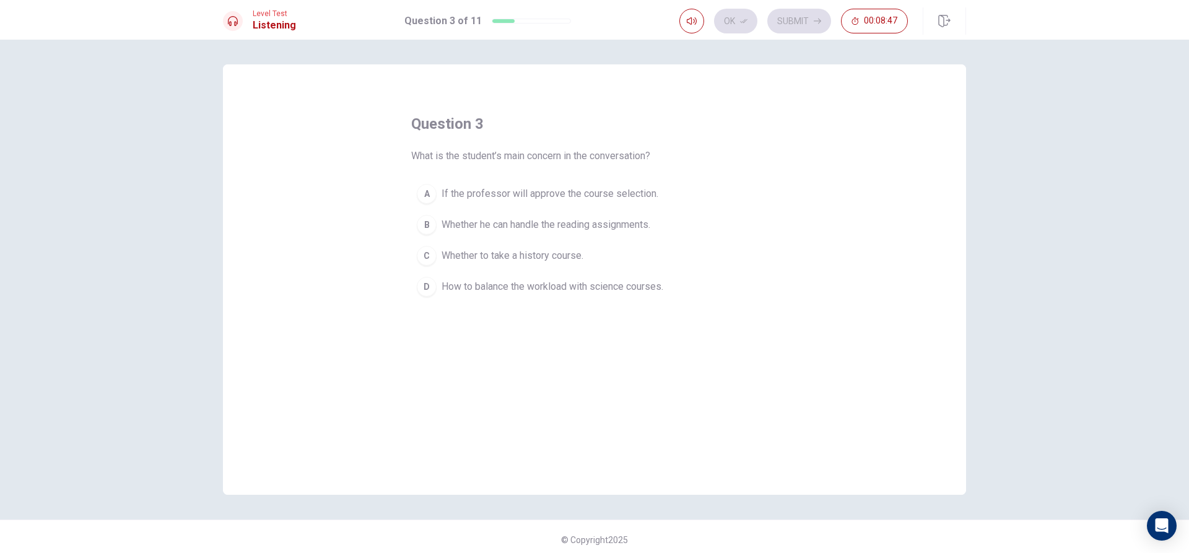
click at [649, 223] on span "Whether he can handle the reading assignments." at bounding box center [545, 224] width 209 height 15
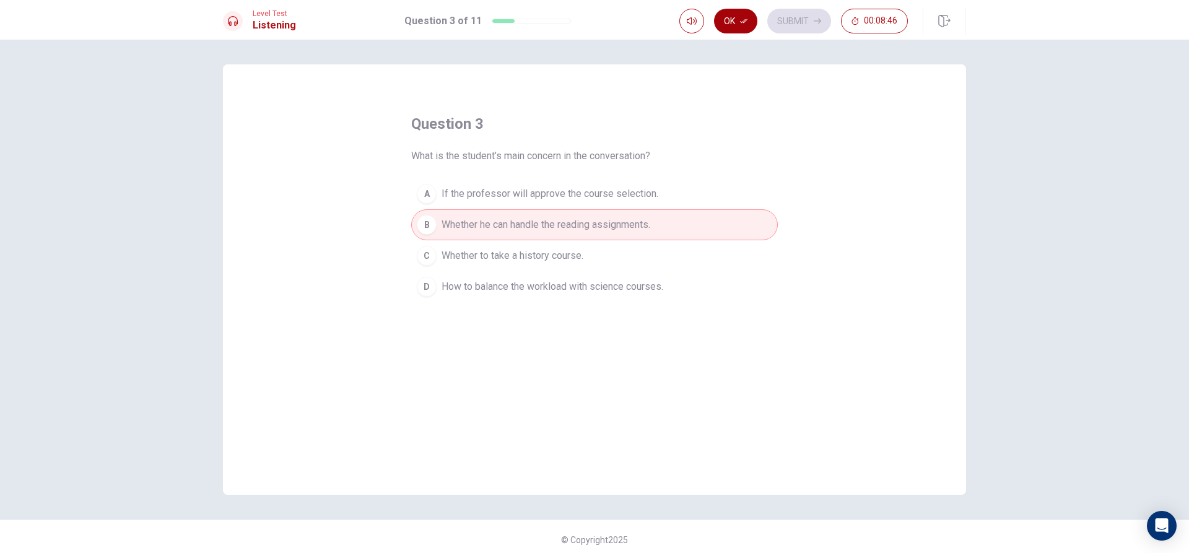
click at [730, 26] on button "Ok" at bounding box center [735, 21] width 43 height 25
click at [776, 17] on button "Submit" at bounding box center [799, 21] width 64 height 25
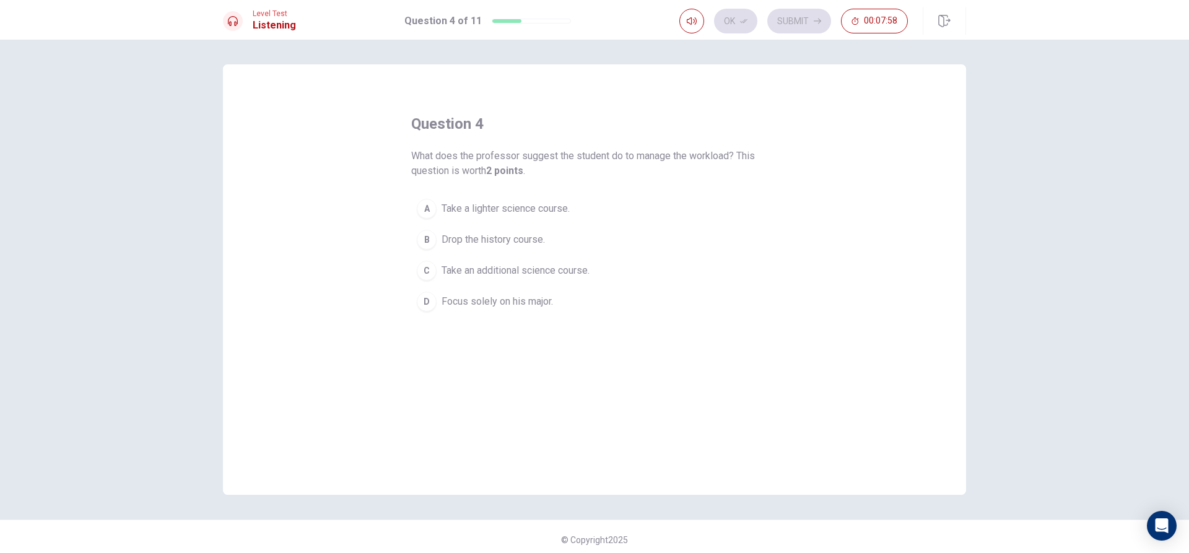
click at [567, 264] on span "Take an additional science course." at bounding box center [515, 270] width 148 height 15
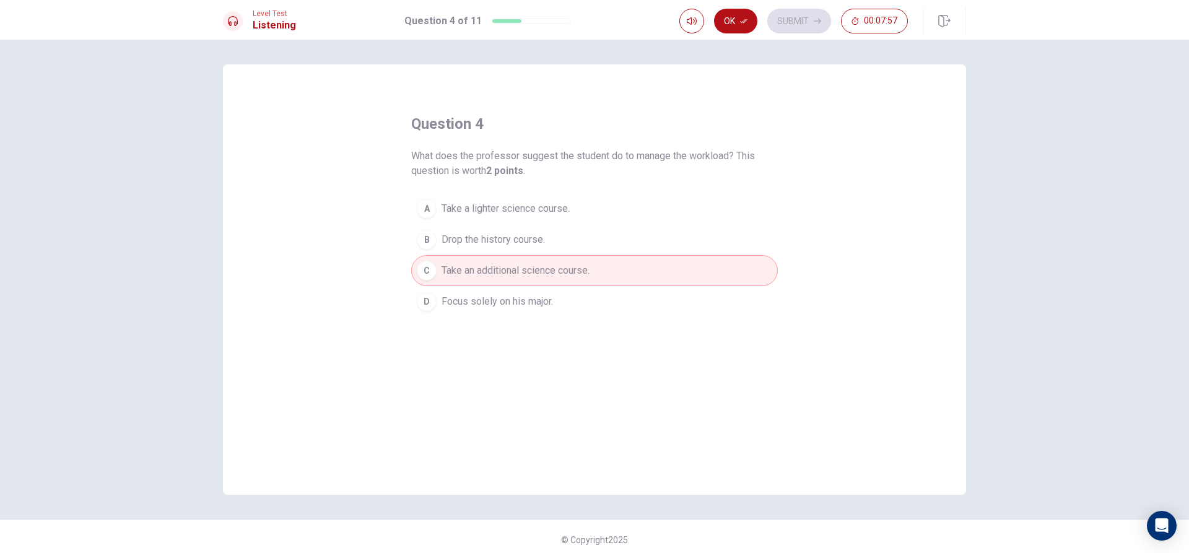
click at [568, 290] on button "D Focus solely on his major." at bounding box center [594, 301] width 366 height 31
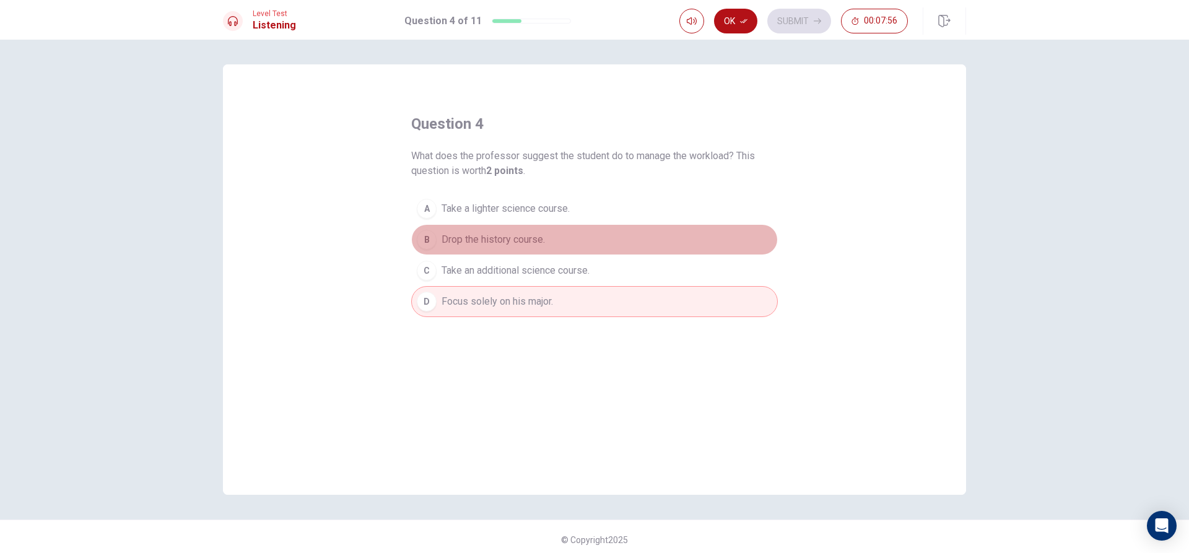
click at [556, 249] on button "B Drop the history course." at bounding box center [594, 239] width 366 height 31
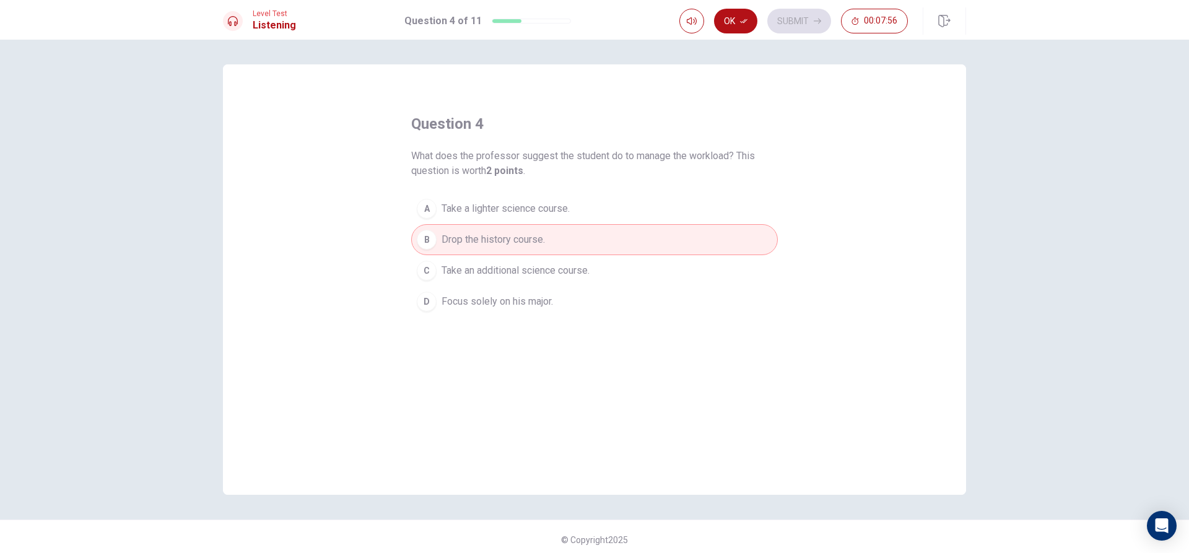
click at [560, 224] on button "B Drop the history course." at bounding box center [594, 239] width 366 height 31
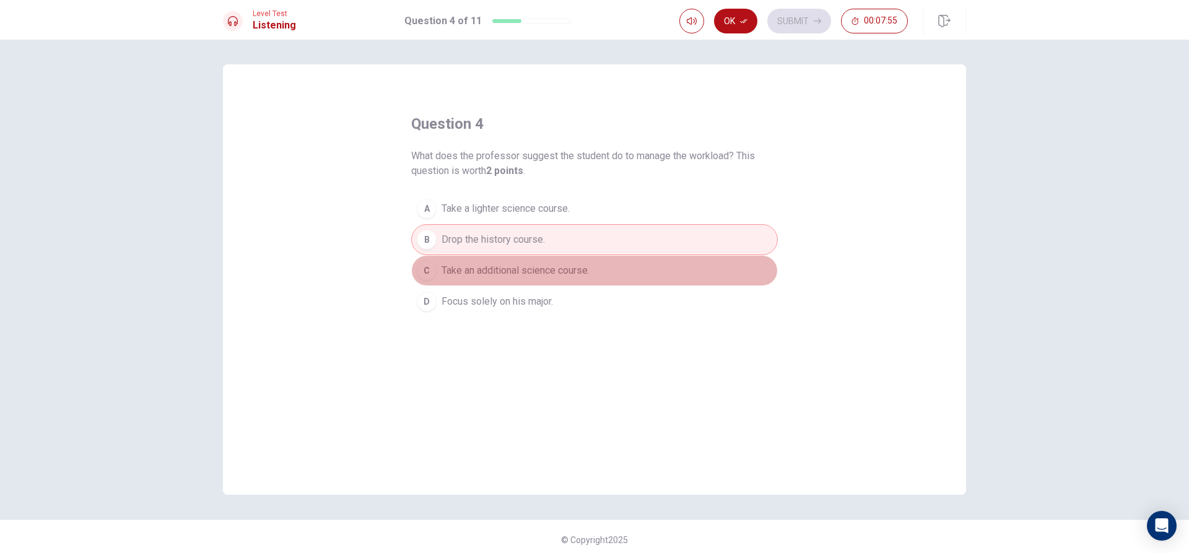
click at [555, 266] on span "Take an additional science course." at bounding box center [515, 270] width 148 height 15
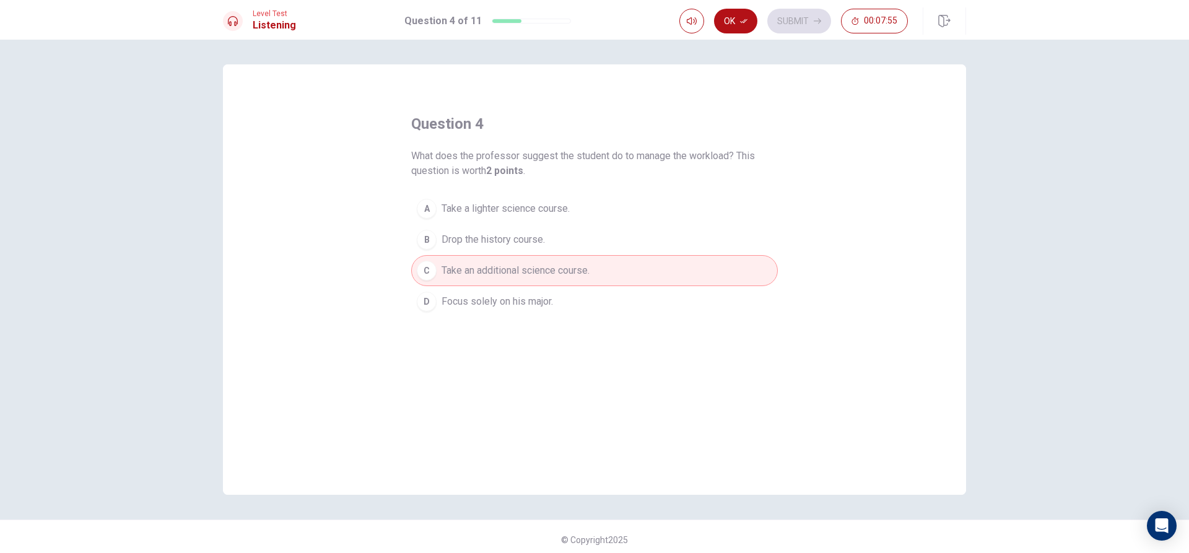
click at [550, 287] on div "A Take a lighter science course. B Drop the history course. C Take an additiona…" at bounding box center [594, 255] width 366 height 124
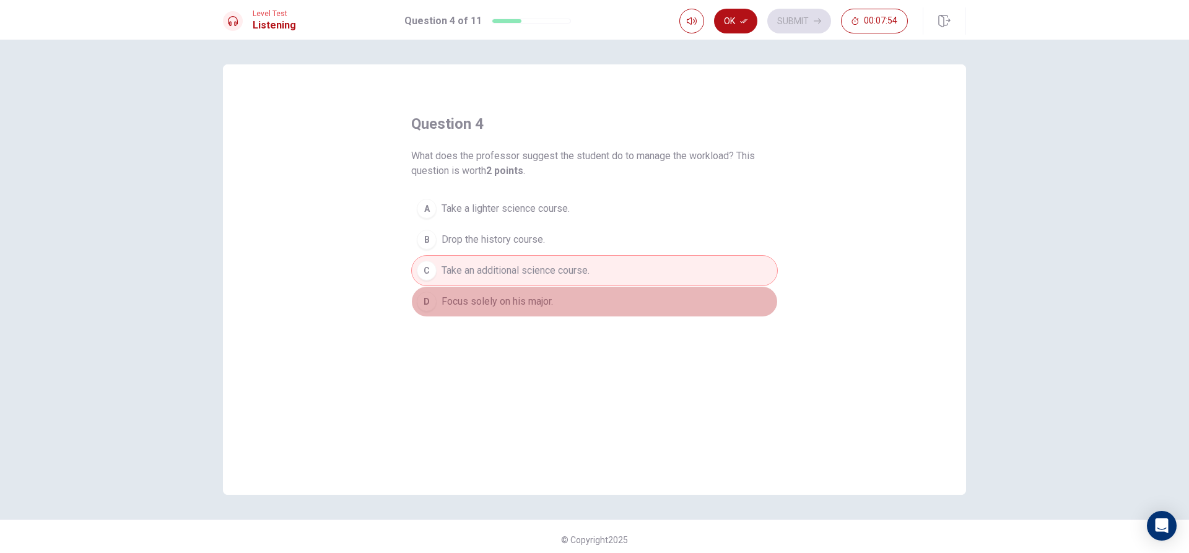
click at [547, 299] on span "Focus solely on his major." at bounding box center [496, 301] width 111 height 15
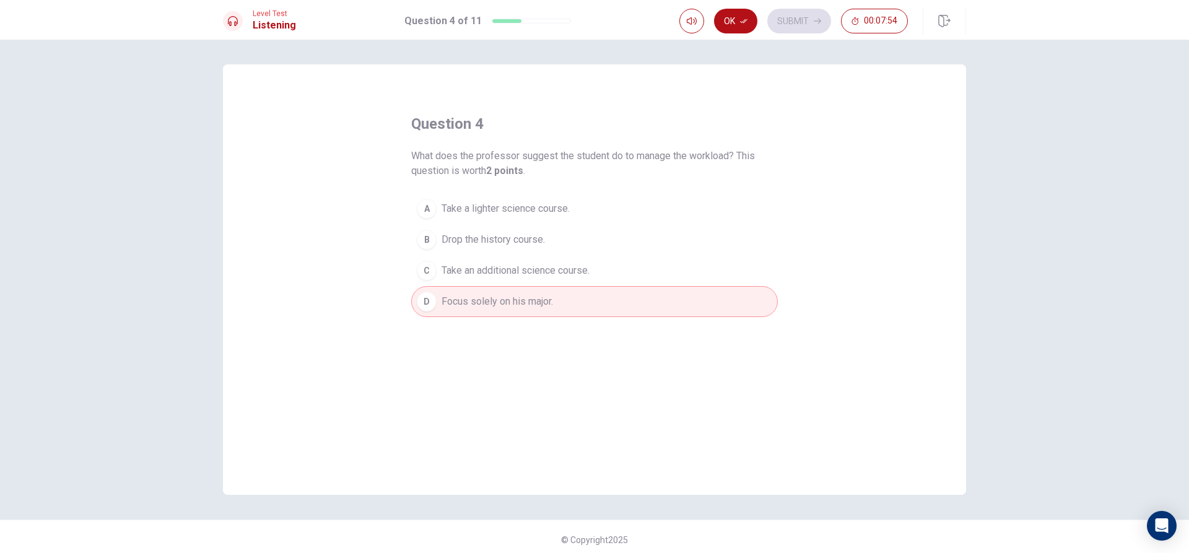
click at [547, 245] on button "B Drop the history course." at bounding box center [594, 239] width 366 height 31
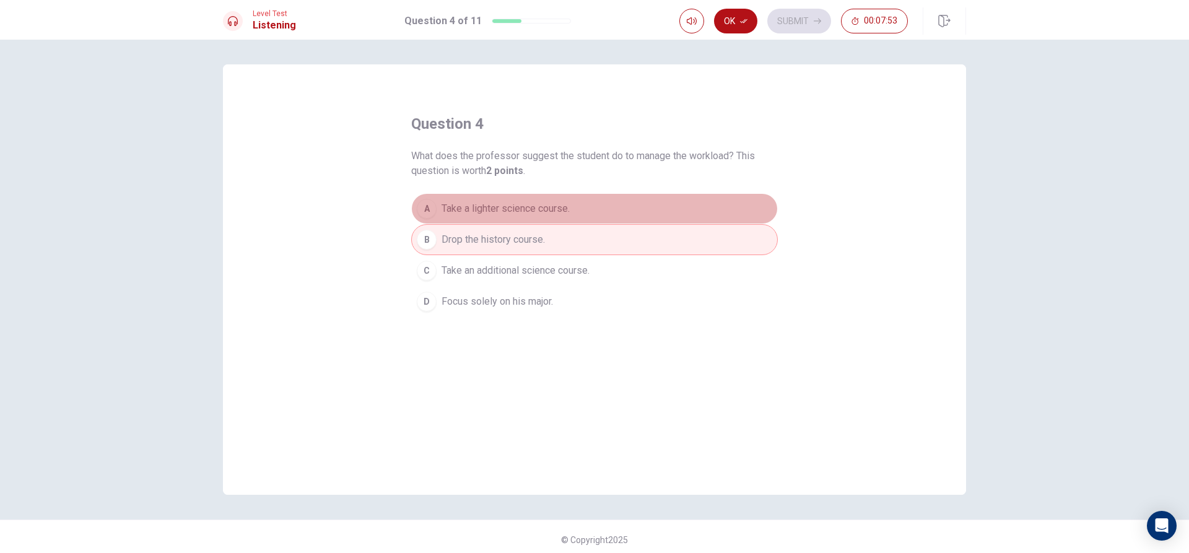
click at [553, 216] on button "A Take a lighter science course." at bounding box center [594, 208] width 366 height 31
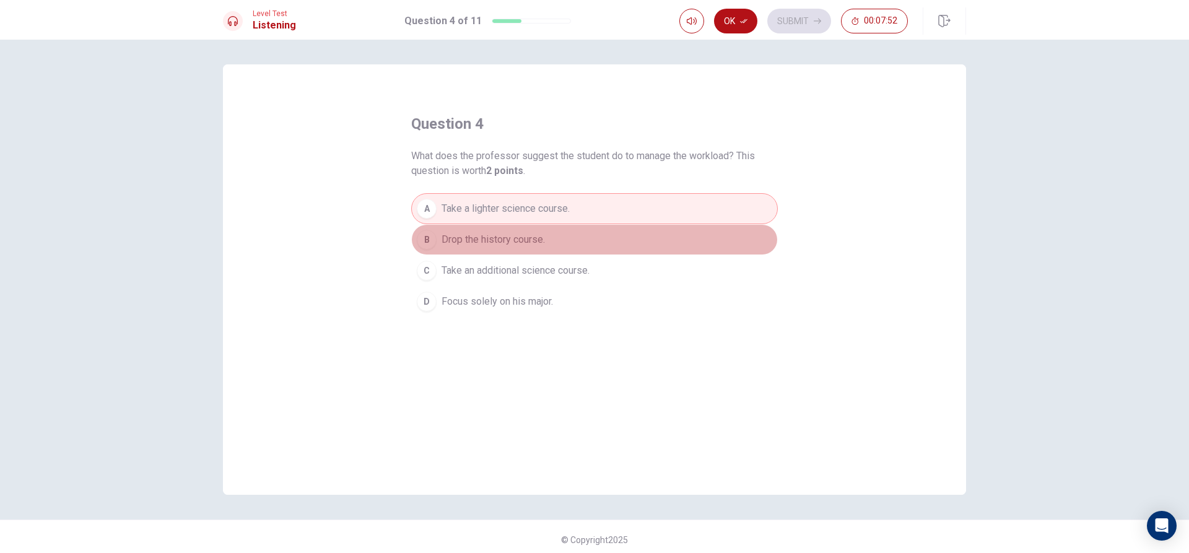
click at [564, 254] on button "B Drop the history course." at bounding box center [594, 239] width 366 height 31
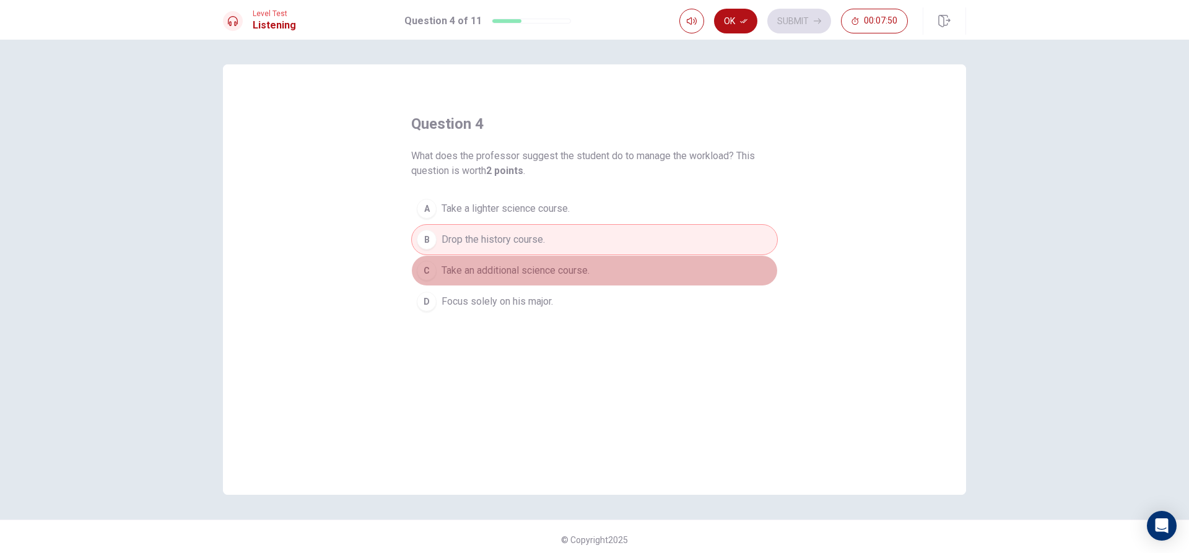
drag, startPoint x: 565, startPoint y: 268, endPoint x: 563, endPoint y: 276, distance: 8.1
click at [565, 271] on span "Take an additional science course." at bounding box center [515, 270] width 148 height 15
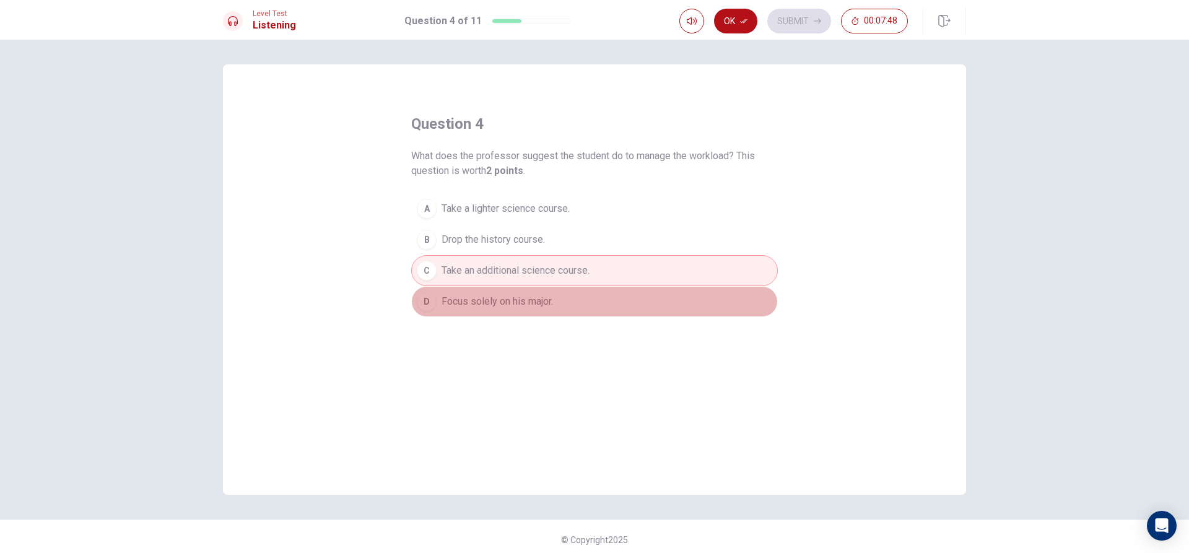
click at [560, 292] on button "D Focus solely on his major." at bounding box center [594, 301] width 366 height 31
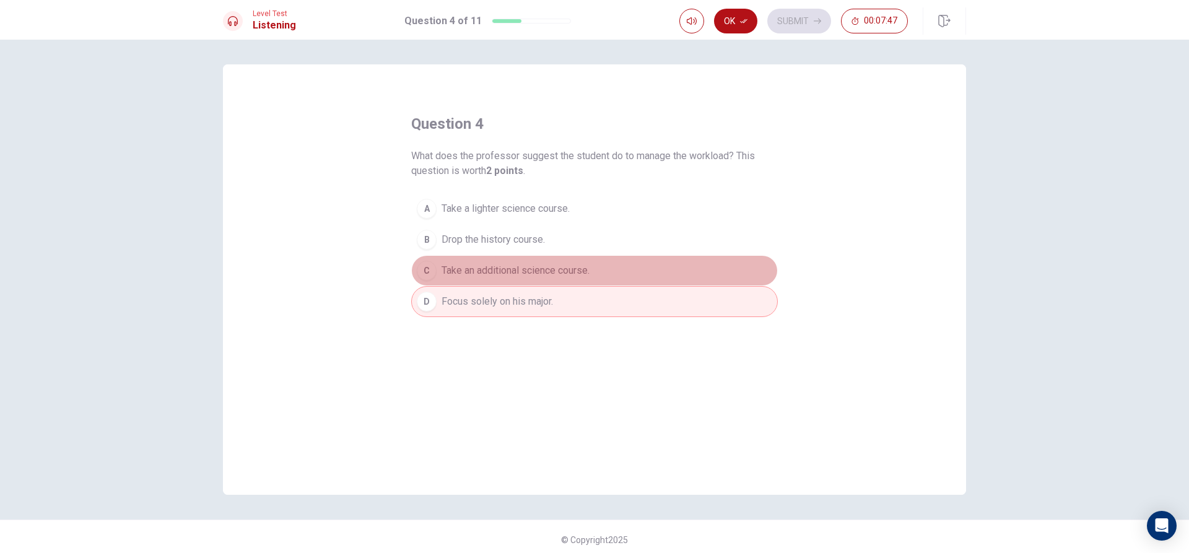
click at [563, 280] on button "C Take an additional science course." at bounding box center [594, 270] width 366 height 31
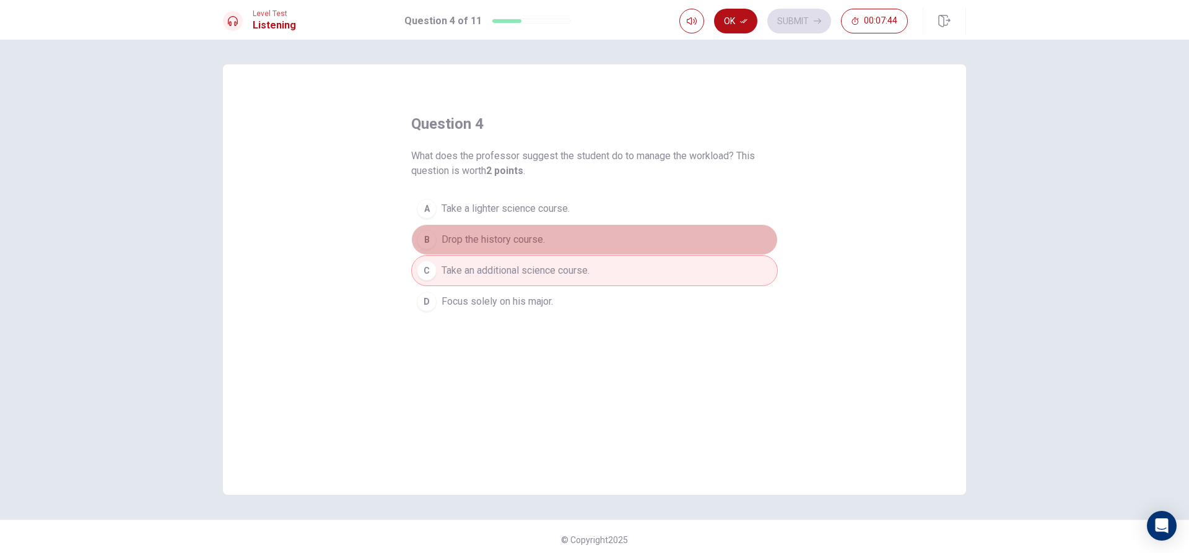
click at [566, 249] on button "B Drop the history course." at bounding box center [594, 239] width 366 height 31
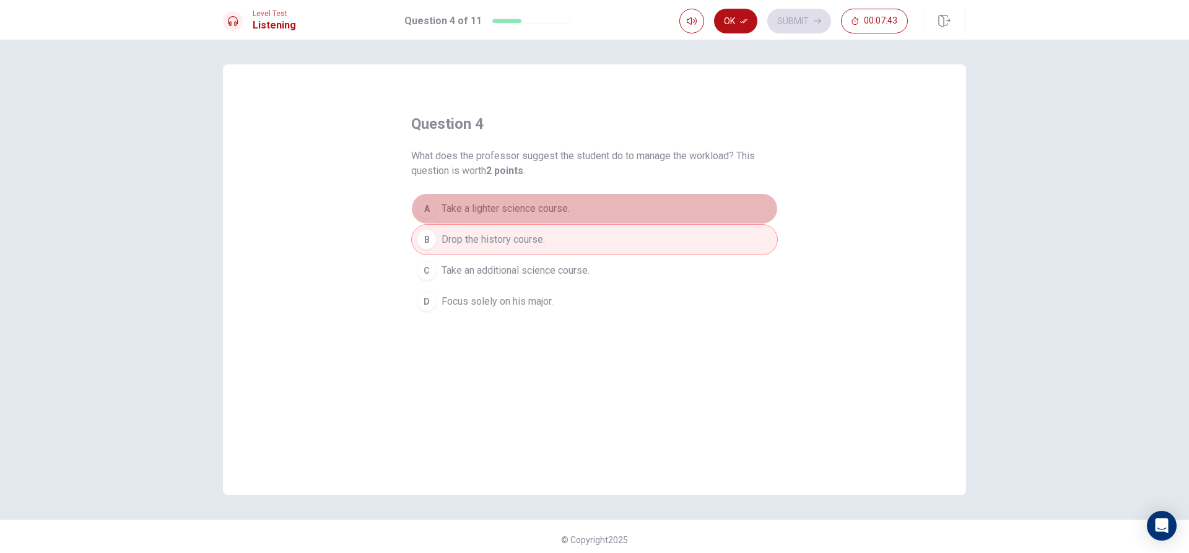
click at [563, 215] on span "Take a lighter science course." at bounding box center [505, 208] width 128 height 15
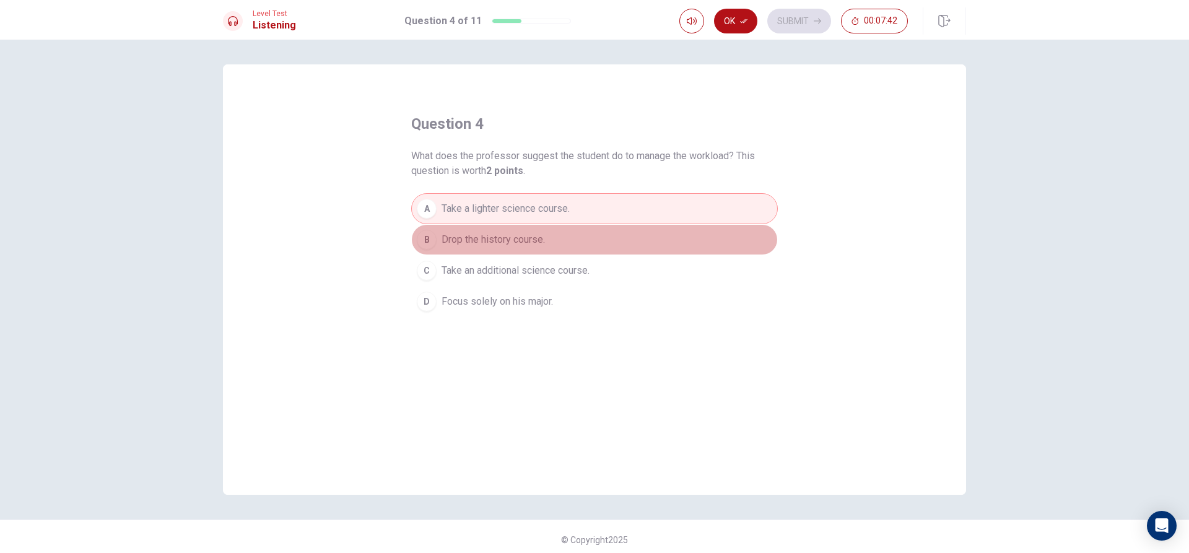
drag, startPoint x: 557, startPoint y: 242, endPoint x: 553, endPoint y: 257, distance: 15.3
click at [553, 257] on div "A Take a lighter science course. B Drop the history course. C Take an additiona…" at bounding box center [594, 255] width 366 height 124
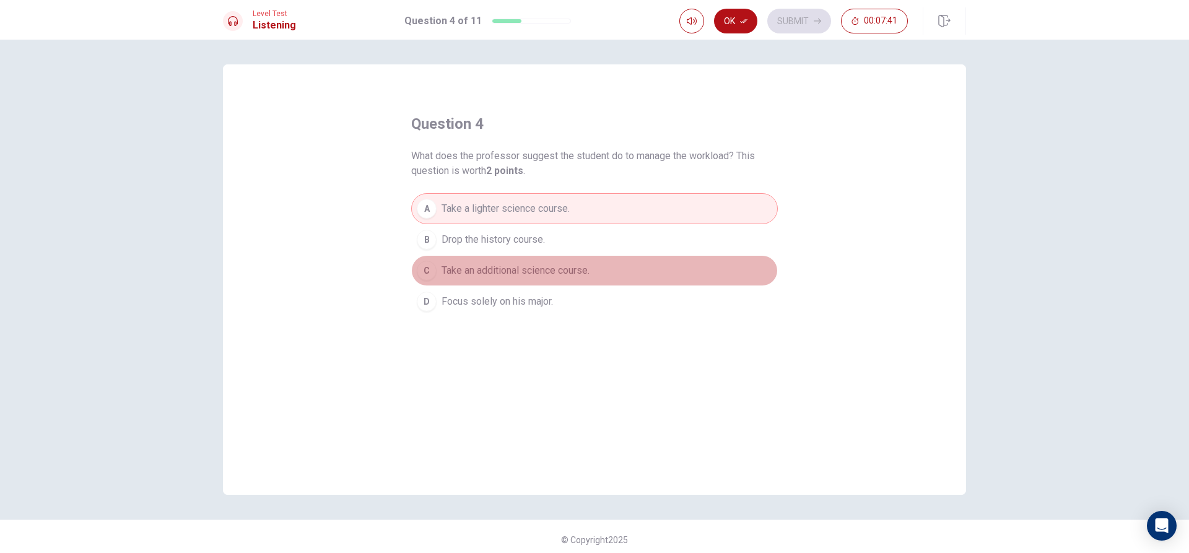
drag, startPoint x: 548, startPoint y: 270, endPoint x: 547, endPoint y: 281, distance: 11.3
click at [548, 274] on span "Take an additional science course." at bounding box center [515, 270] width 148 height 15
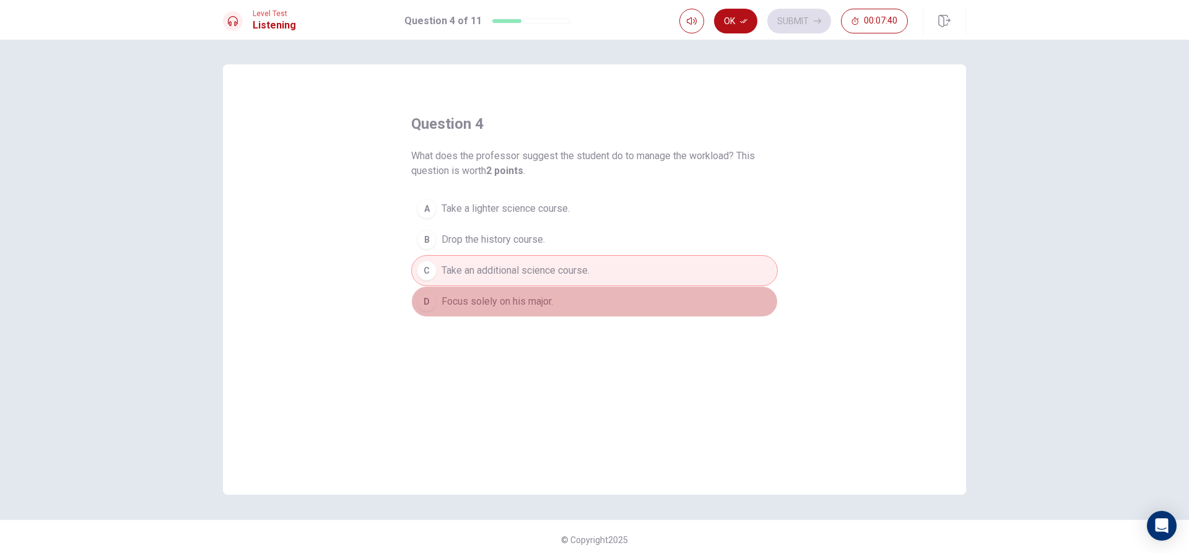
click at [545, 288] on button "D Focus solely on his major." at bounding box center [594, 301] width 366 height 31
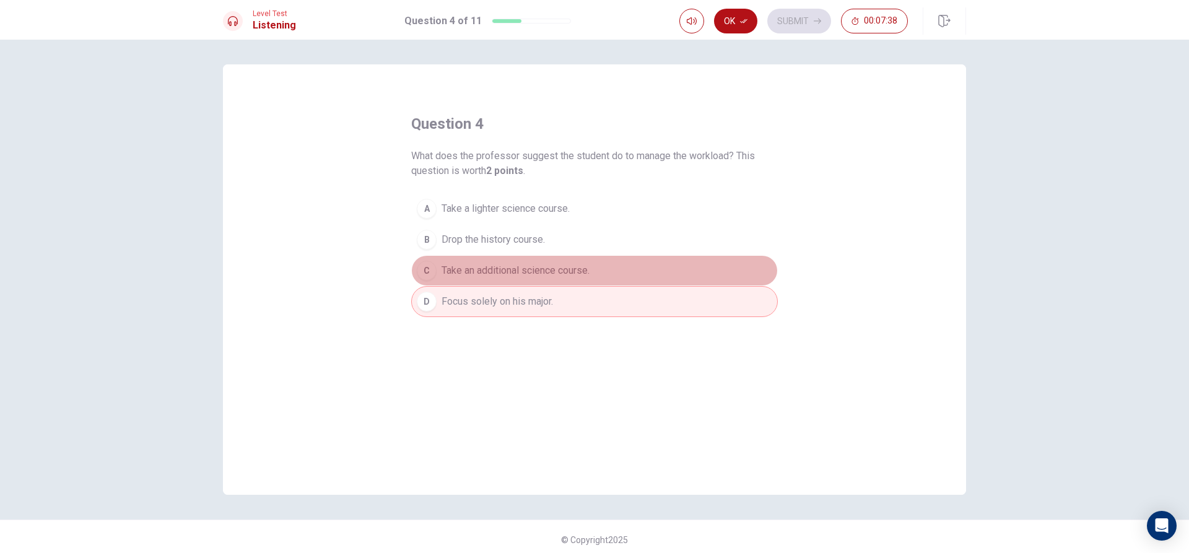
drag, startPoint x: 547, startPoint y: 274, endPoint x: 550, endPoint y: 256, distance: 18.8
click at [547, 269] on span "Take an additional science course." at bounding box center [515, 270] width 148 height 15
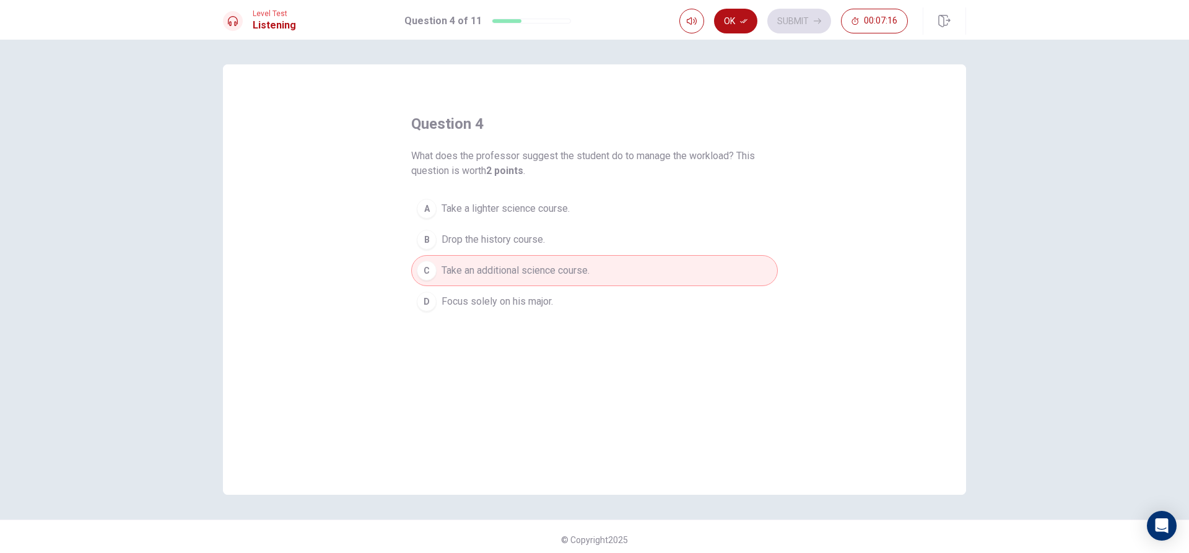
click at [573, 297] on button "D Focus solely on his major." at bounding box center [594, 301] width 366 height 31
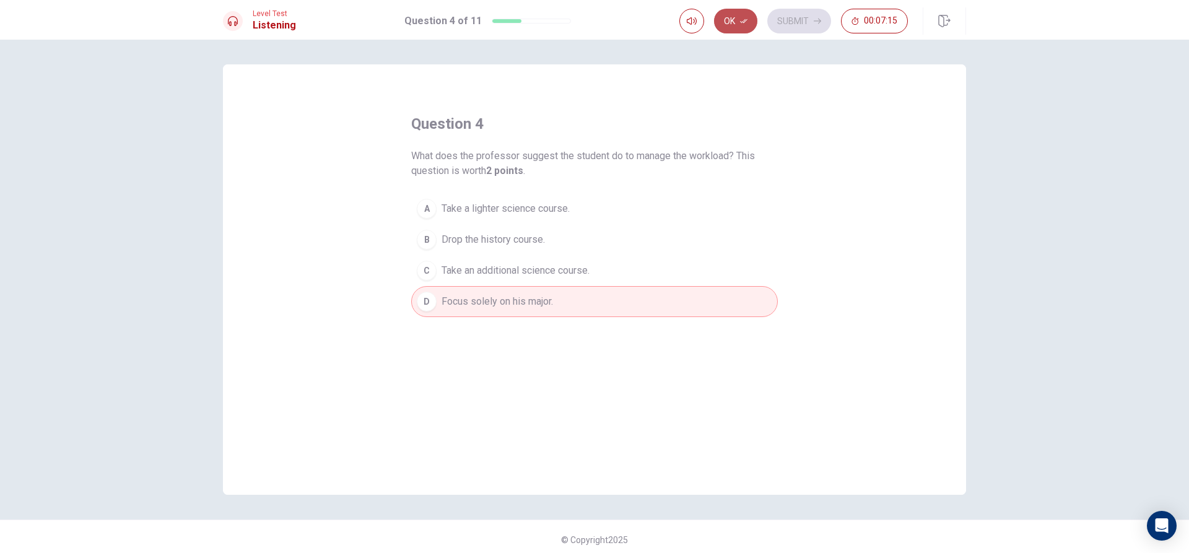
click at [728, 25] on button "Ok" at bounding box center [735, 21] width 43 height 25
click at [785, 13] on button "Submit" at bounding box center [799, 21] width 64 height 25
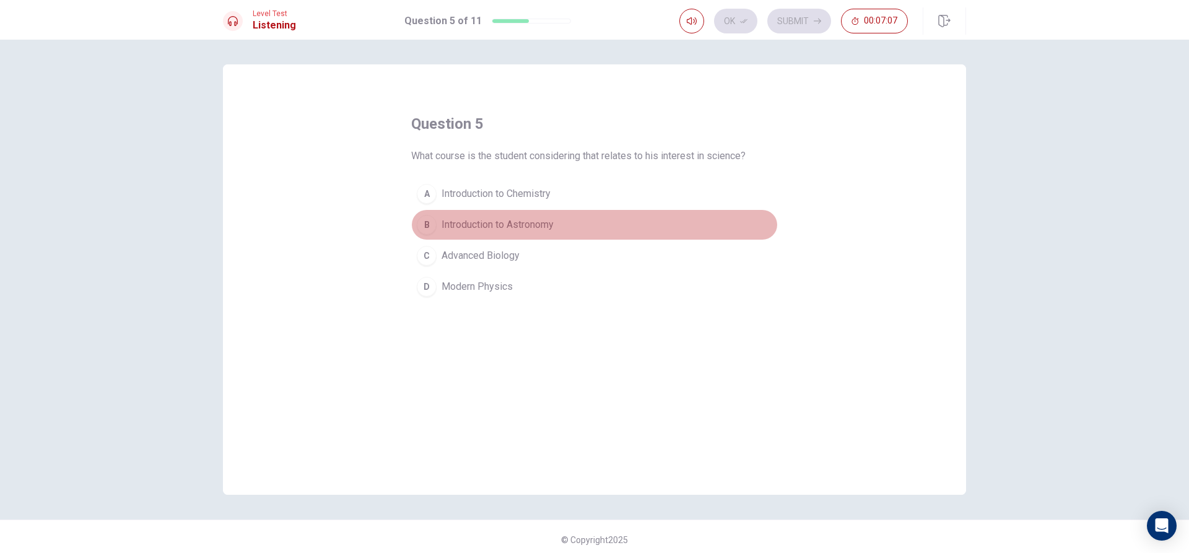
click at [547, 223] on span "Introduction to Astronomy" at bounding box center [497, 224] width 112 height 15
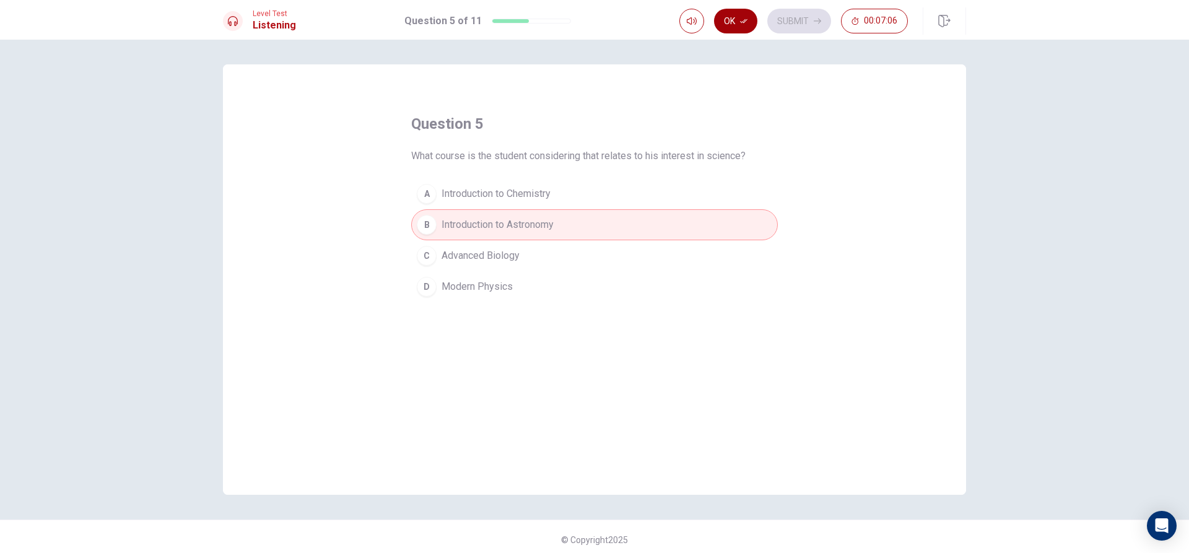
click at [746, 16] on button "Ok" at bounding box center [735, 21] width 43 height 25
click at [789, 14] on button "Submit" at bounding box center [799, 21] width 64 height 25
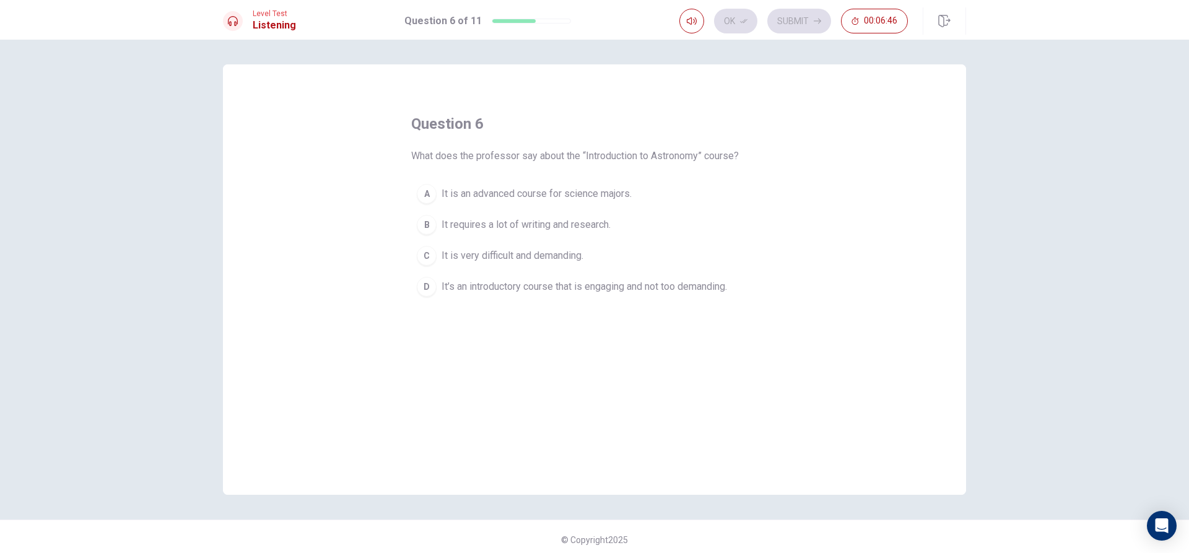
click at [662, 281] on span "It’s an introductory course that is engaging and not too demanding." at bounding box center [583, 286] width 285 height 15
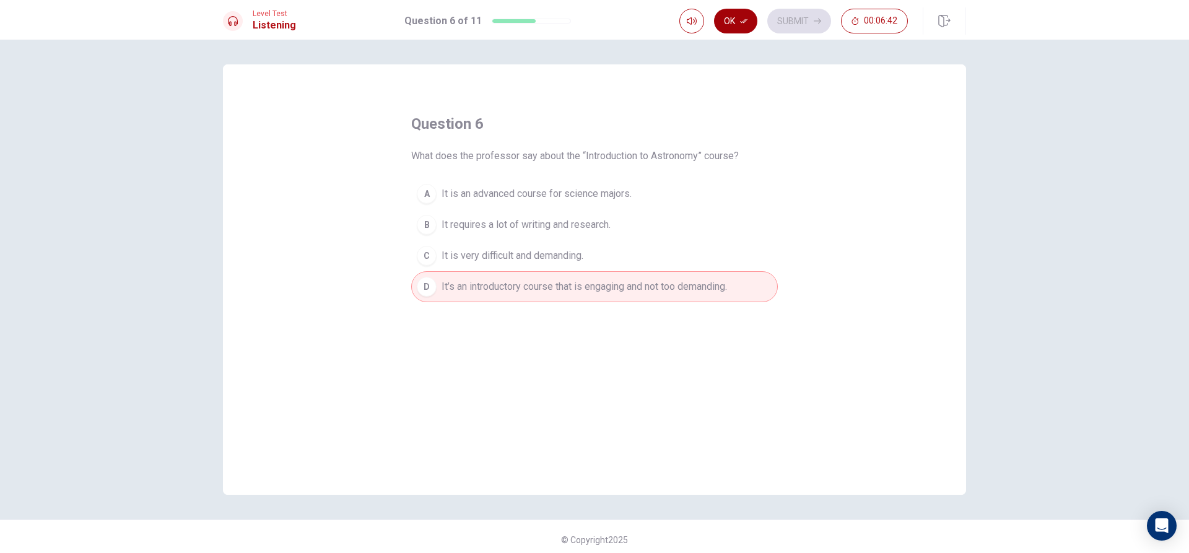
click at [741, 17] on icon "button" at bounding box center [743, 20] width 7 height 7
click at [784, 17] on button "Submit" at bounding box center [799, 21] width 64 height 25
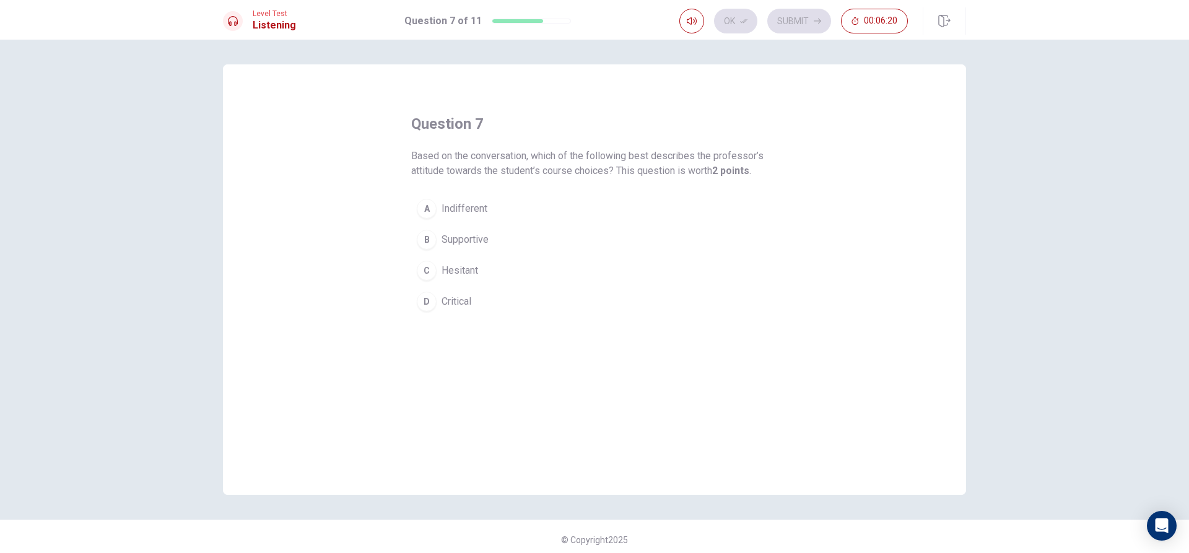
click at [482, 230] on button "B Supportive" at bounding box center [594, 239] width 366 height 31
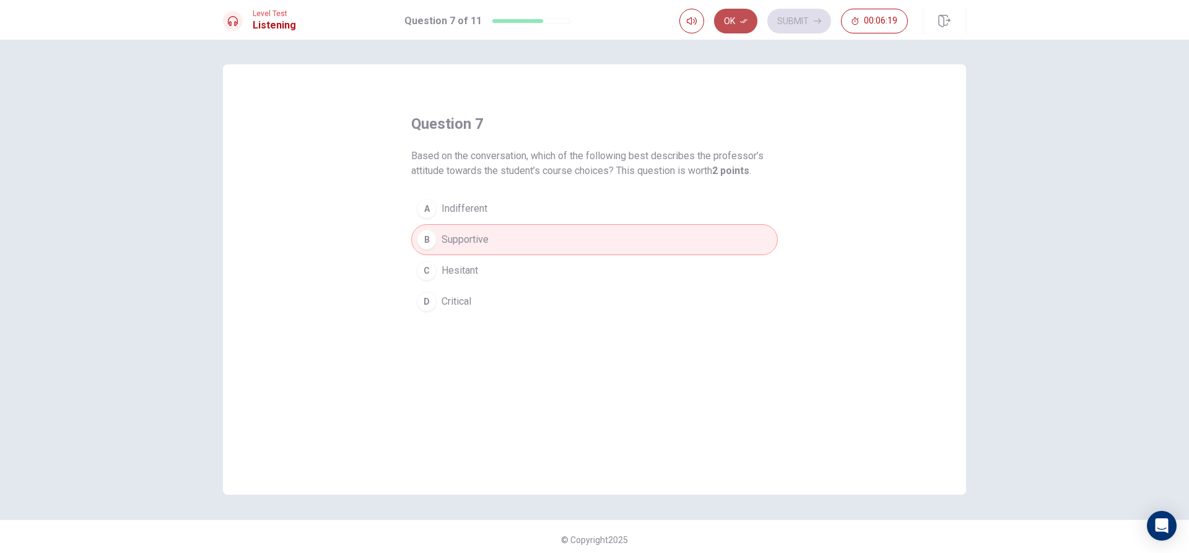
click at [739, 15] on button "Ok" at bounding box center [735, 21] width 43 height 25
click at [781, 16] on button "Submit" at bounding box center [799, 21] width 64 height 25
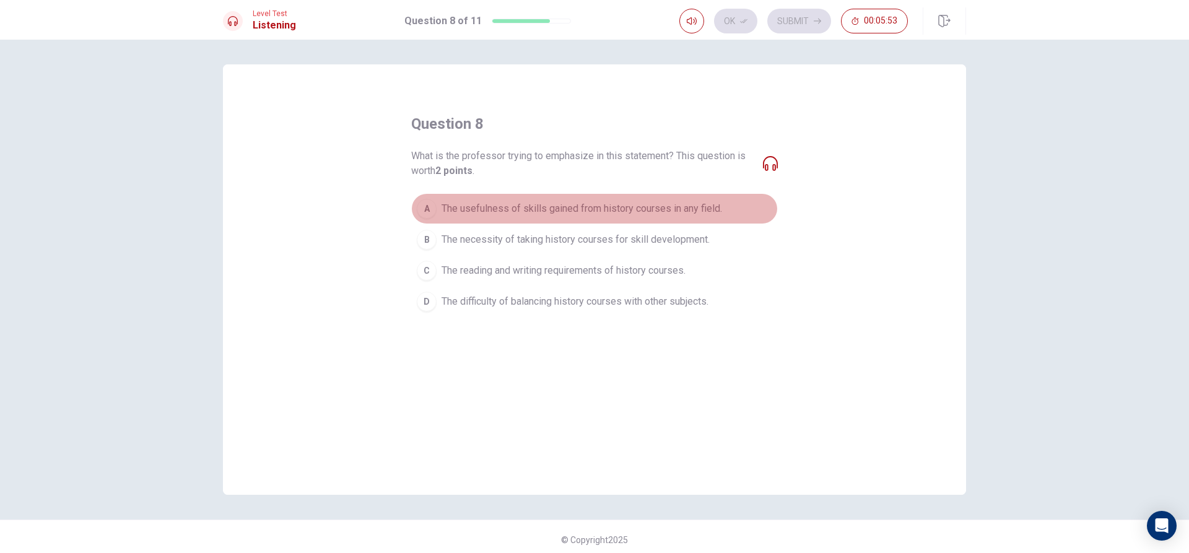
click at [659, 203] on span "The usefulness of skills gained from history courses in any field." at bounding box center [581, 208] width 280 height 15
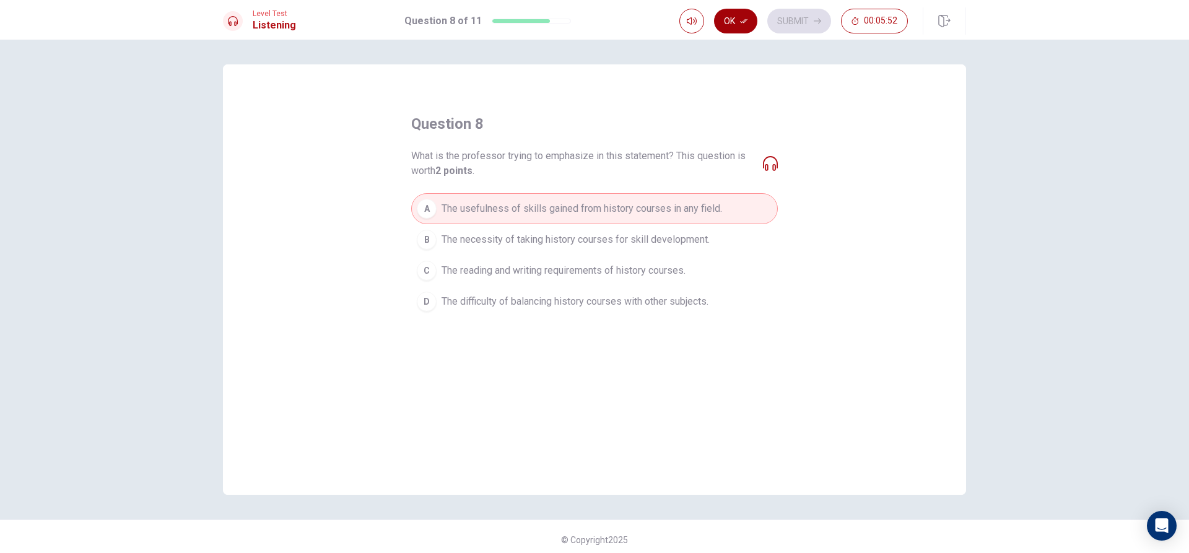
click at [739, 27] on button "Ok" at bounding box center [735, 21] width 43 height 25
click at [818, 17] on button "Submit" at bounding box center [799, 21] width 64 height 25
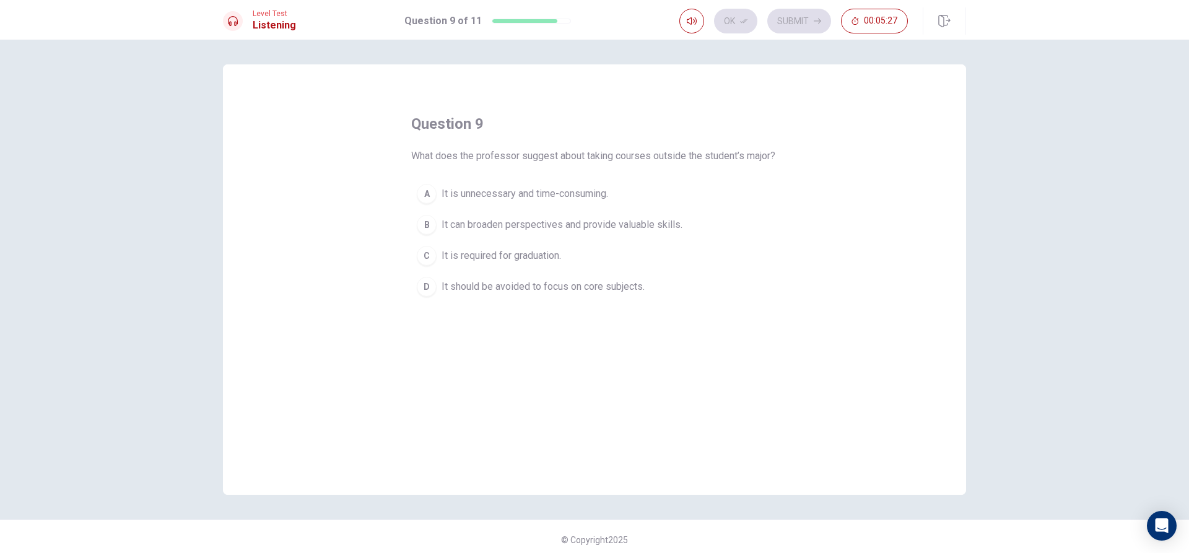
click at [686, 236] on button "B It can broaden perspectives and provide valuable skills." at bounding box center [594, 224] width 366 height 31
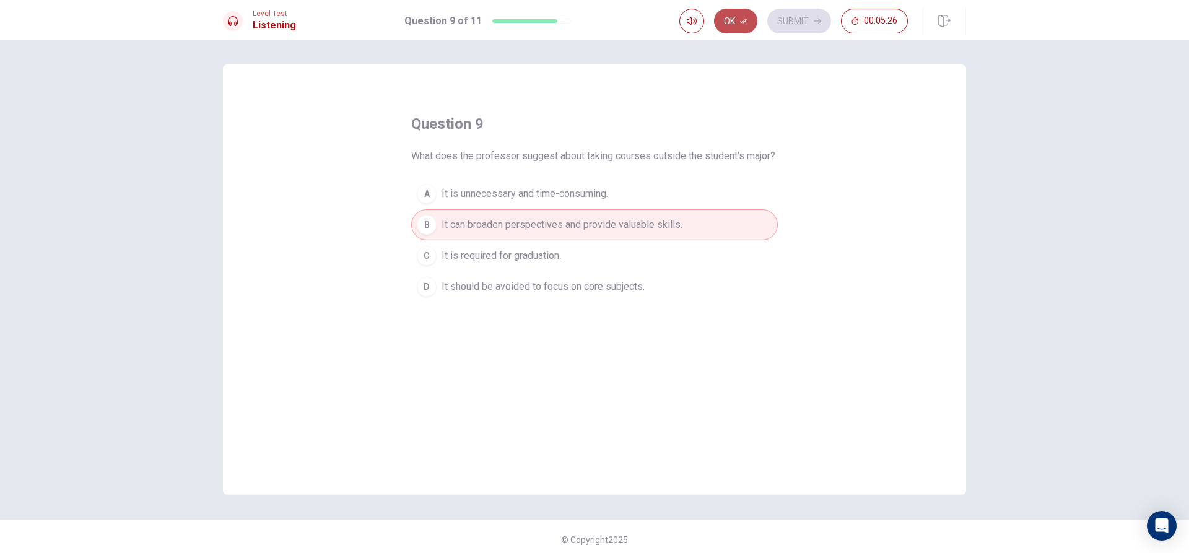
click at [732, 25] on button "Ok" at bounding box center [735, 21] width 43 height 25
click at [800, 12] on button "Submit" at bounding box center [799, 21] width 64 height 25
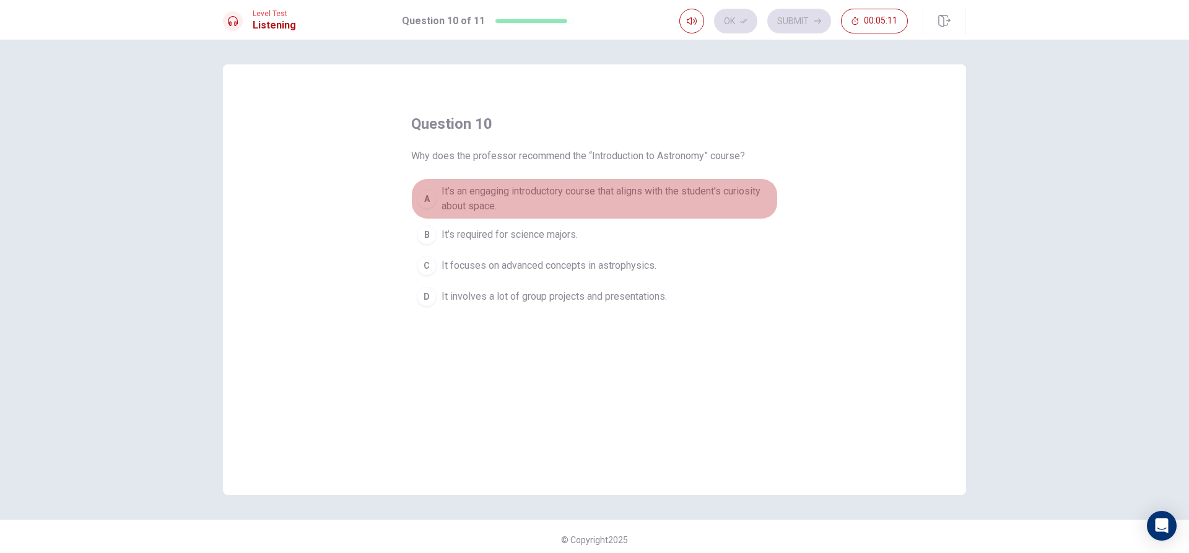
click at [714, 200] on span "It’s an engaging introductory course that aligns with the student’s curiosity a…" at bounding box center [606, 199] width 331 height 30
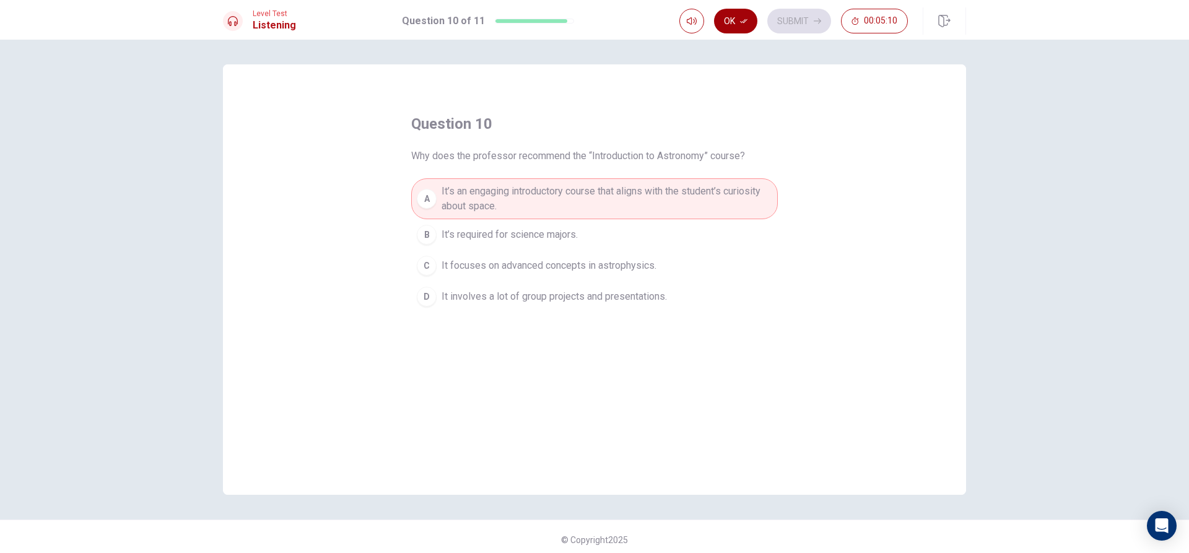
click at [752, 19] on button "Ok" at bounding box center [735, 21] width 43 height 25
click at [797, 19] on button "Submit" at bounding box center [799, 21] width 64 height 25
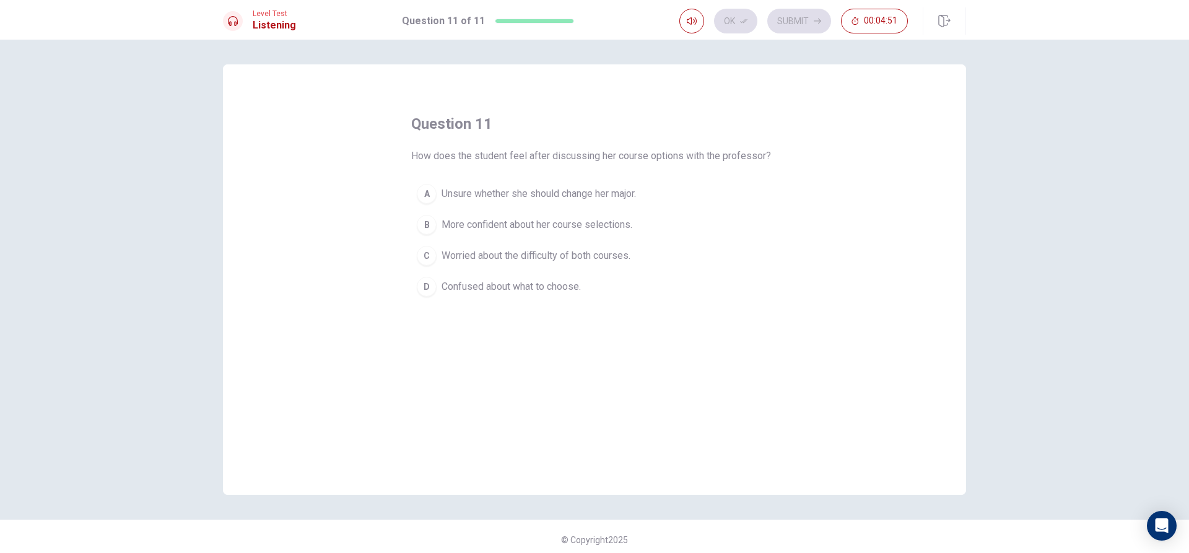
click at [611, 218] on span "More confident about her course selections." at bounding box center [536, 224] width 191 height 15
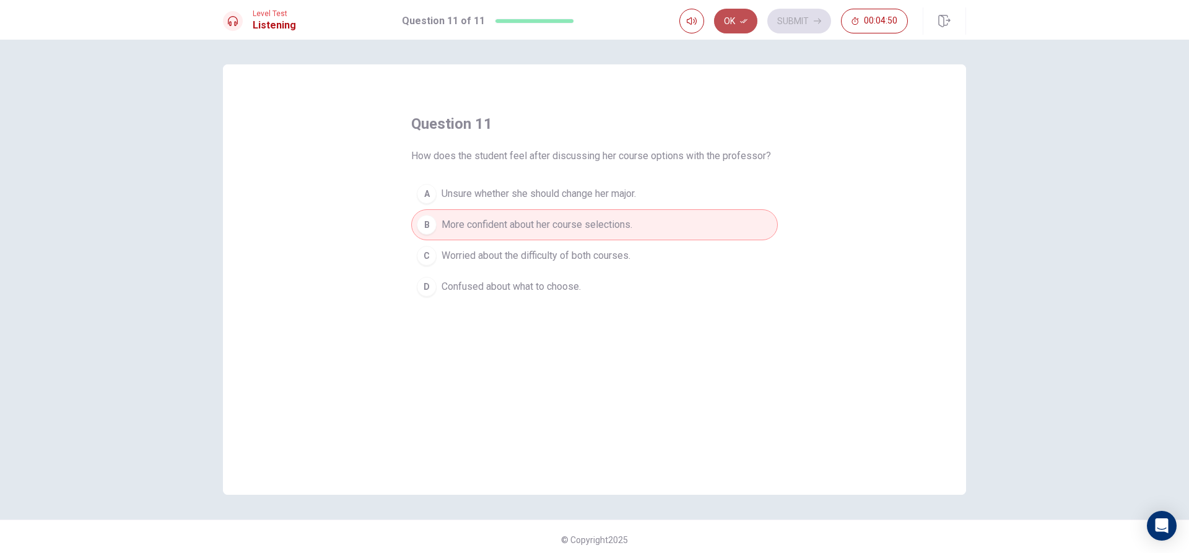
click at [748, 20] on button "Ok" at bounding box center [735, 21] width 43 height 25
click at [779, 20] on button "Submit" at bounding box center [799, 21] width 64 height 25
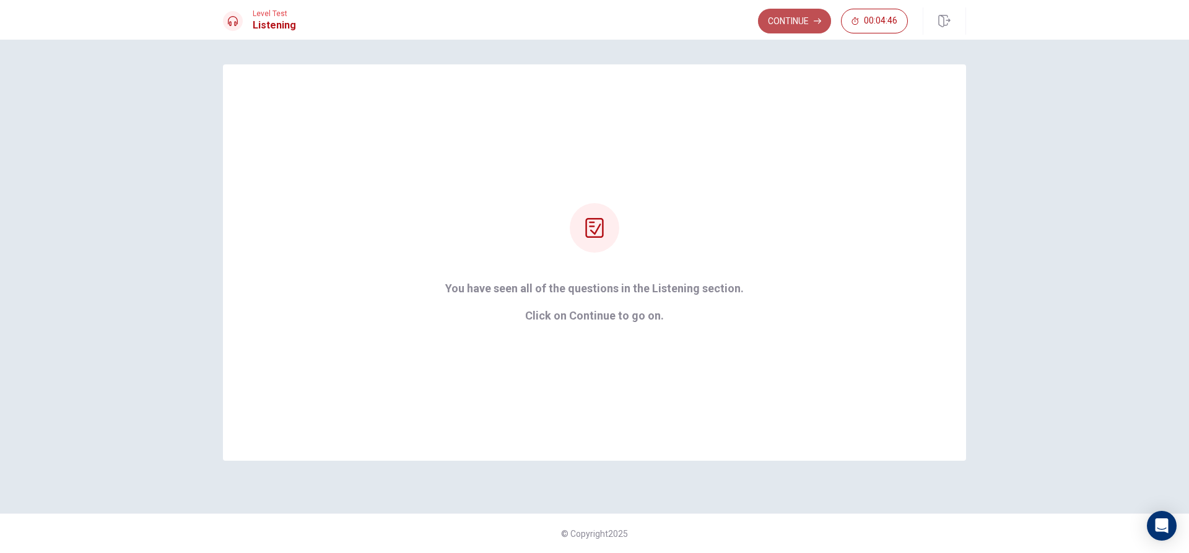
click at [783, 24] on button "Continue" at bounding box center [794, 21] width 73 height 25
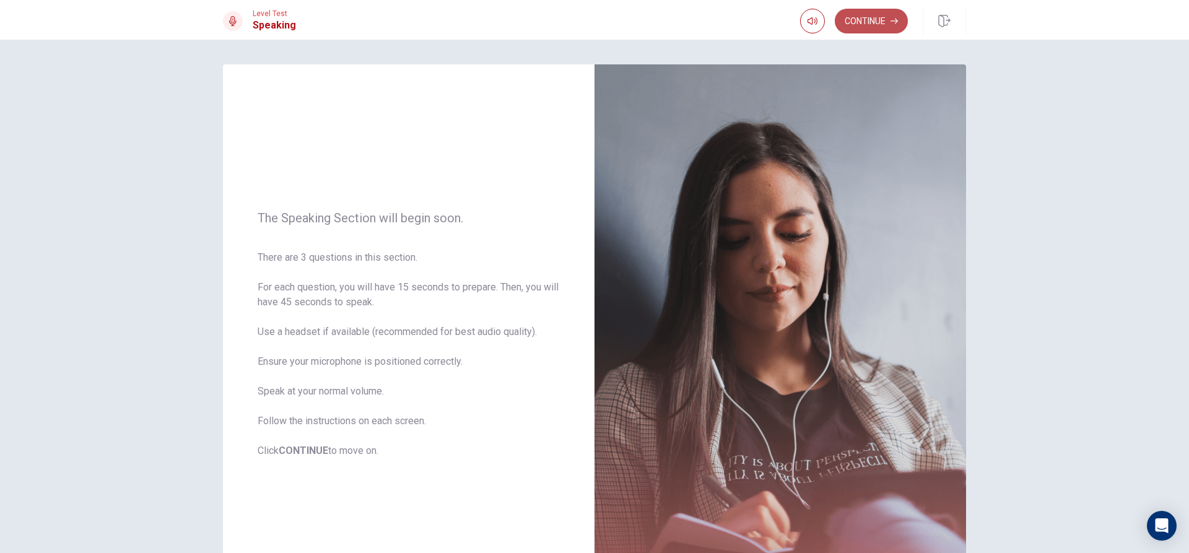
click at [862, 29] on button "Continue" at bounding box center [871, 21] width 73 height 25
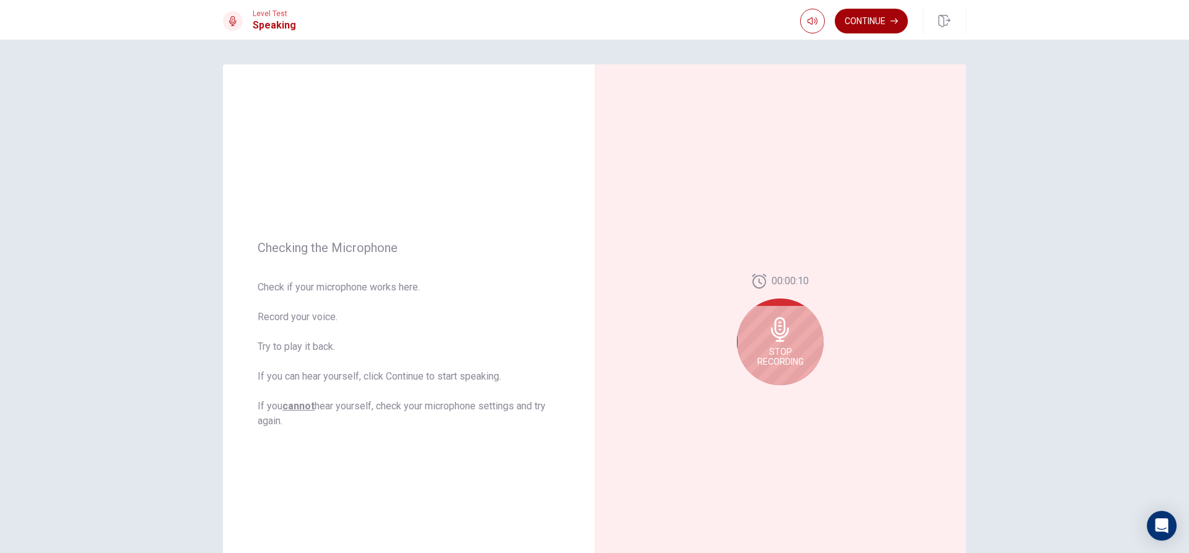
click at [856, 32] on button "Continue" at bounding box center [871, 21] width 73 height 25
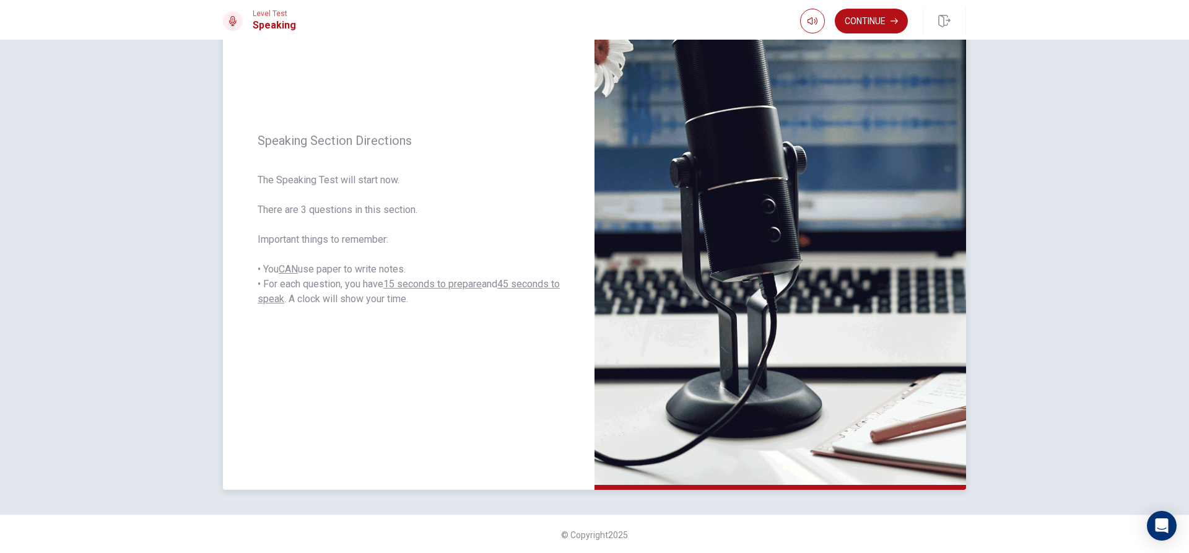
scroll to position [116, 0]
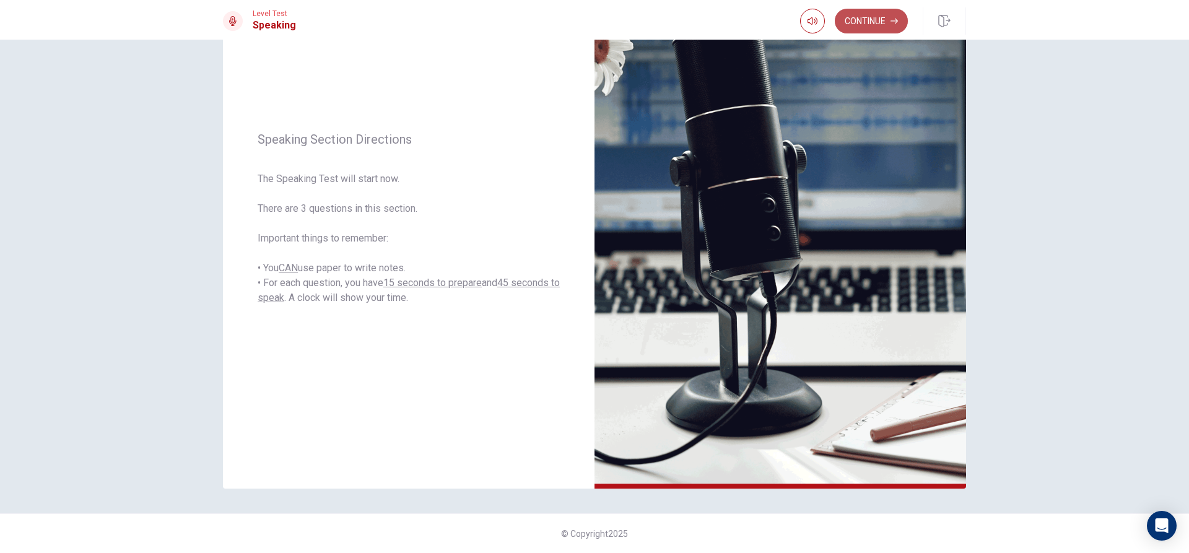
click at [855, 24] on button "Continue" at bounding box center [871, 21] width 73 height 25
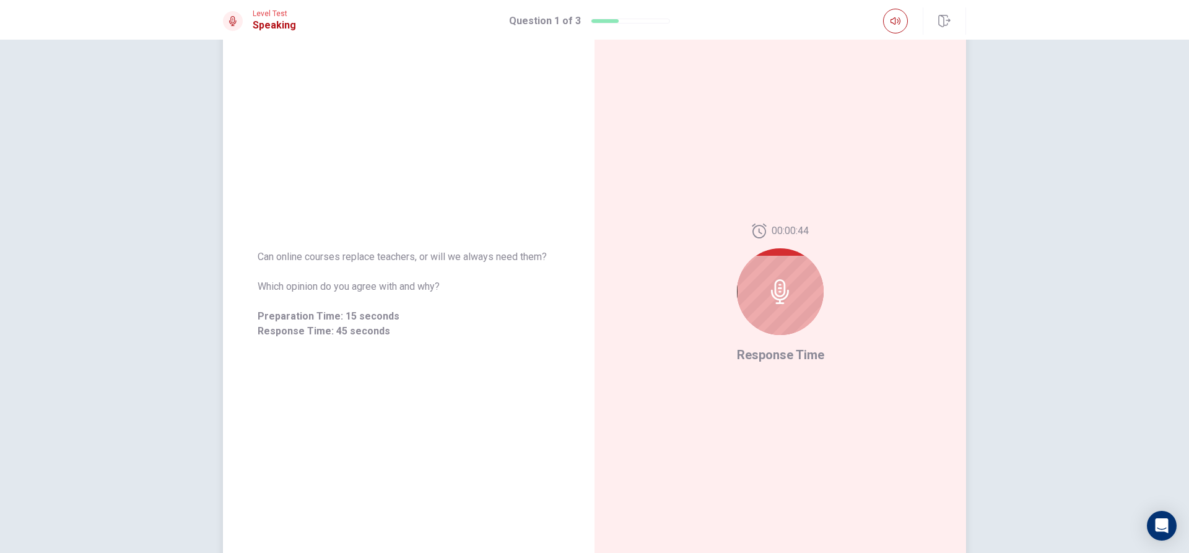
scroll to position [62, 0]
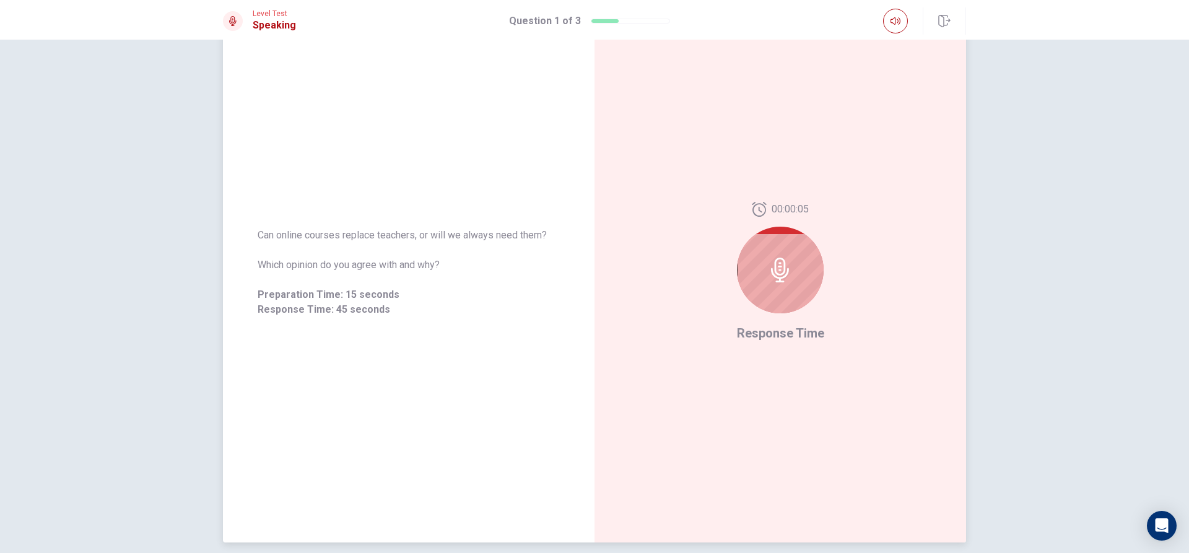
click at [767, 253] on div at bounding box center [780, 270] width 87 height 87
click at [801, 266] on div at bounding box center [780, 270] width 87 height 87
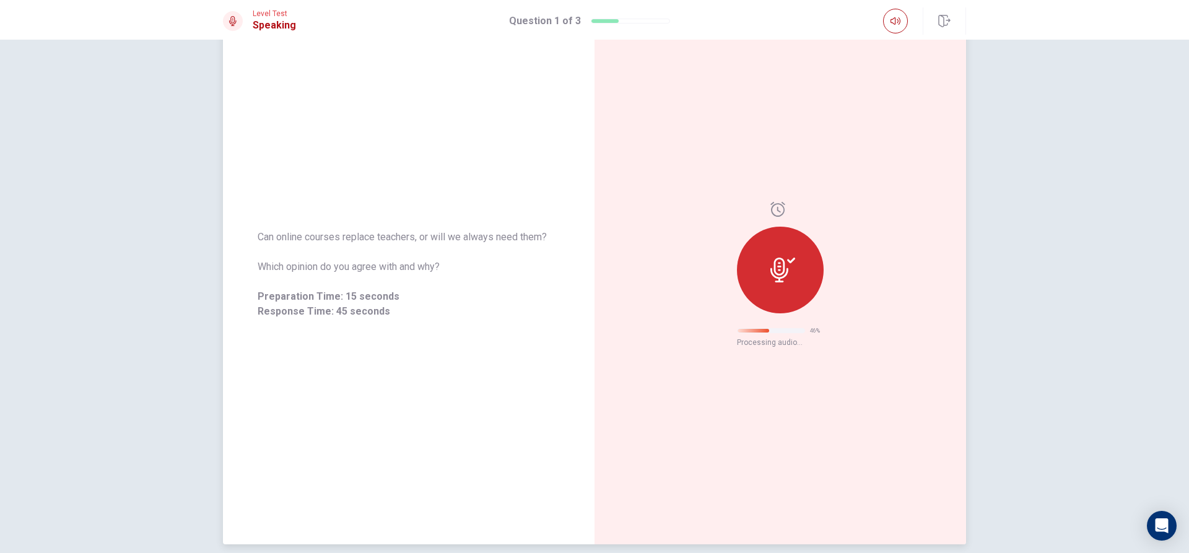
scroll to position [0, 0]
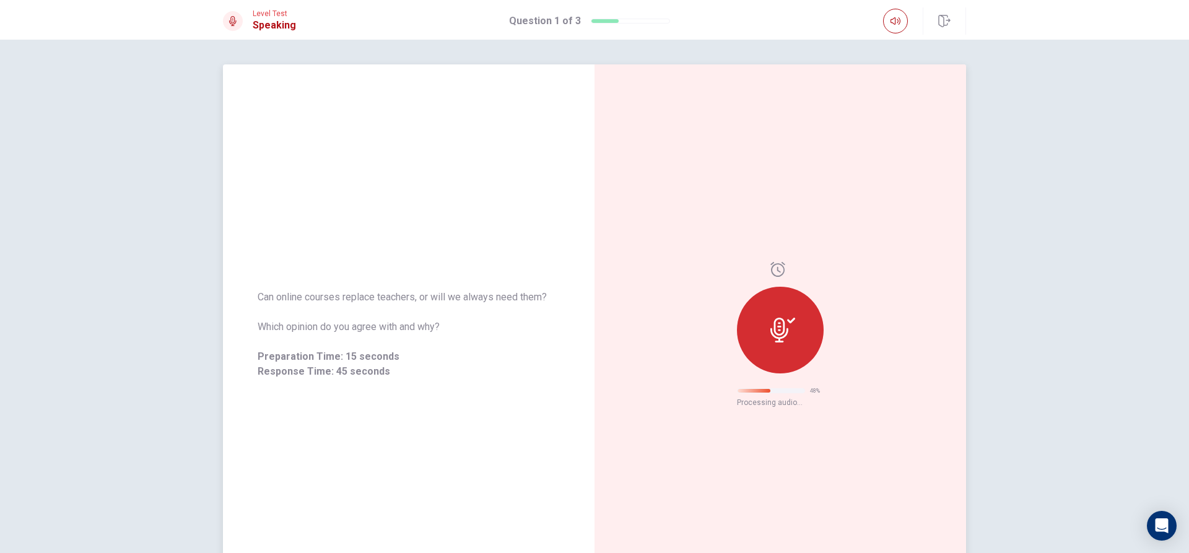
drag, startPoint x: 755, startPoint y: 348, endPoint x: 770, endPoint y: 339, distance: 18.0
click at [759, 346] on div at bounding box center [780, 330] width 87 height 87
click at [803, 340] on div at bounding box center [780, 330] width 87 height 87
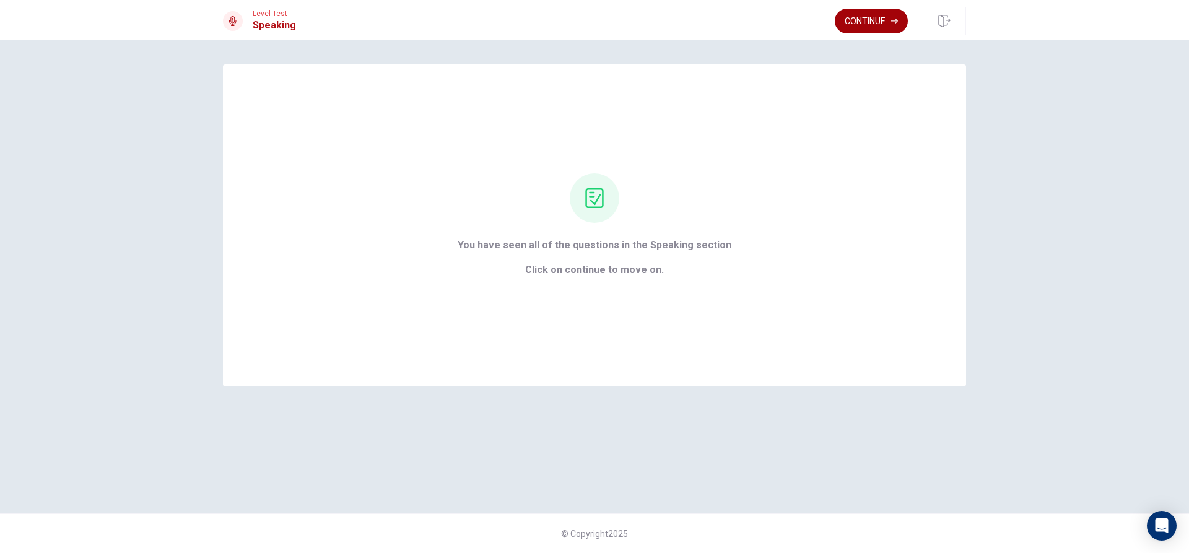
click at [870, 22] on button "Continue" at bounding box center [871, 21] width 73 height 25
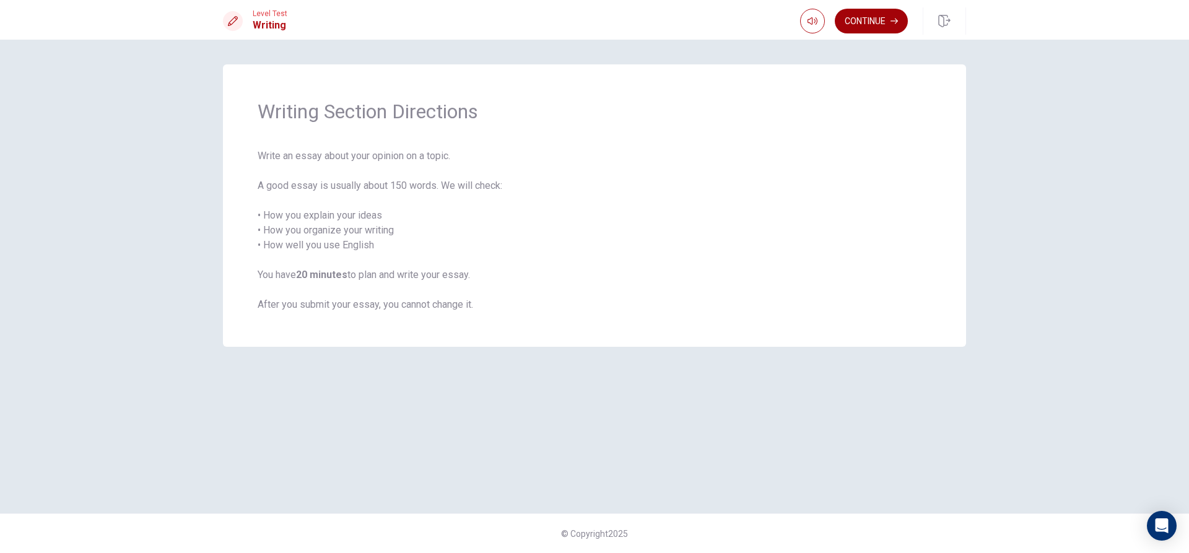
click at [858, 27] on button "Continue" at bounding box center [871, 21] width 73 height 25
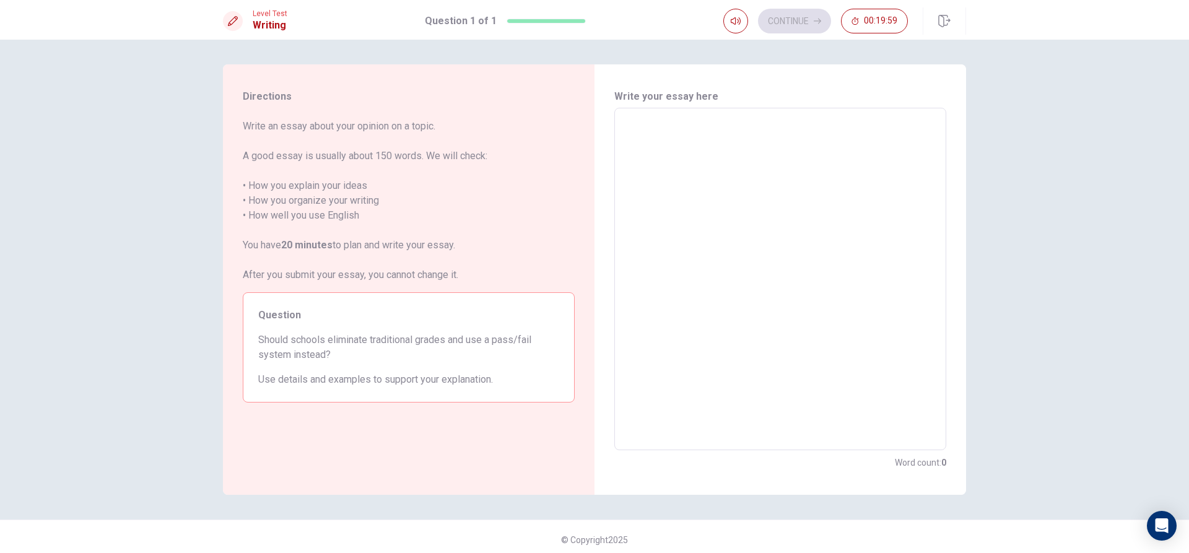
click at [671, 125] on textarea at bounding box center [780, 279] width 314 height 322
type textarea "Y"
type textarea "x"
type textarea "Ye"
type textarea "x"
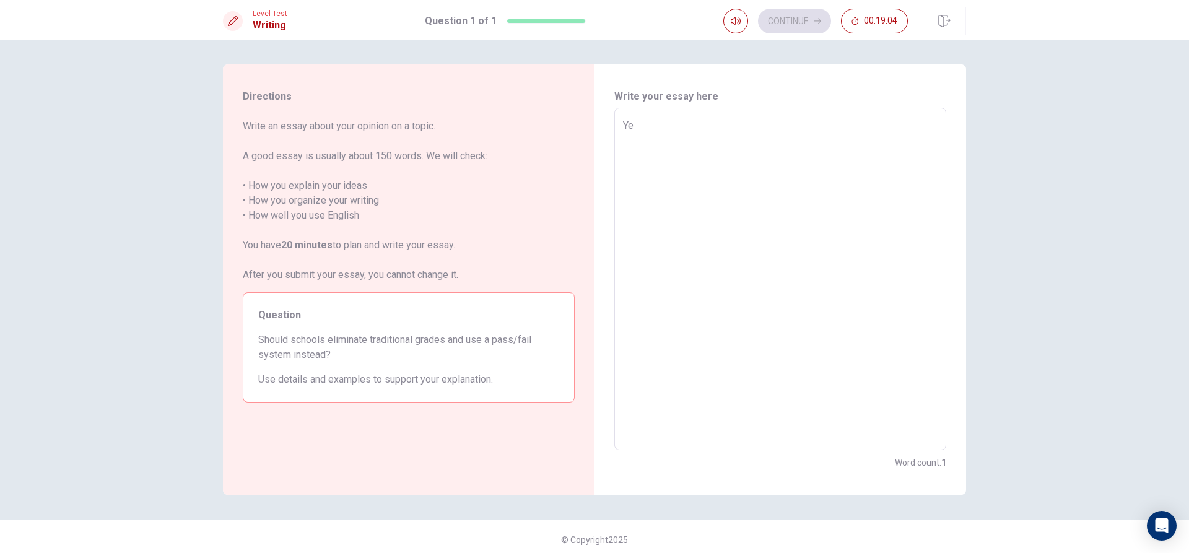
type textarea "Yes"
type textarea "x"
type textarea "Yes"
type textarea "x"
type textarea "Yes"
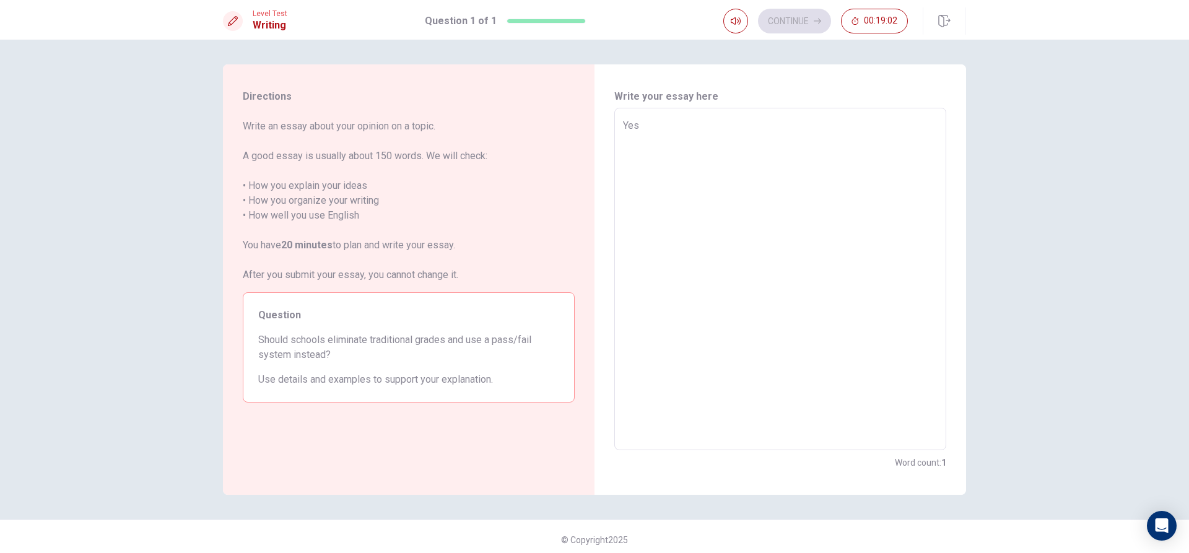
type textarea "x"
type textarea "Yes,"
type textarea "x"
type textarea "Yes,"
type textarea "x"
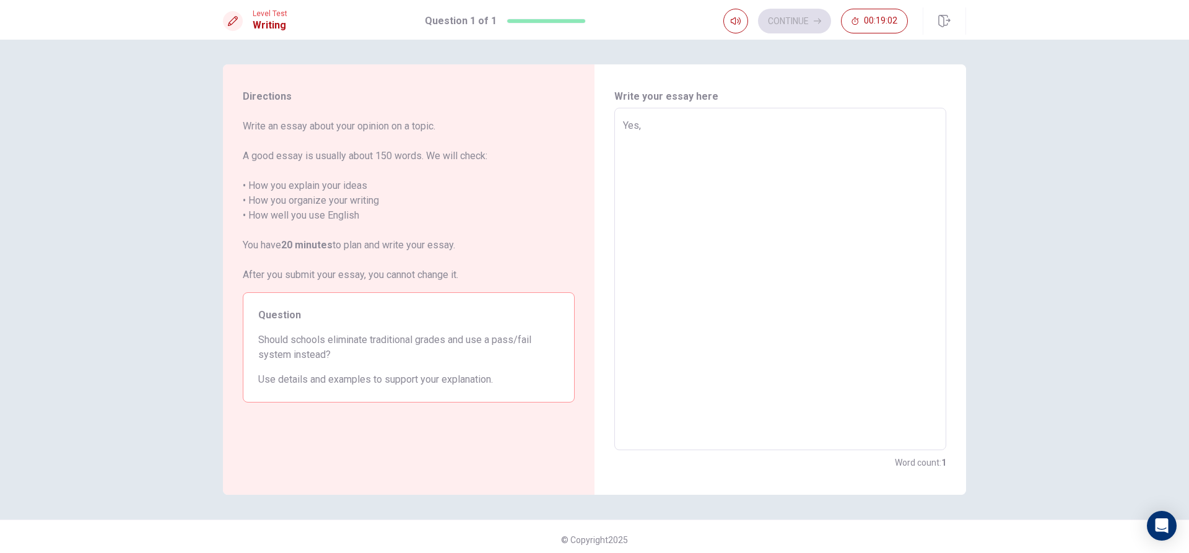
type textarea "Yes, i"
type textarea "x"
type textarea "Yes, i"
type textarea "x"
type textarea "Yes, i t"
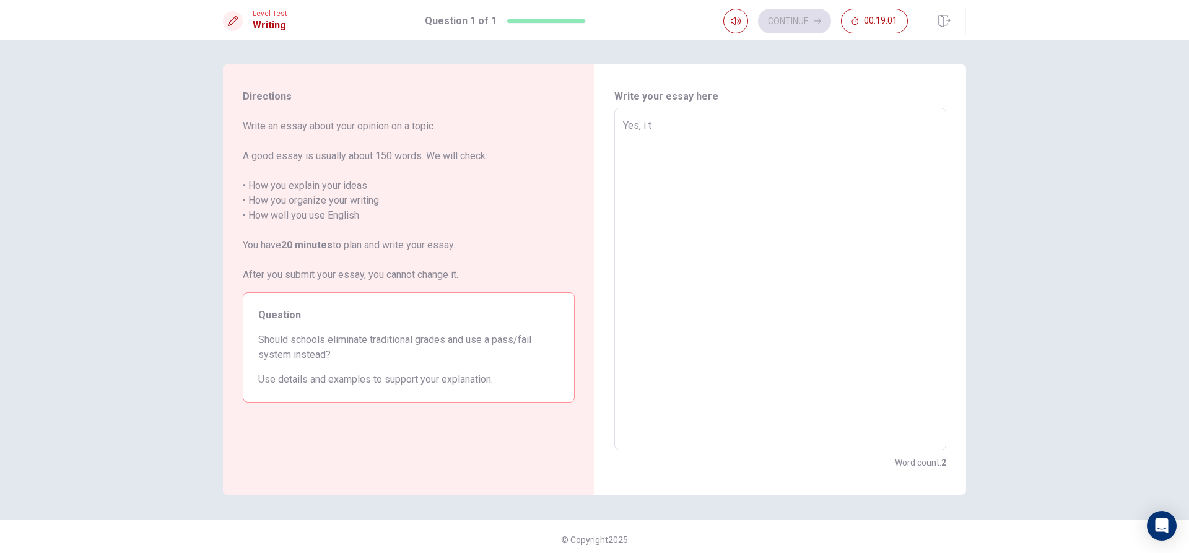
type textarea "x"
type textarea "Yes, i th"
type textarea "x"
type textarea "Yes, i thi"
type textarea "x"
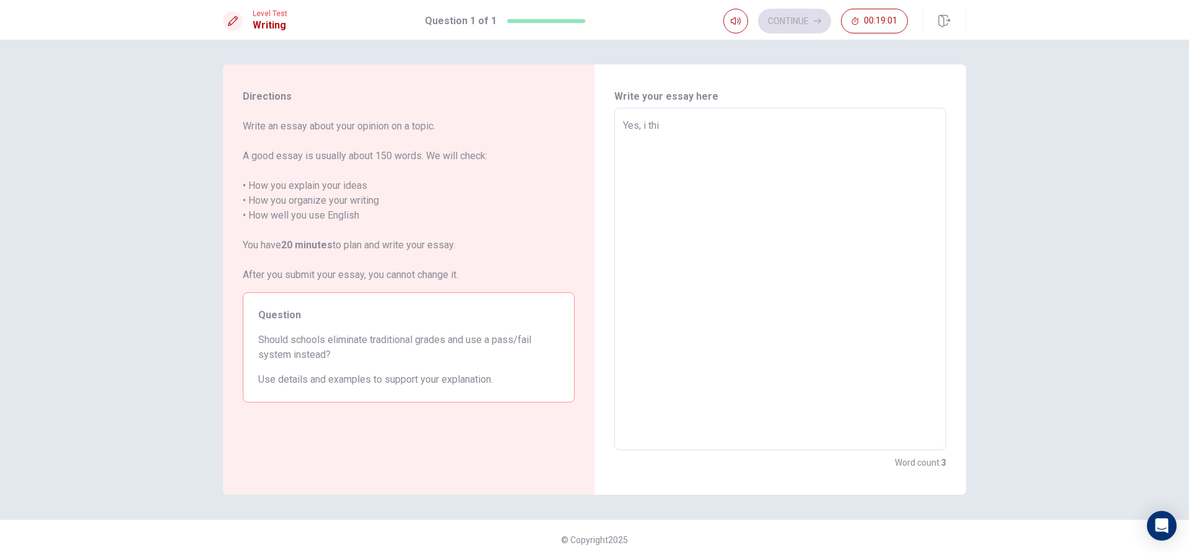
type textarea "Yes, i thin"
type textarea "x"
type textarea "Yes, i think"
type textarea "x"
type textarea "Yes, i think"
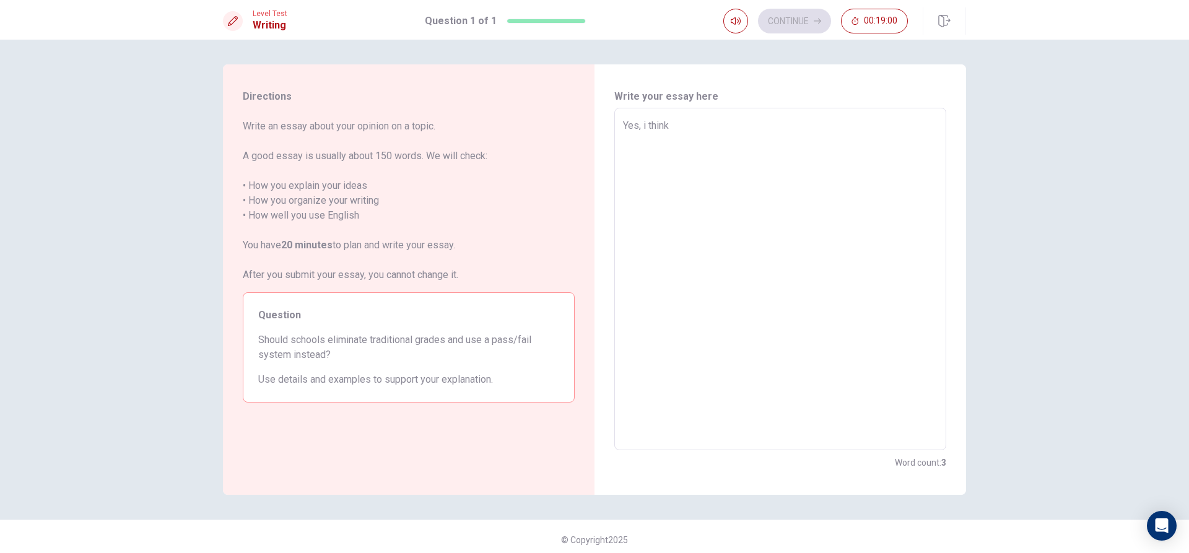
type textarea "x"
type textarea "Yes, i think y"
type textarea "x"
type textarea "Yes, i think"
type textarea "x"
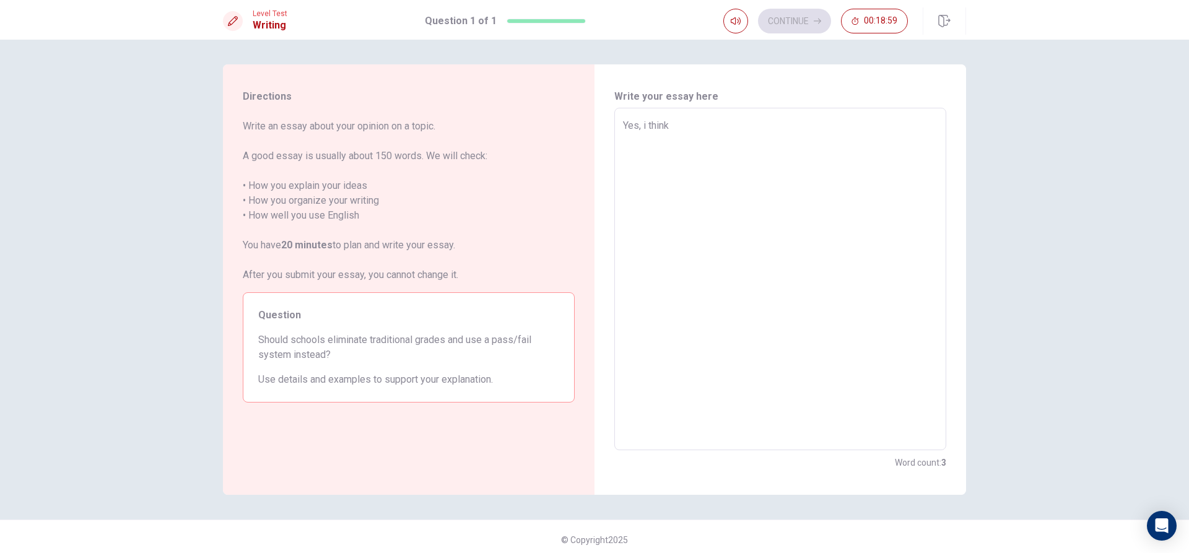
type textarea "Yes, i think t"
type textarea "x"
type textarea "Yes, i think th"
type textarea "x"
type textarea "Yes, i think tha"
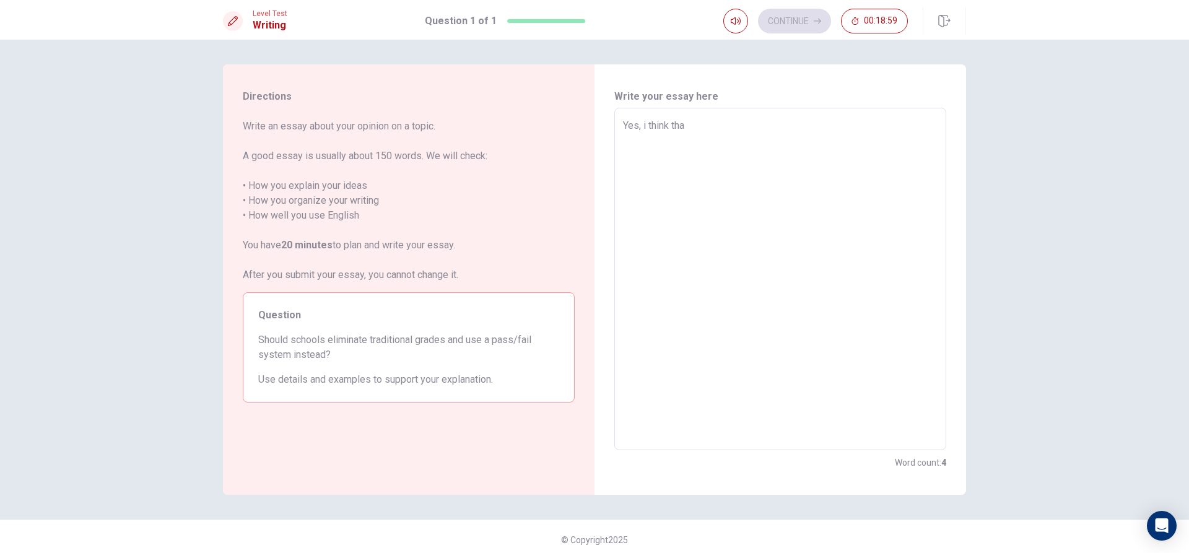
type textarea "x"
type textarea "Yes, i think that"
type textarea "x"
type textarea "Yes, i think that"
type textarea "x"
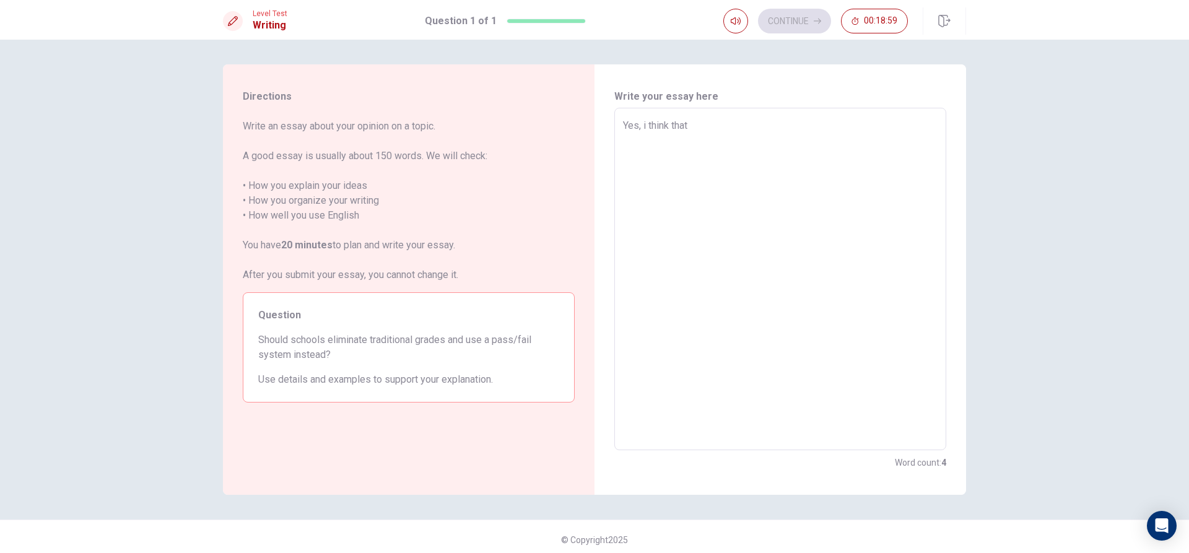
type textarea "Yes, i think that w"
type textarea "x"
type textarea "Yes, i think that wo"
type textarea "x"
type textarea "Yes, i think that [PERSON_NAME]"
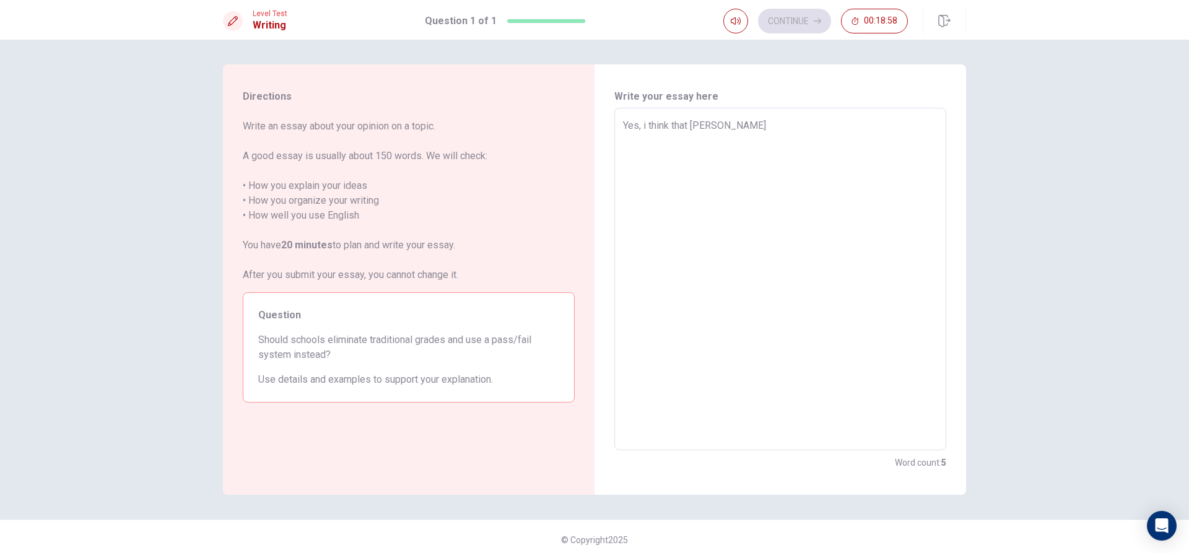
type textarea "x"
type textarea "Yes, i think that [PERSON_NAME]"
type textarea "x"
type textarea "Yes, i think that would"
type textarea "x"
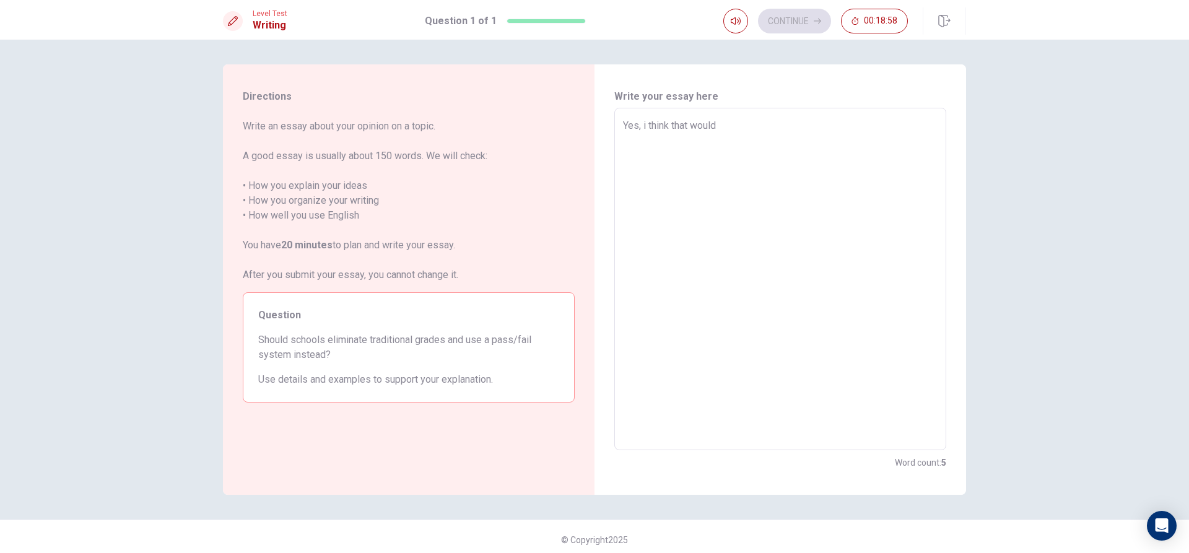
type textarea "Yes, i think that would"
type textarea "x"
type textarea "Yes, i think that would b"
type textarea "x"
type textarea "Yes, i think that would be"
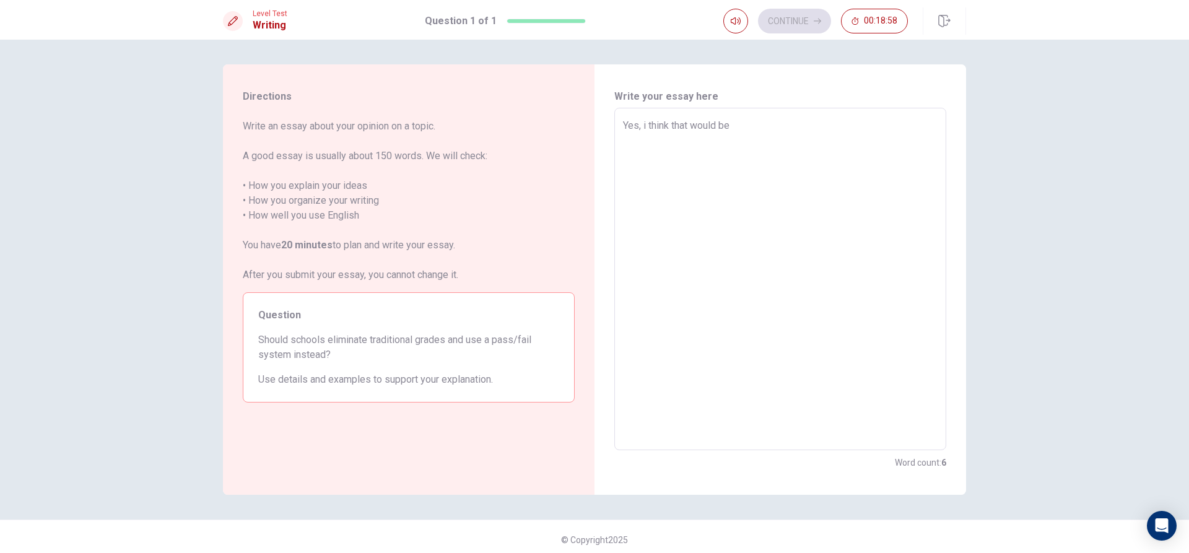
type textarea "x"
type textarea "Yes, i think that would be"
type textarea "x"
type textarea "Yes, i think that would be b"
type textarea "x"
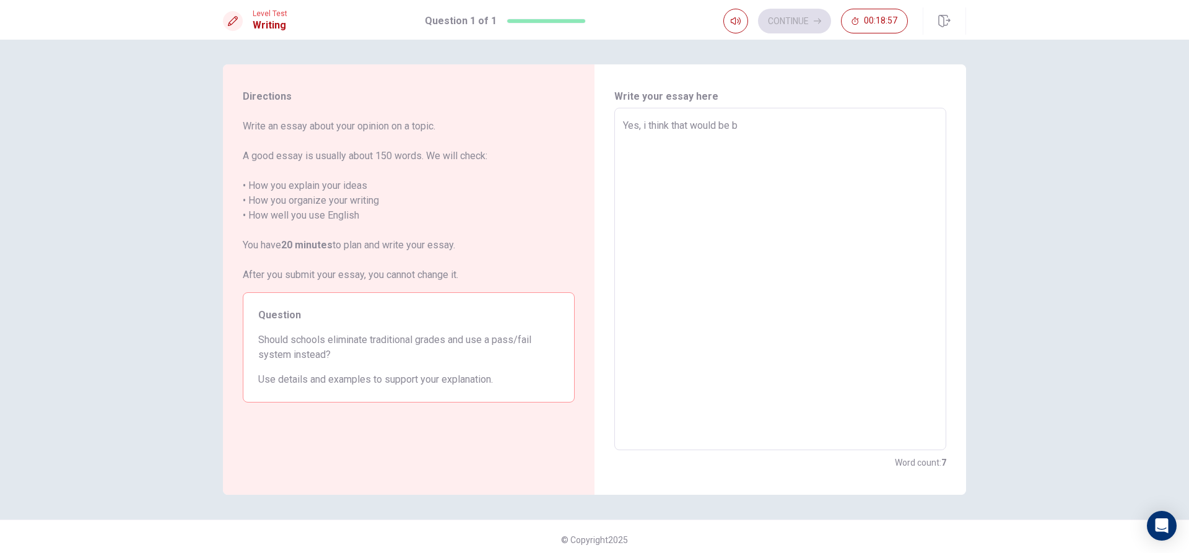
type textarea "Yes, i think that would be be"
type textarea "x"
type textarea "Yes, i think that would be bes"
type textarea "x"
type textarea "Yes, i think that would be bes"
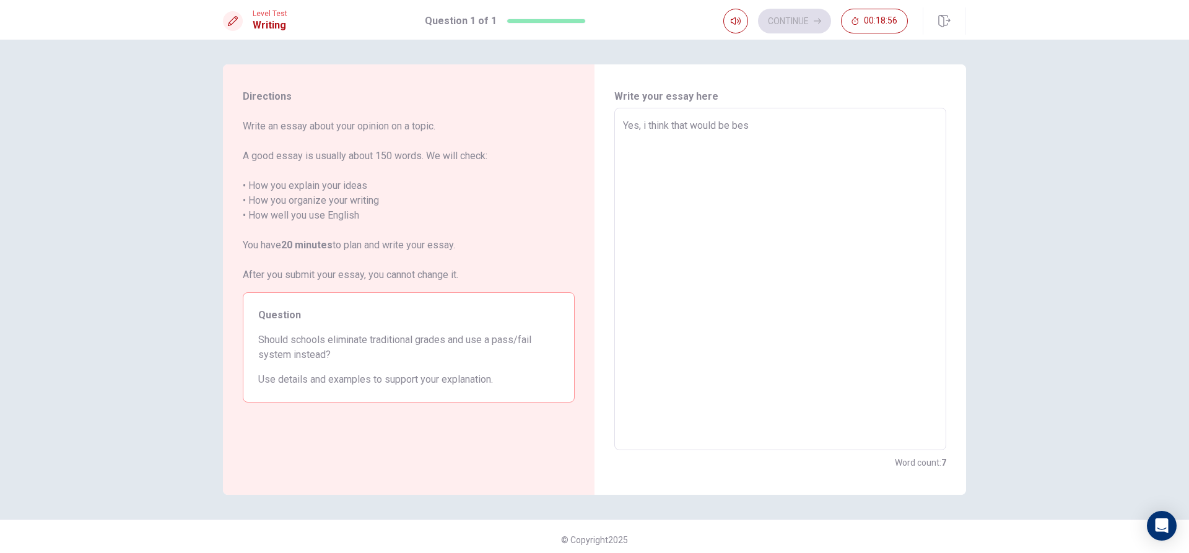
type textarea "x"
type textarea "Yes, i think that would be bes"
type textarea "x"
type textarea "Yes, i think that would be best"
type textarea "x"
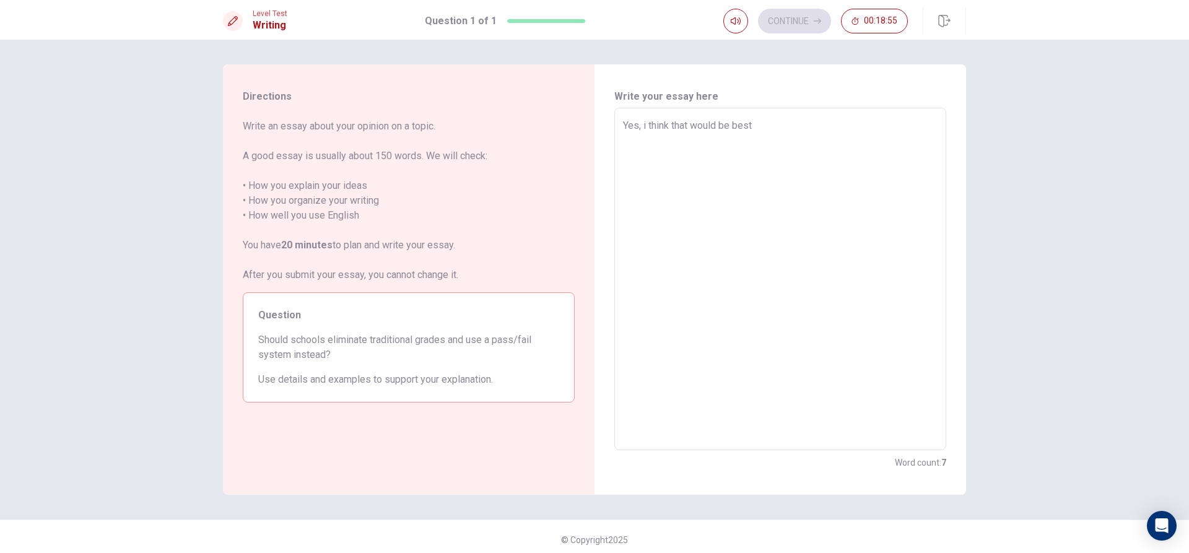
type textarea "Yes, i think that would be best"
type textarea "x"
type textarea "Yes, i think that would be best w"
type textarea "x"
type textarea "Yes, i think that would be best wy"
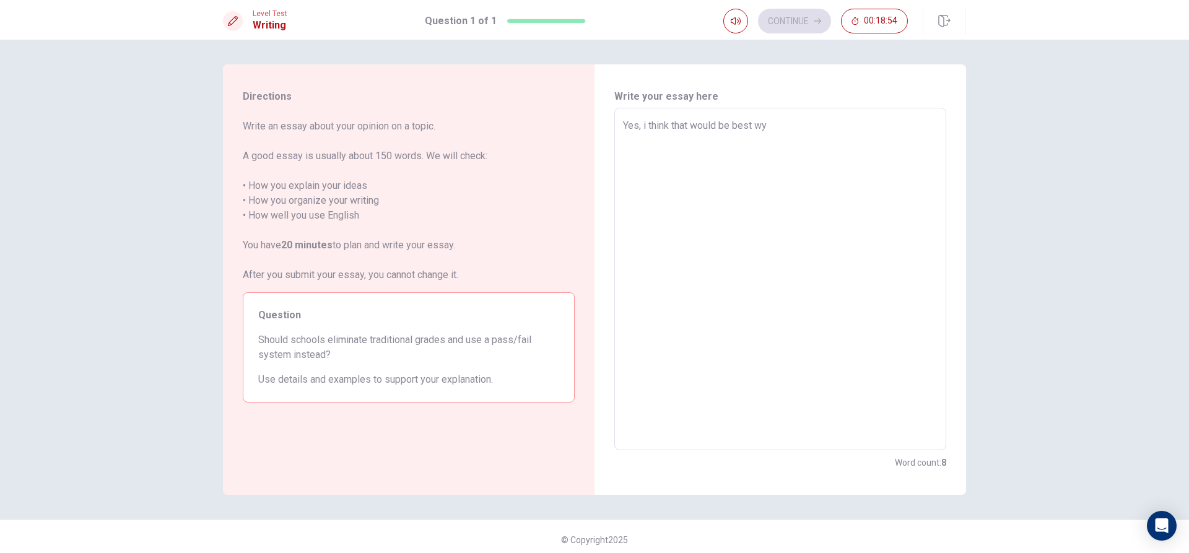
type textarea "x"
type textarea "Yes, i think that would be best wys"
type textarea "x"
type textarea "Yes, i think that would be best wy"
type textarea "x"
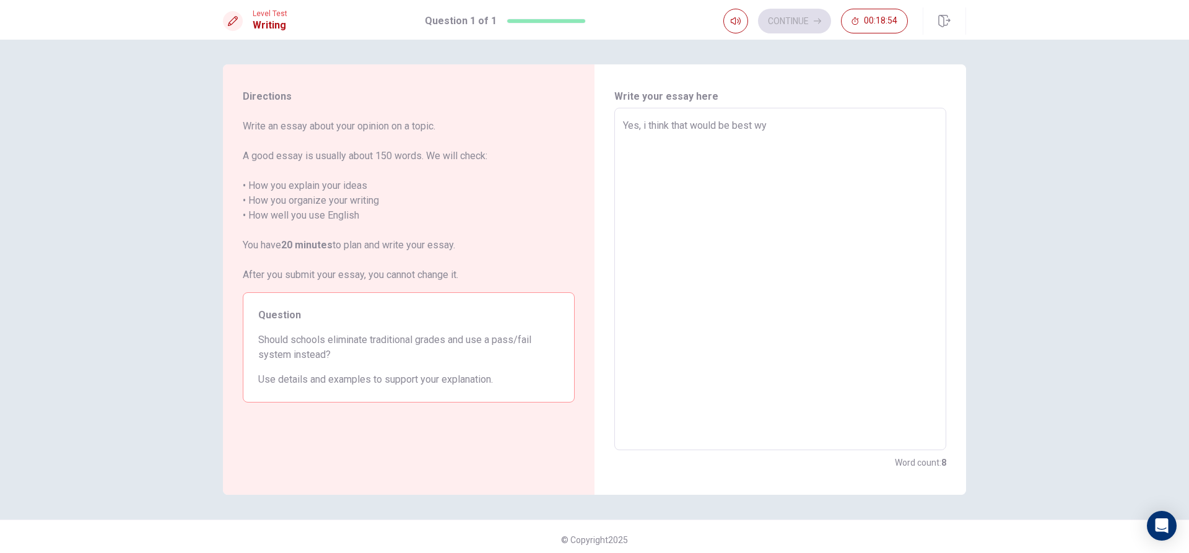
type textarea "Yes, i think that would be best w"
type textarea "x"
type textarea "Yes, i think that would be best wa"
type textarea "x"
type textarea "Yes, i think that would be best way"
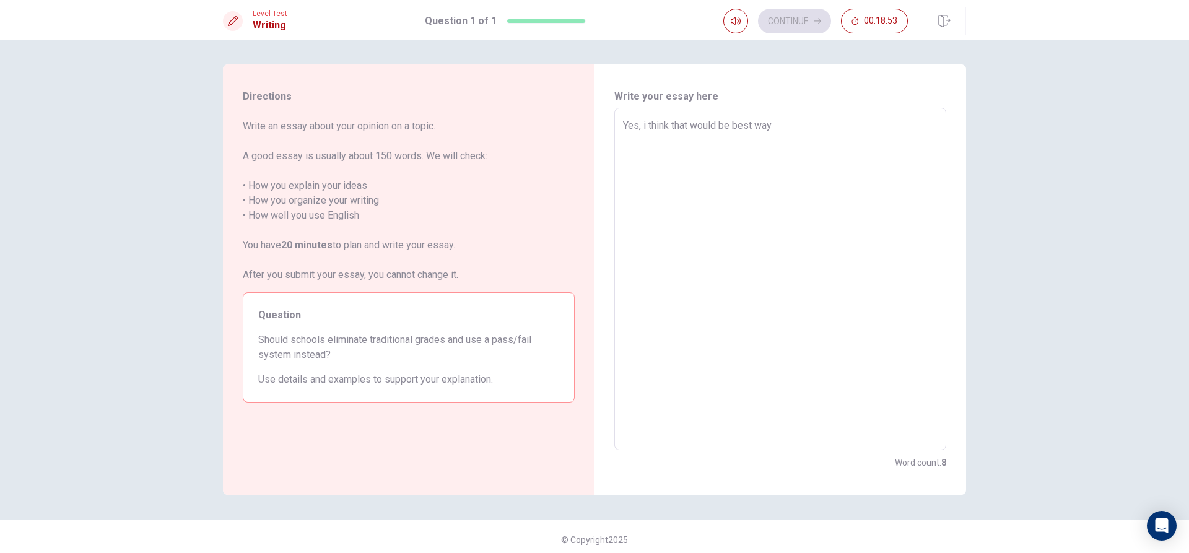
type textarea "x"
type textarea "Yes, i think that would be best ways"
type textarea "x"
type textarea "Yes, i think that would be best ways"
type textarea "x"
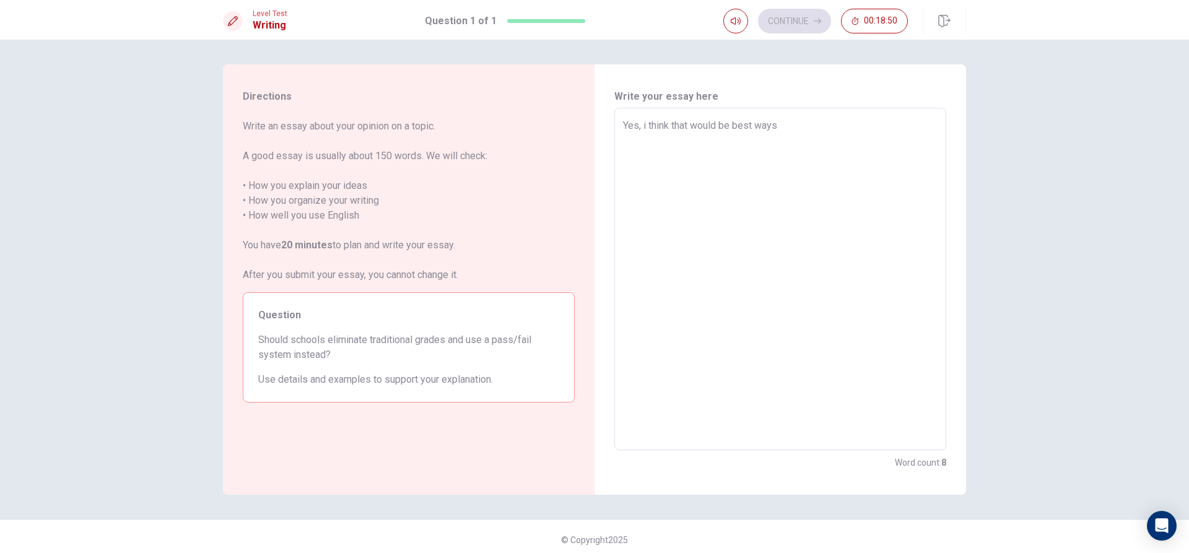
type textarea "Yes, i think that would be best ways t"
type textarea "x"
type textarea "Yes, i think that would be best ways to"
type textarea "x"
type textarea "Yes, i think that would be best ways to"
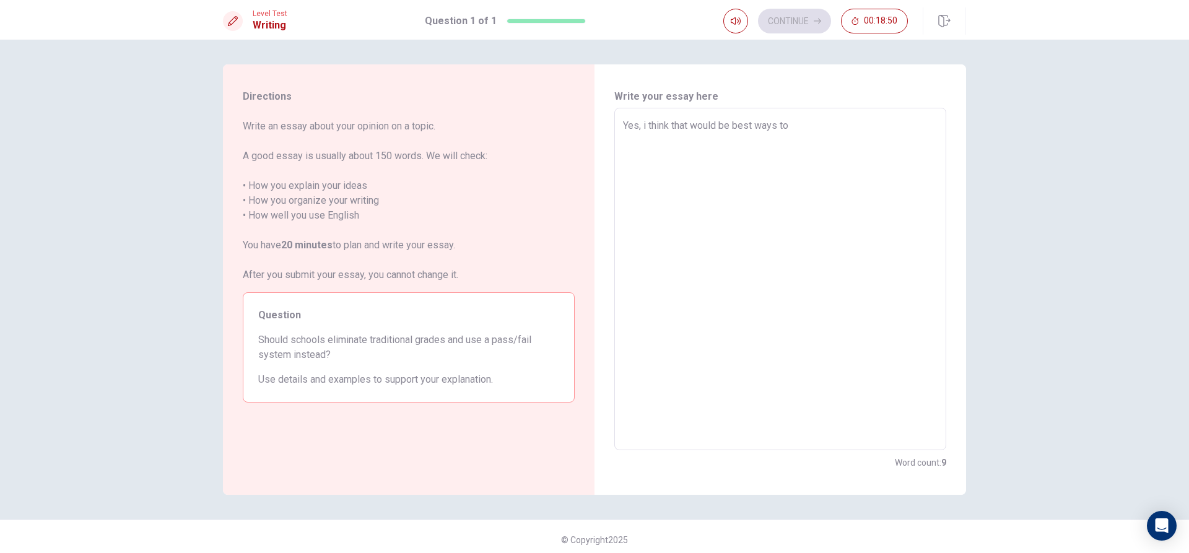
type textarea "x"
type textarea "Yes, i think that would be best ways to u"
type textarea "x"
type textarea "Yes, i think that would be best ways to us"
type textarea "x"
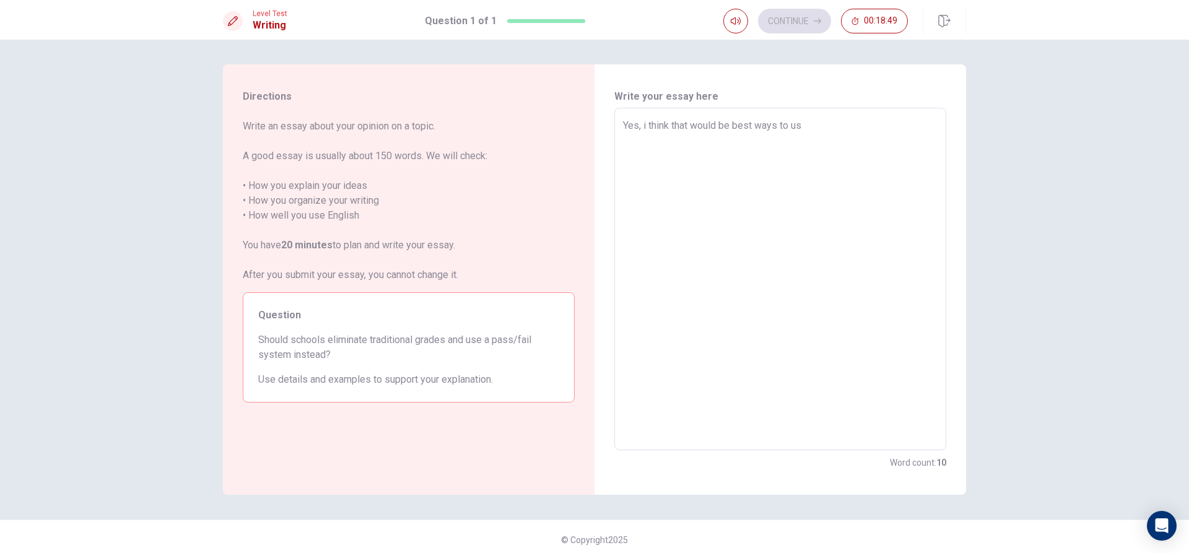
type textarea "Yes, i think that would be best ways to use"
type textarea "x"
type textarea "Yes, i think that would be best ways to use"
type textarea "x"
type textarea "Yes, i think that would be best ways to use a"
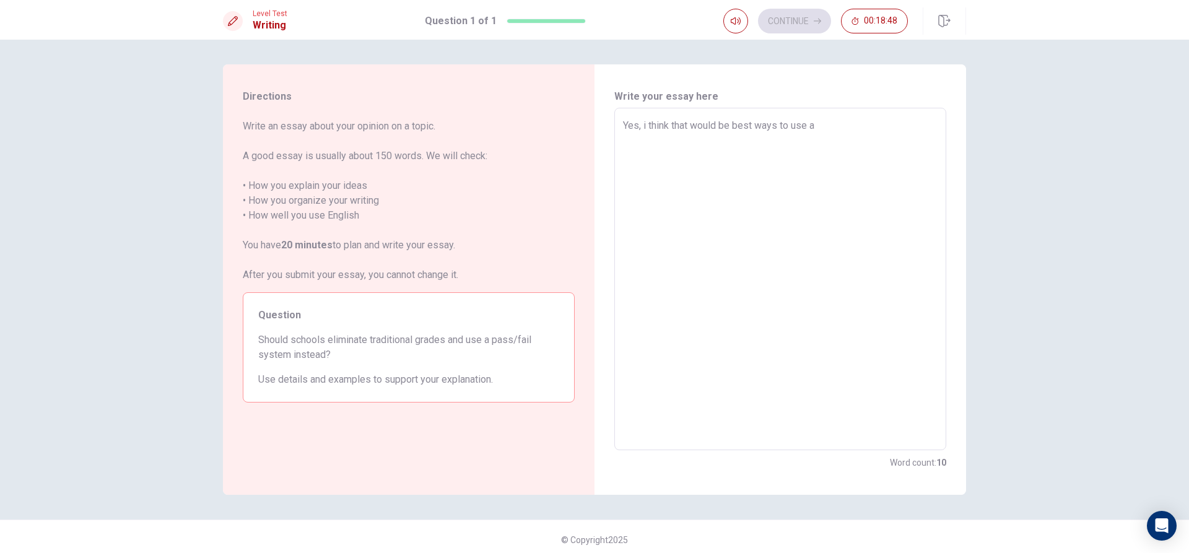
type textarea "x"
type textarea "Yes, i think that would be best ways to use a"
type textarea "x"
type textarea "Yes, i think that would be best ways to use a p"
type textarea "x"
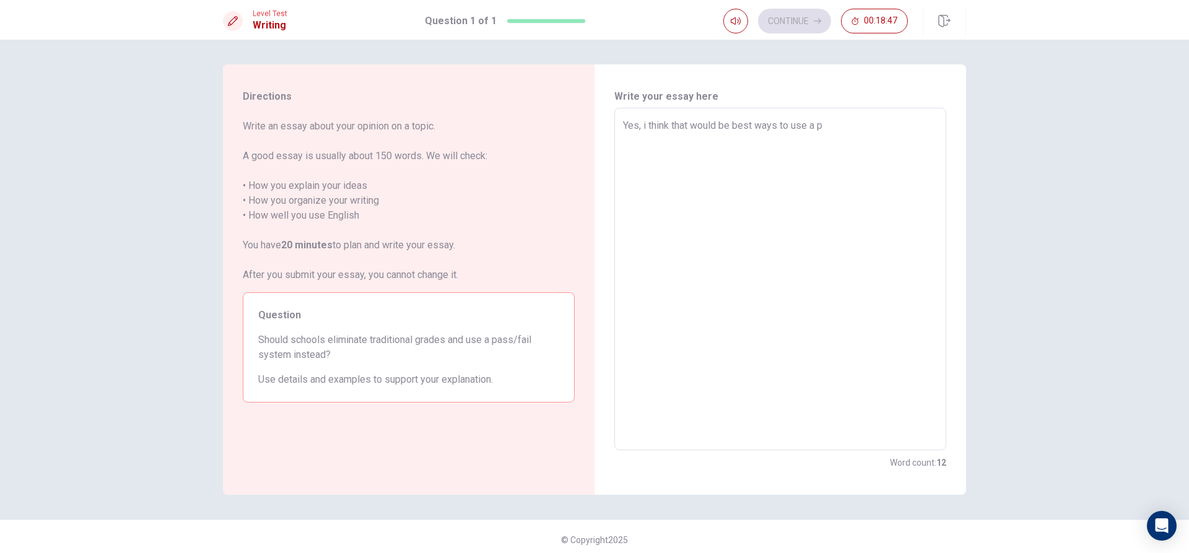
type textarea "Yes, i think that would be best ways to use a"
type textarea "x"
type textarea "Yes, i think that would be best ways to use a"
type textarea "x"
type textarea "Yes, i think that would be best ways to use a"
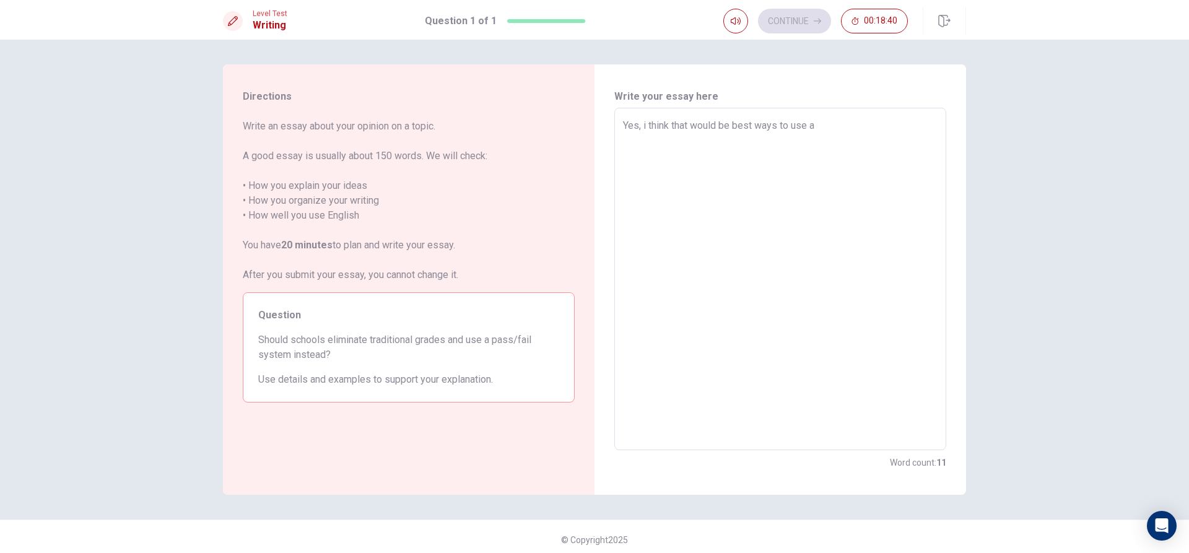
type textarea "x"
type textarea "Yes, i think that would be best ways to use a p"
type textarea "x"
type textarea "Yes, i think that would be best ways to use a pa"
type textarea "x"
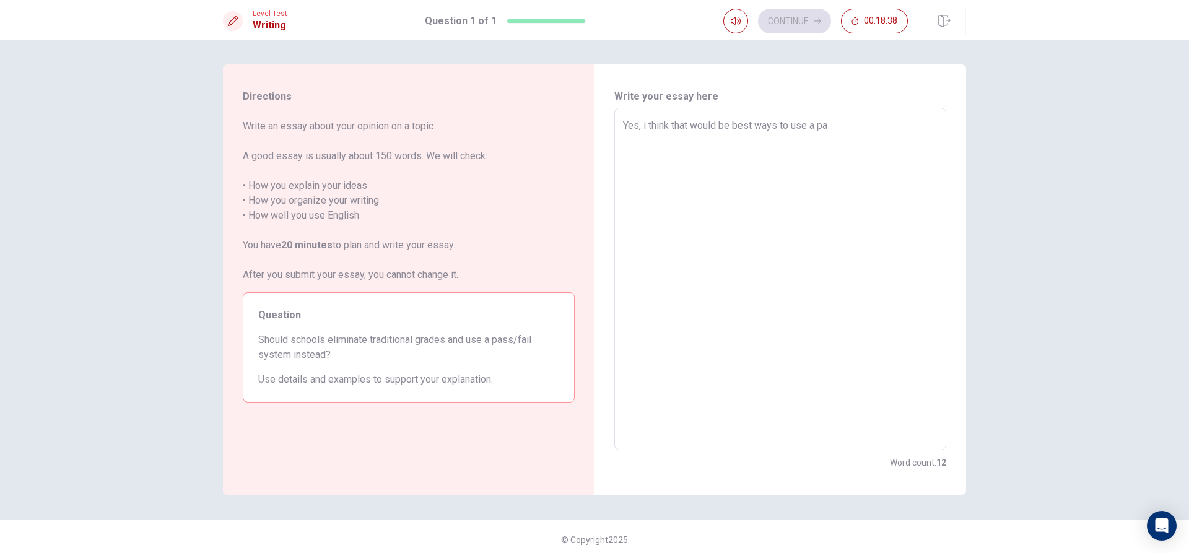
type textarea "Yes, i think that would be best ways to use a pas"
type textarea "x"
type textarea "Yes, i think that would be best ways to use a pass"
type textarea "x"
type textarea "Yes, i think that would be best ways to use a passs"
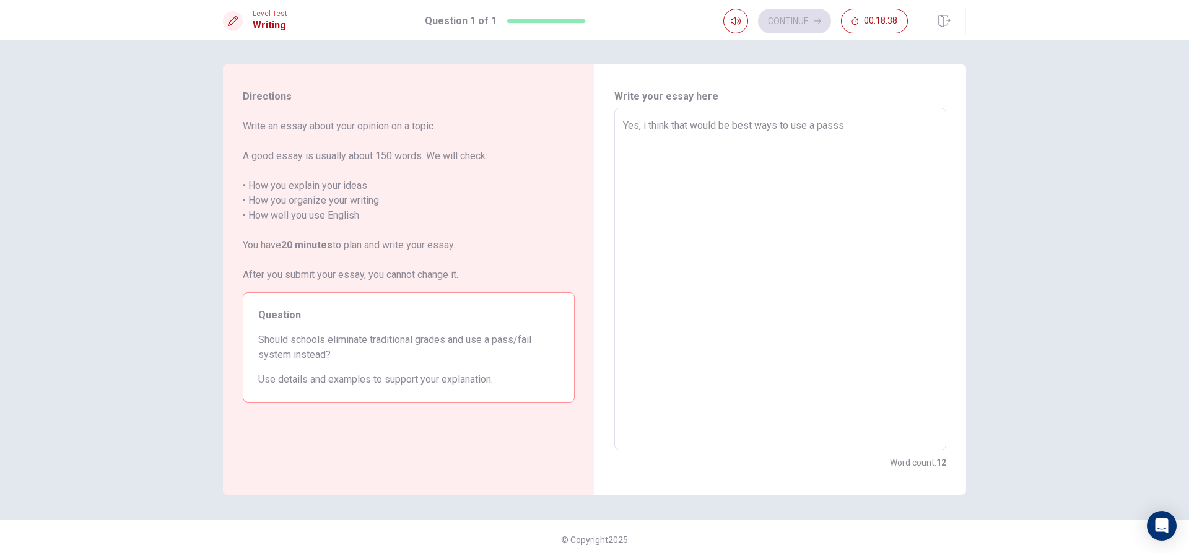
type textarea "x"
type textarea "Yes, i think that would be best ways to use a pass"
type textarea "x"
type textarea "Yes, i think that would be best ways to use a pass"
type textarea "x"
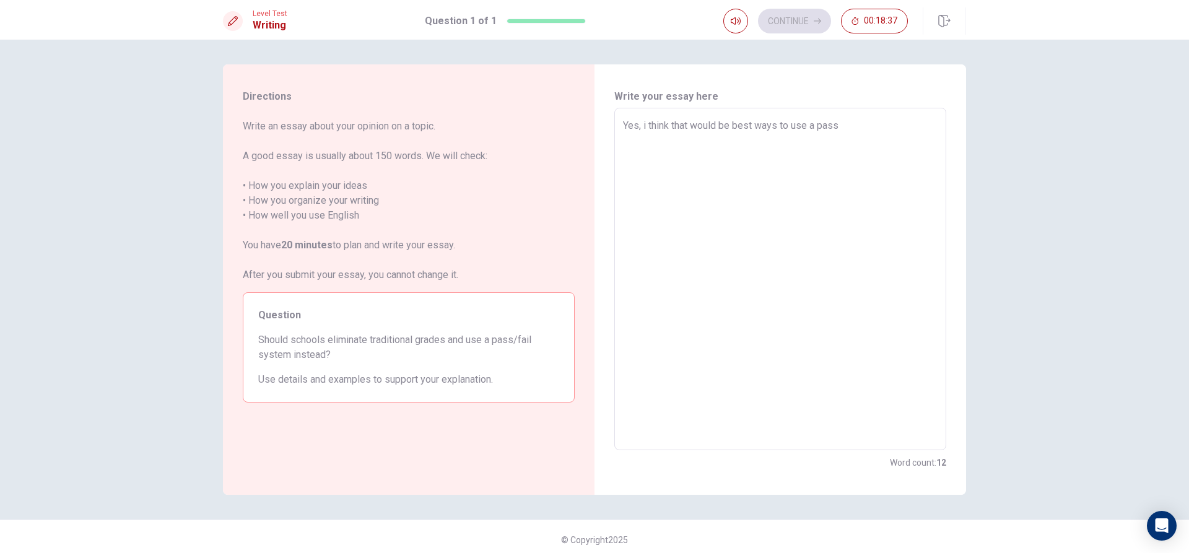
type textarea "Yes, i think that would be best ways to use a pass o"
type textarea "x"
type textarea "Yes, i think that would be best ways to use a pass or"
type textarea "x"
type textarea "Yes, i think that would be best ways to use a pass o"
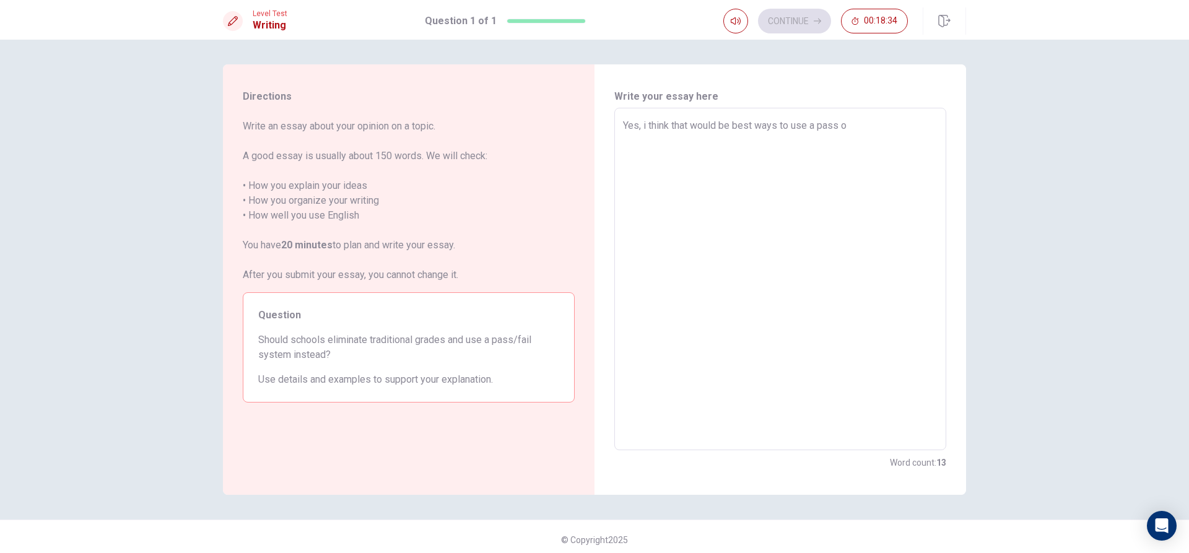
type textarea "x"
type textarea "Yes, i think that would be best ways to use a pass"
type textarea "x"
type textarea "Yes, i think that would be best ways to use a pass"
type textarea "x"
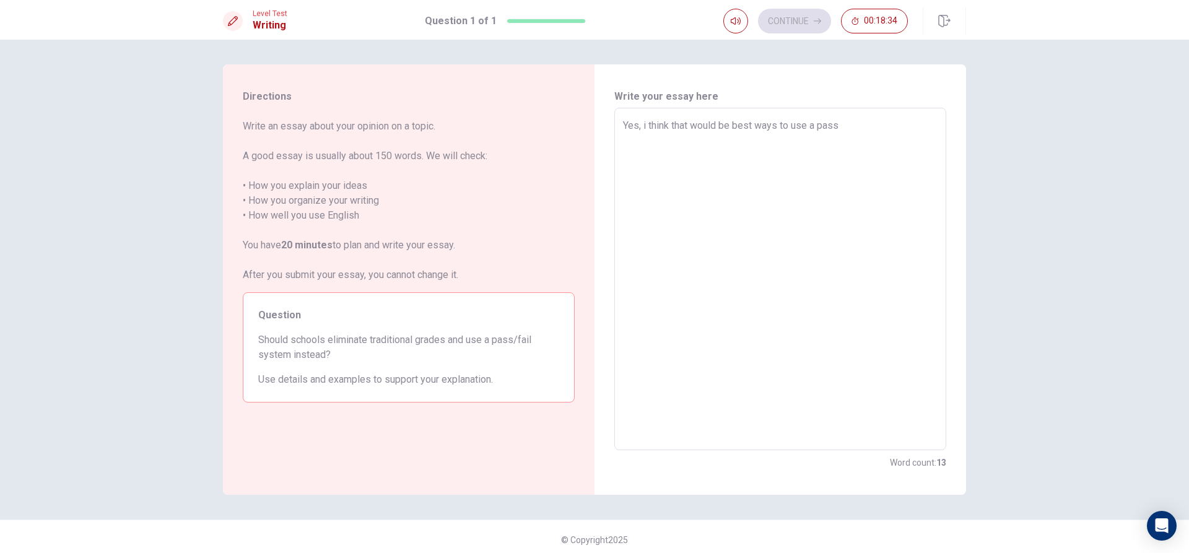
type textarea "Yes, i think that would be best ways to use a pas"
type textarea "x"
type textarea "Yes, i think that would be best ways to use a pa"
type textarea "x"
type textarea "Yes, i think that would be best ways to use a p"
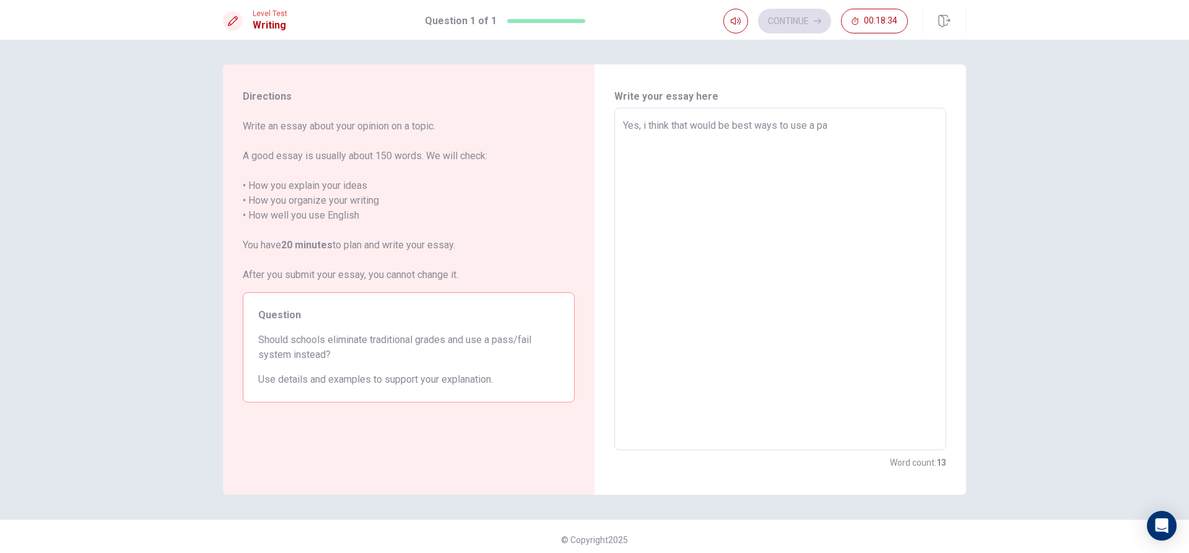
type textarea "x"
type textarea "Yes, i think that would be best ways to use a"
type textarea "x"
type textarea "Yes, i think that would be best ways to use a"
type textarea "x"
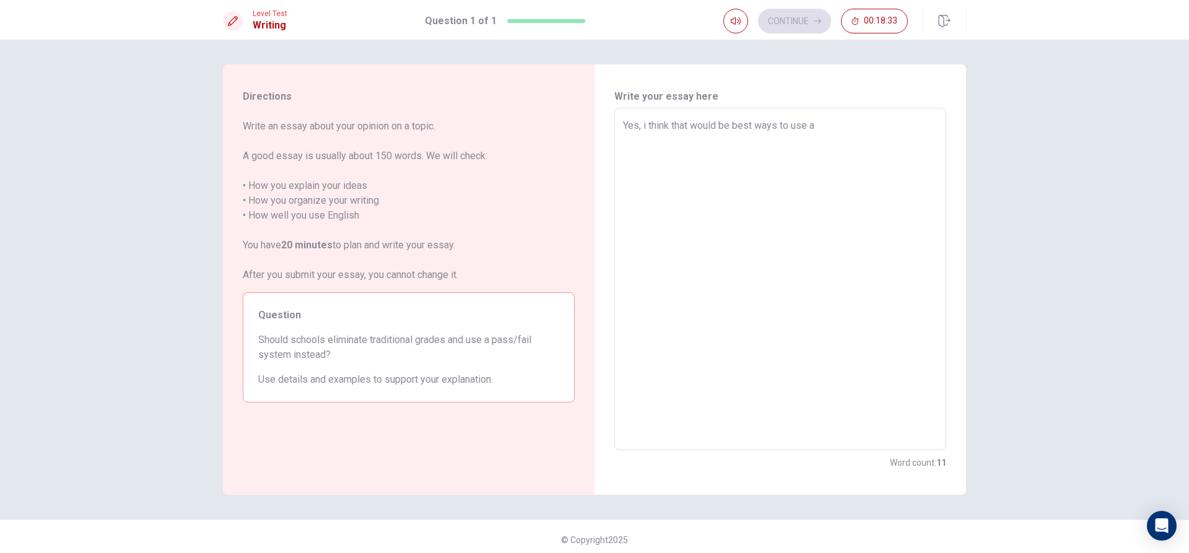
type textarea "Yes, i think that would be best ways to use"
type textarea "x"
type textarea "Yes, i think that would be best ways to use"
type textarea "x"
type textarea "Yes, i think that would be best ways to us"
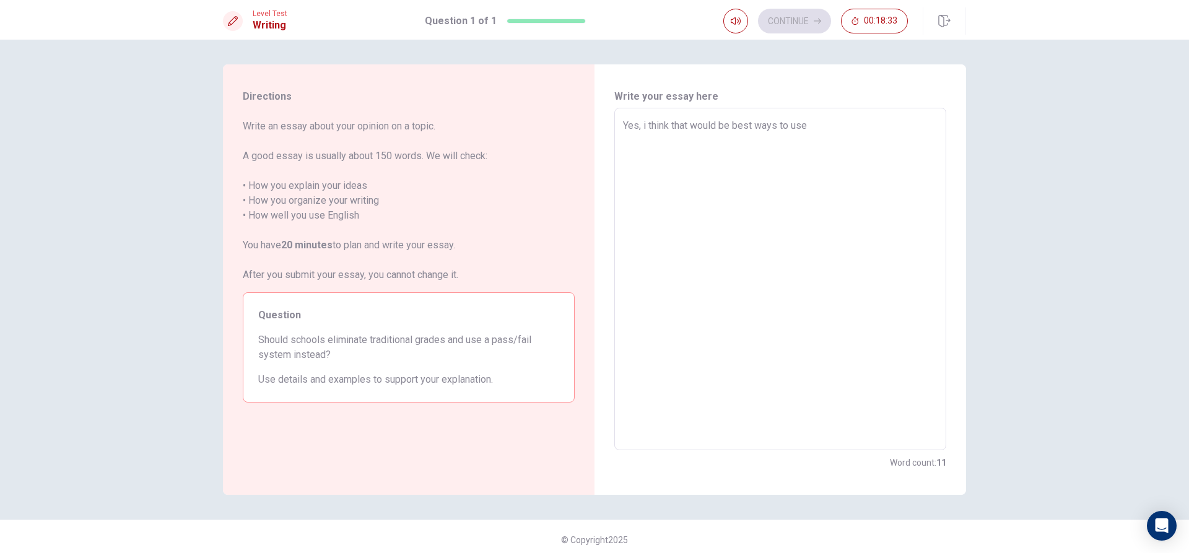
type textarea "x"
type textarea "Yes, i think that would be best ways to u"
type textarea "x"
type textarea "Yes, i think that would be best ways to"
type textarea "x"
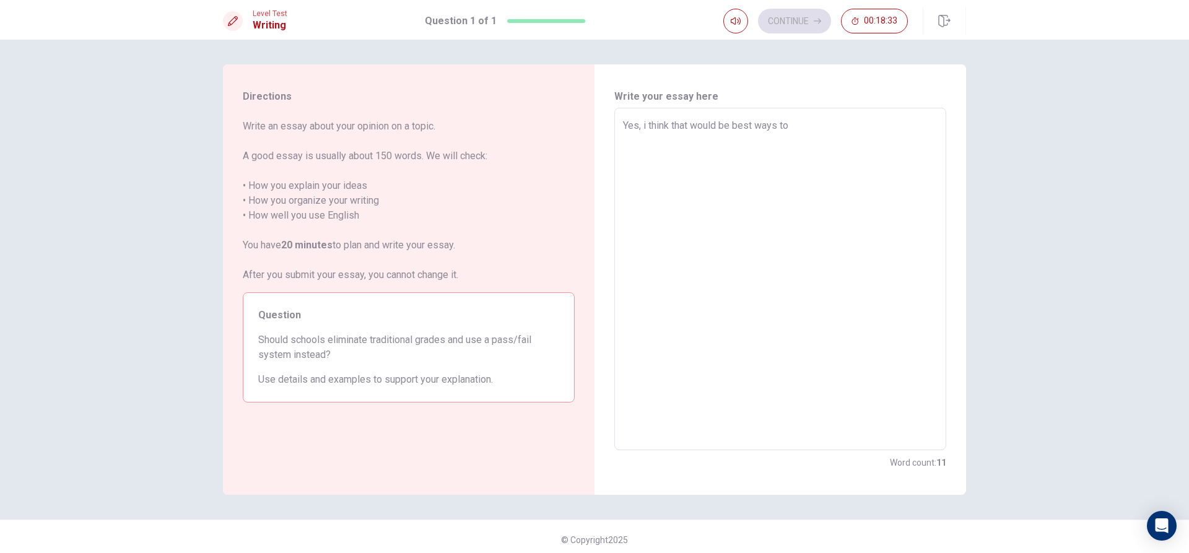
type textarea "Yes, i think that would be best ways to"
type textarea "x"
type textarea "Yes, i think that would be best ways t"
type textarea "x"
type textarea "Yes, i think that would be best ways"
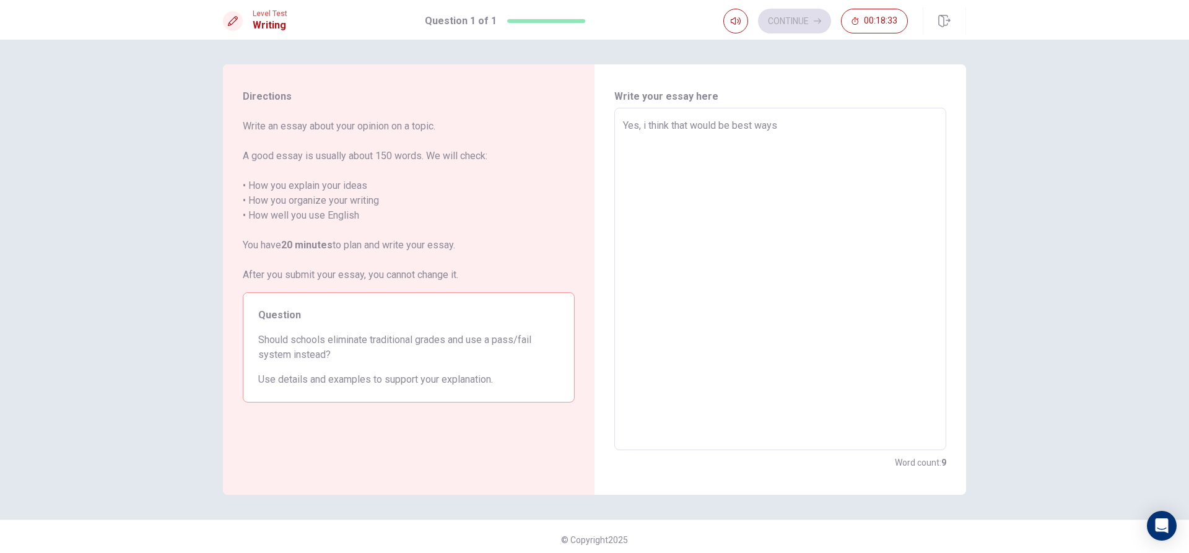
type textarea "x"
type textarea "Yes, i think that would be best ways"
type textarea "x"
type textarea "Yes, i think that would be best way"
type textarea "x"
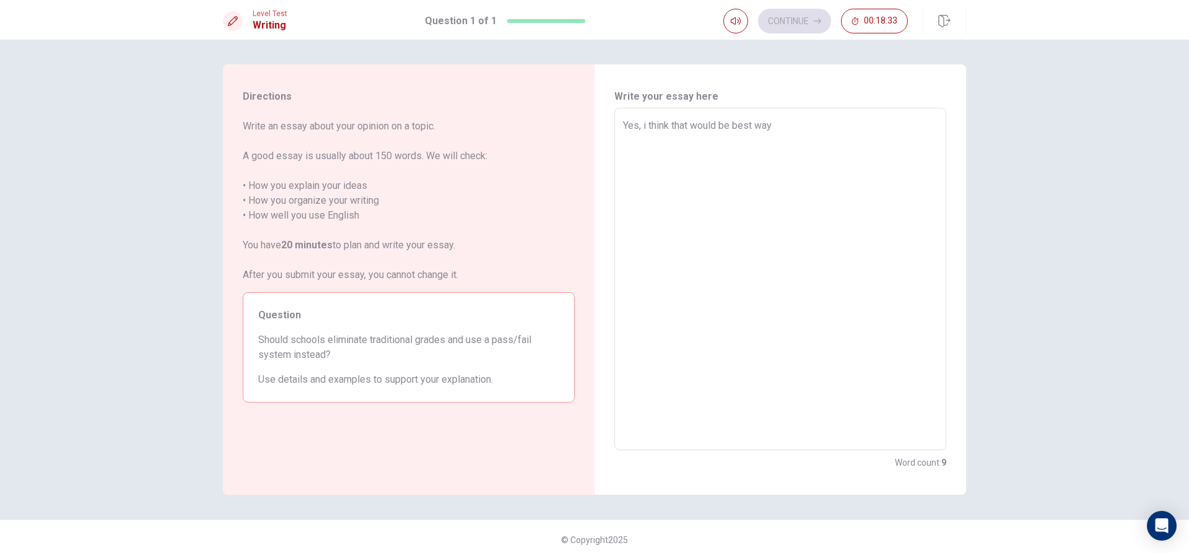
type textarea "Yes, i think that would be best wa"
type textarea "x"
type textarea "Yes, i think that would be best w"
type textarea "x"
type textarea "Yes, i think that would be best"
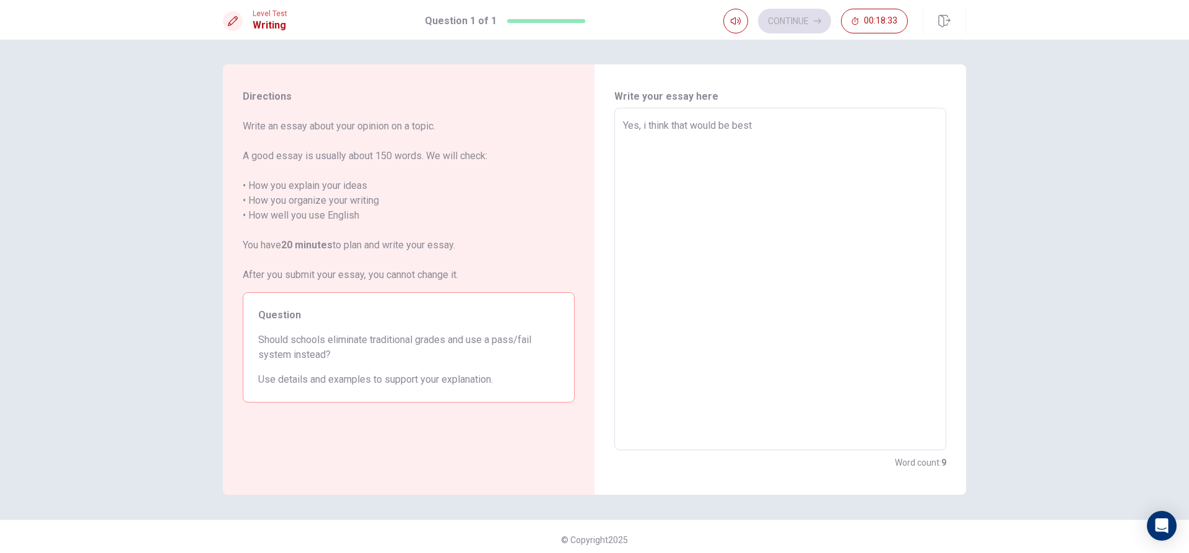
type textarea "x"
type textarea "Yes, i think that would be best"
type textarea "x"
type textarea "Yes, i think that would be bes"
type textarea "x"
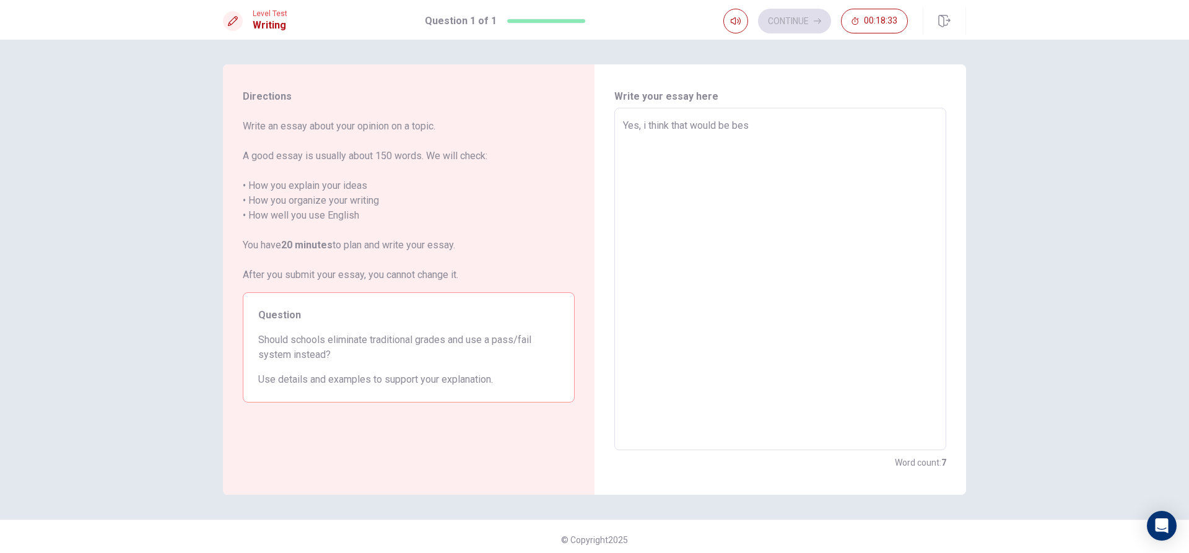
type textarea "Yes, i think that would be be"
type textarea "x"
type textarea "Yes, i think that would be b"
type textarea "x"
type textarea "Yes, i think that would be"
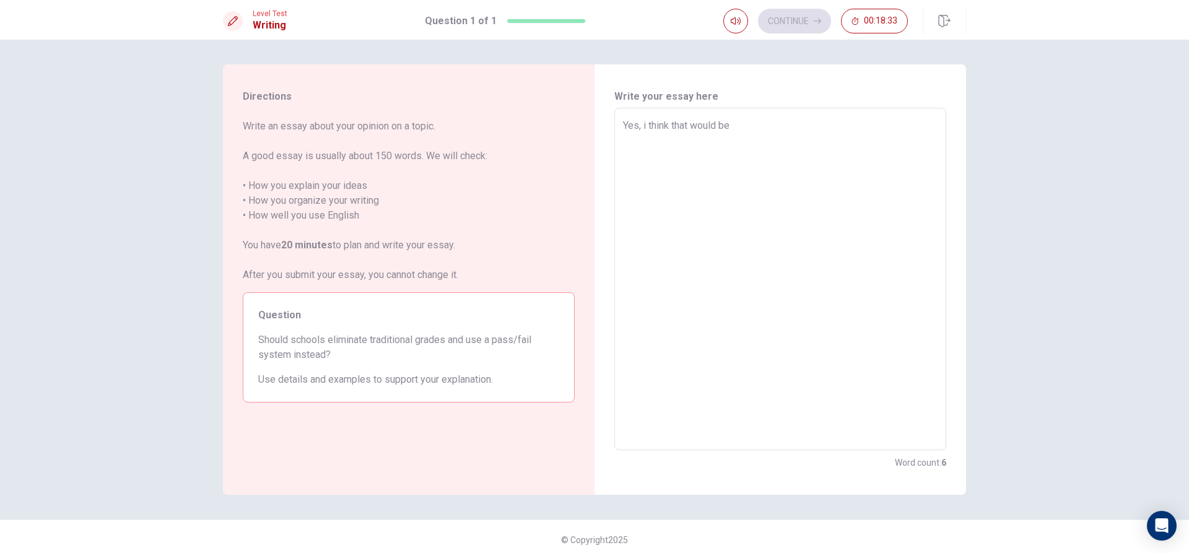
type textarea "x"
type textarea "Yes, i think that would be b"
type textarea "x"
type textarea "Yes, i think that would be bs"
type textarea "x"
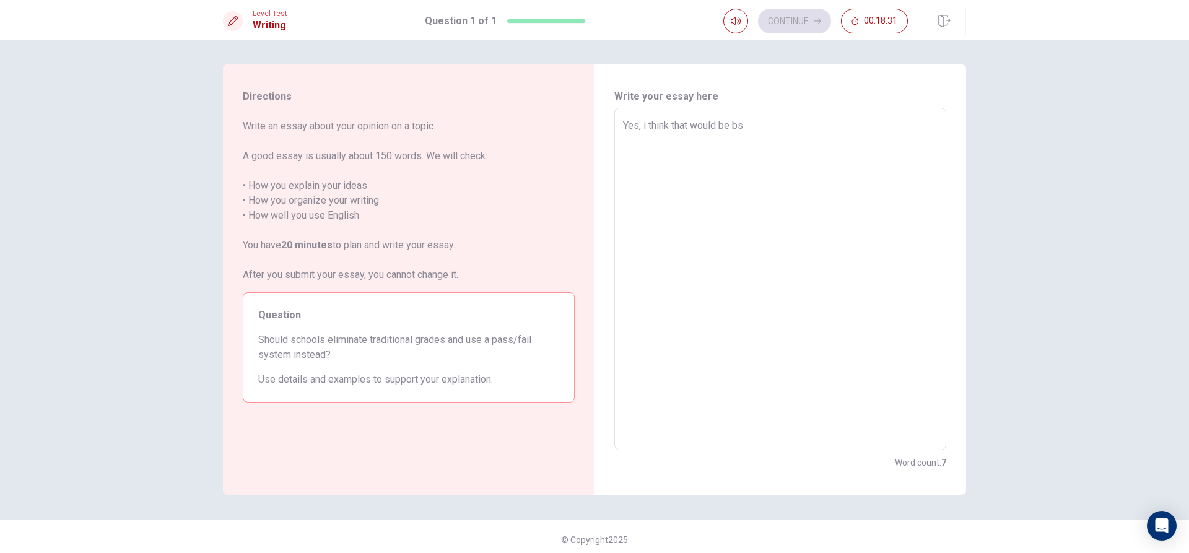
type textarea "Yes, i think that would be b"
type textarea "x"
type textarea "Yes, i think that would be be"
type textarea "x"
type textarea "Yes, i think that would be bes"
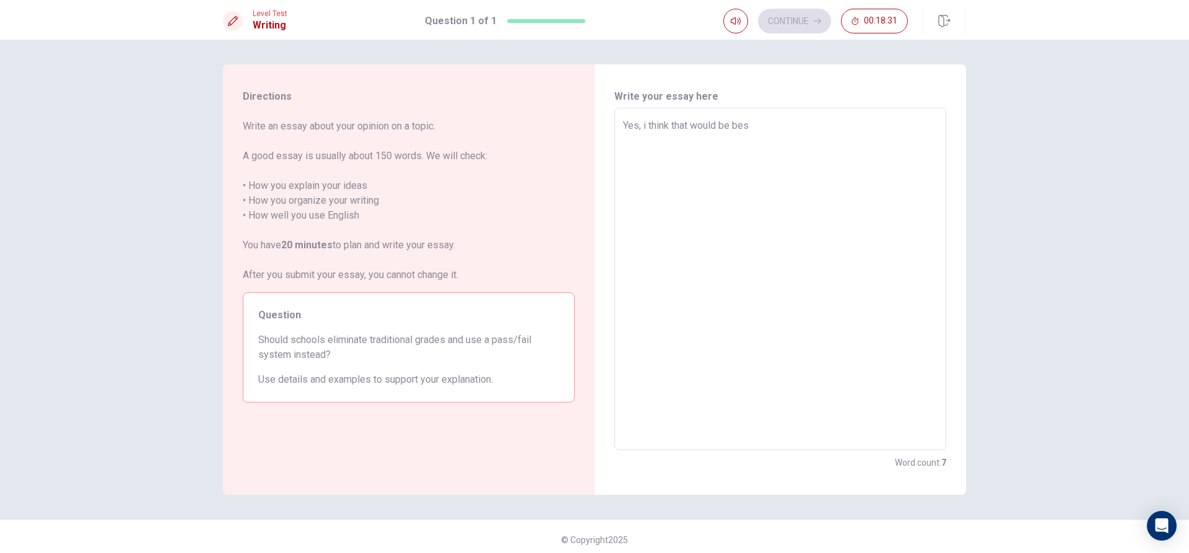
type textarea "x"
click at [727, 123] on textarea "Yes, i think that would be best ways because it will be easier to know that we …" at bounding box center [780, 279] width 314 height 322
click at [810, 134] on textarea "Yes, i think that would be the best ways because it will be easier to know that…" at bounding box center [780, 279] width 314 height 322
click at [869, 124] on textarea "Yes, i think that would be the best ways because it will be easier to know that…" at bounding box center [780, 279] width 314 height 322
click at [813, 145] on textarea "Yes, i think that would be the best ways because it's easier to know that we pa…" at bounding box center [780, 279] width 314 height 322
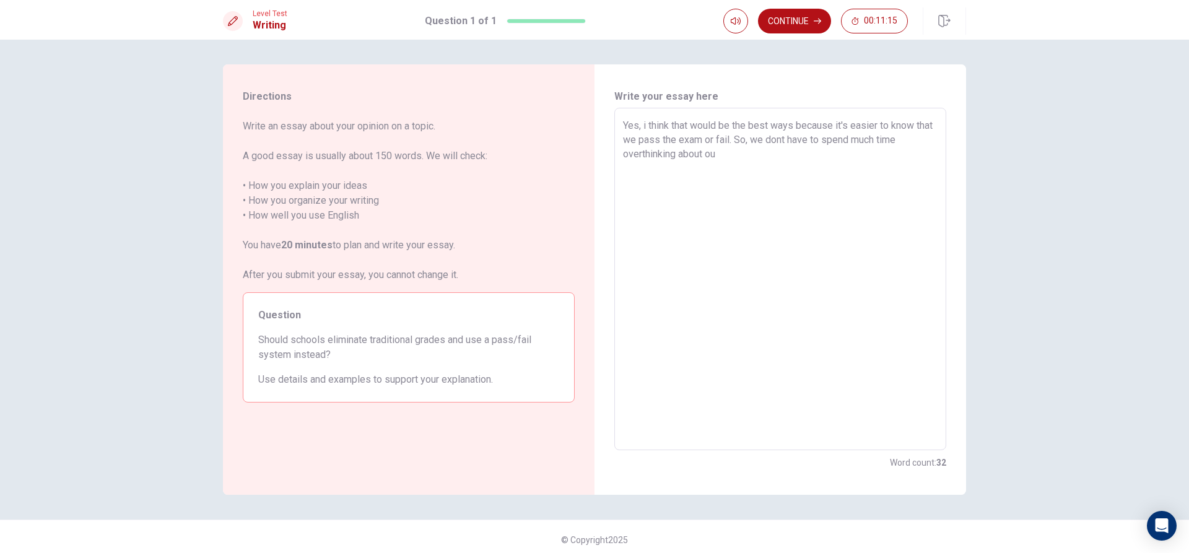
click at [778, 138] on textarea "Yes, i think that would be the best ways because it's easier to know that we pa…" at bounding box center [780, 279] width 314 height 322
click at [729, 158] on textarea "Yes, i think that would be the best ways because it's easier to know that we pa…" at bounding box center [780, 279] width 314 height 322
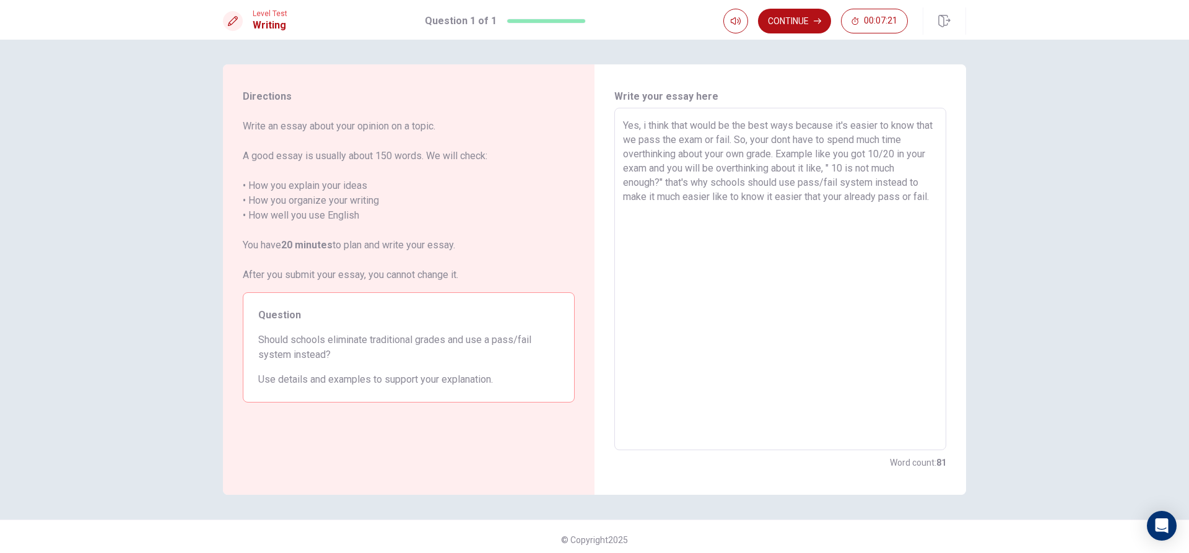
click at [801, 198] on textarea "Yes, i think that would be the best ways because it's easier to know that we pa…" at bounding box center [780, 279] width 314 height 322
click at [812, 230] on textarea "Yes, i think that would be the best ways because it's easier to know that we pa…" at bounding box center [780, 279] width 314 height 322
click at [839, 197] on textarea "Yes, i think that would be the best ways because it's easier to know that we pa…" at bounding box center [780, 279] width 314 height 322
click at [674, 223] on textarea "Yes, i think that would be the best ways because it's easier to know that we pa…" at bounding box center [780, 279] width 314 height 322
click at [794, 184] on textarea "Yes, i think that would be the best ways because it's easier to know that we pa…" at bounding box center [780, 279] width 314 height 322
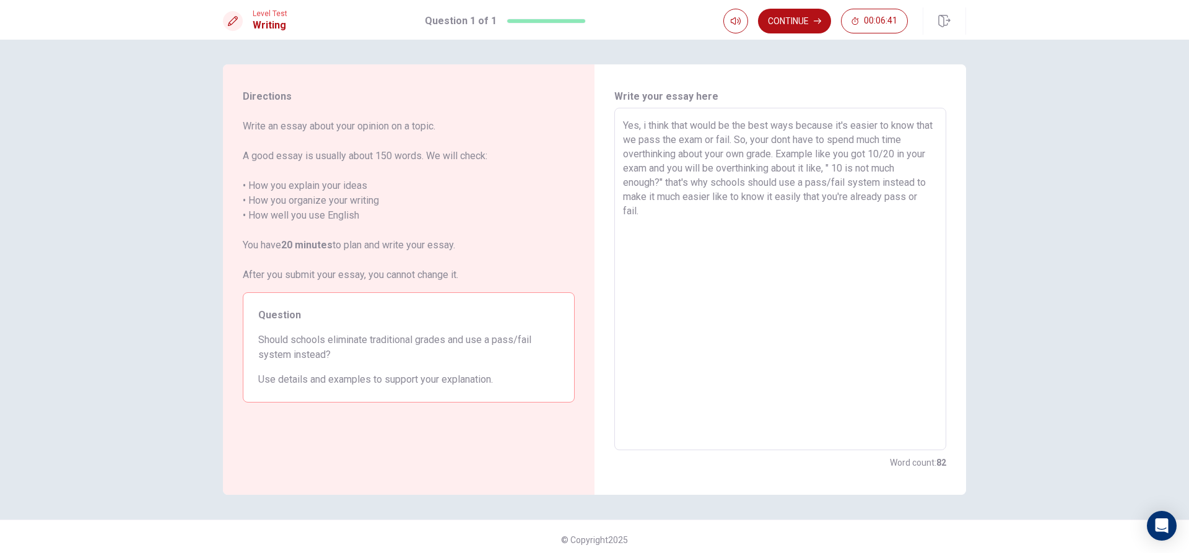
click at [810, 223] on textarea "Yes, i think that would be the best ways because it's easier to know that we pa…" at bounding box center [780, 279] width 314 height 322
click at [792, 17] on button "Continue" at bounding box center [794, 21] width 73 height 25
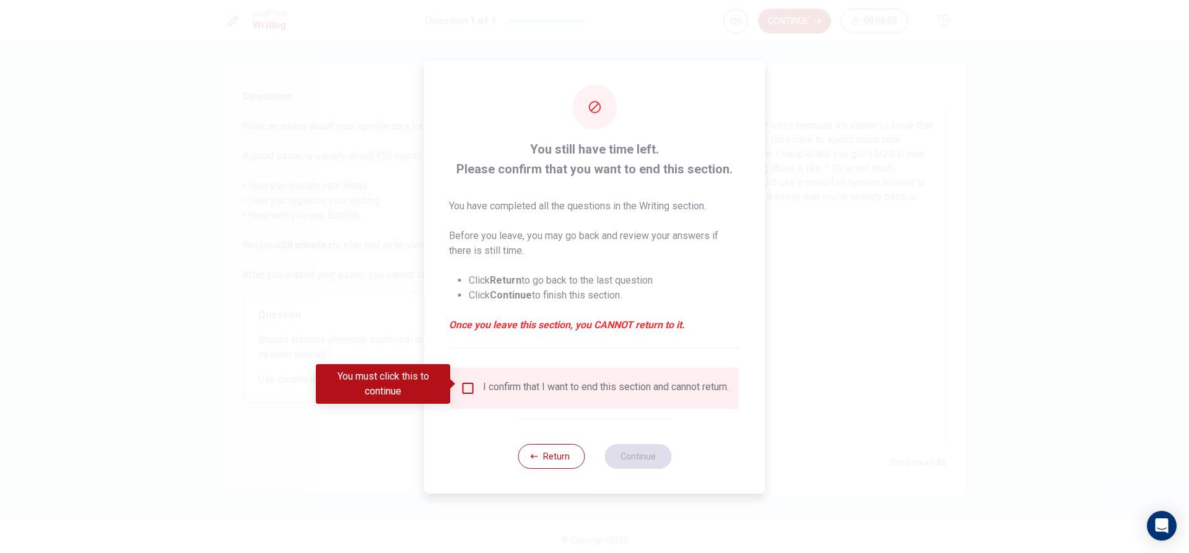
click at [573, 389] on div "I confirm that I want to end this section and cannot return." at bounding box center [606, 388] width 246 height 15
click at [464, 387] on input "You must click this to continue" at bounding box center [468, 388] width 15 height 15
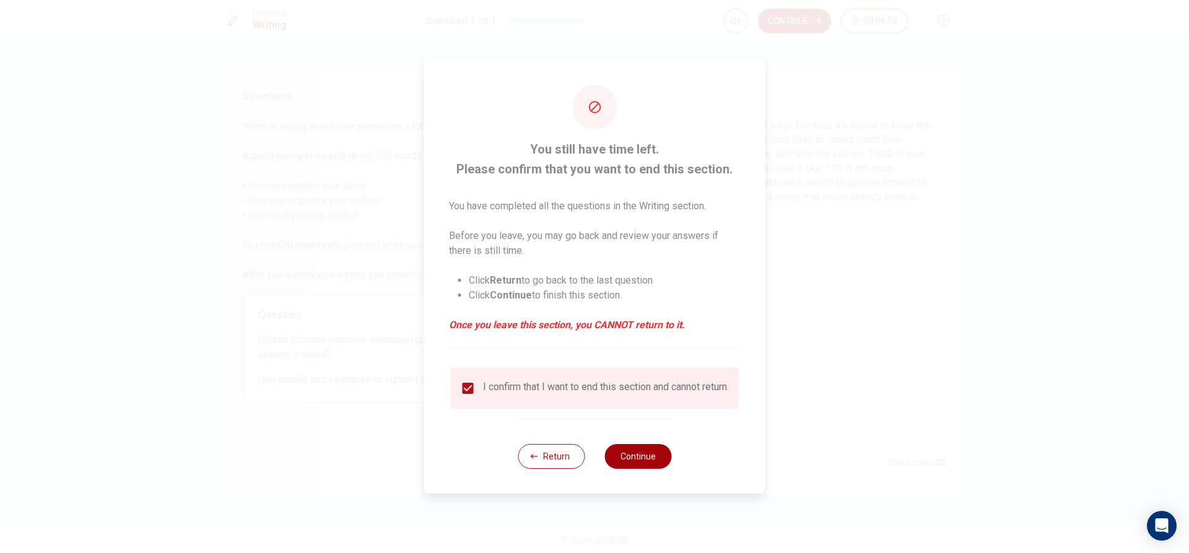
click at [641, 464] on button "Continue" at bounding box center [637, 456] width 67 height 25
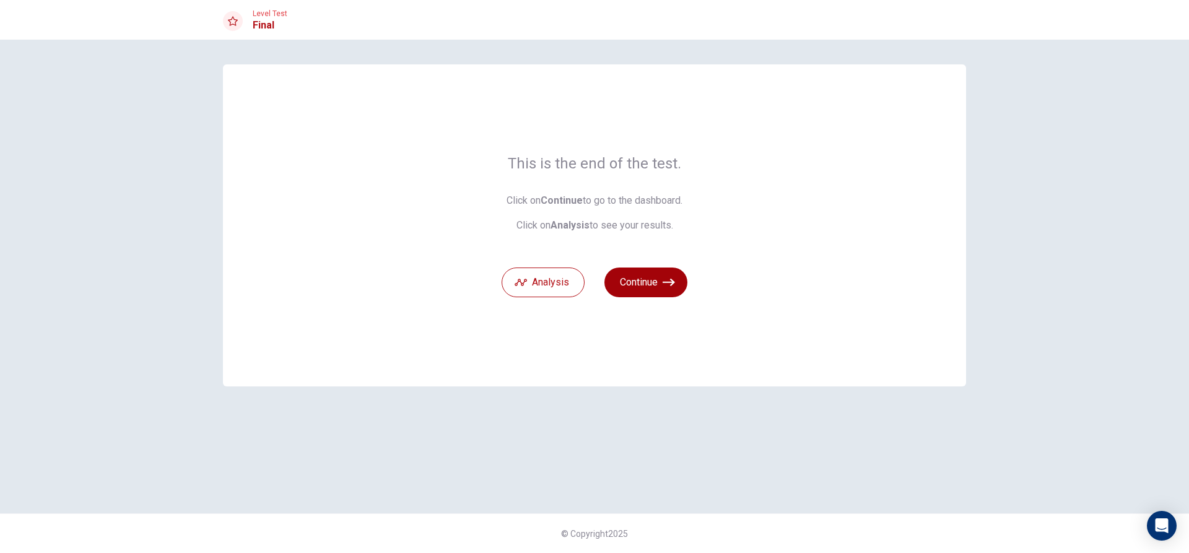
click at [675, 278] on icon "button" at bounding box center [668, 282] width 12 height 12
